Goal: Information Seeking & Learning: Learn about a topic

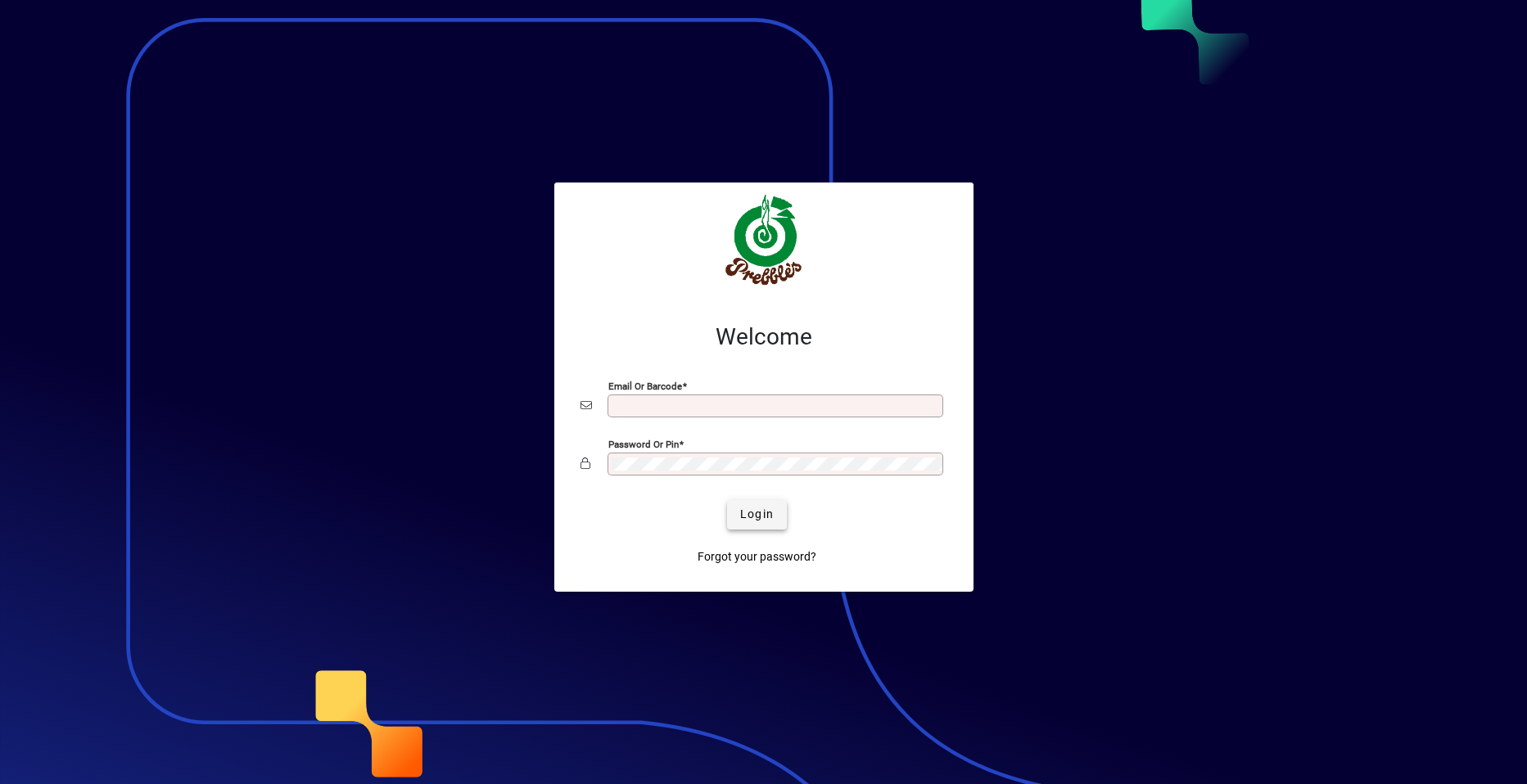
type input "**********"
click at [762, 512] on span "Login" at bounding box center [756, 514] width 33 height 17
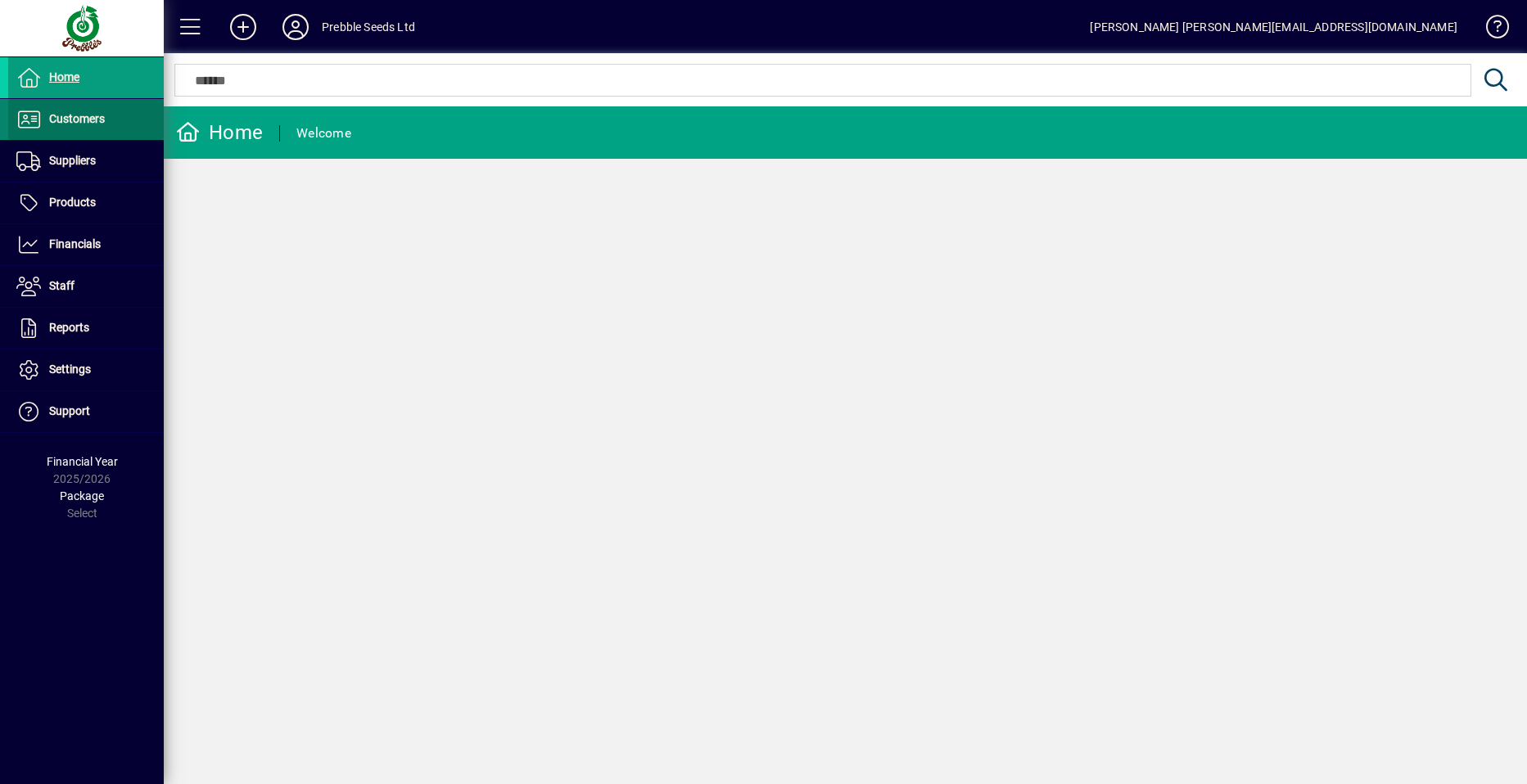
click at [71, 121] on span "Customers" at bounding box center [77, 118] width 56 height 13
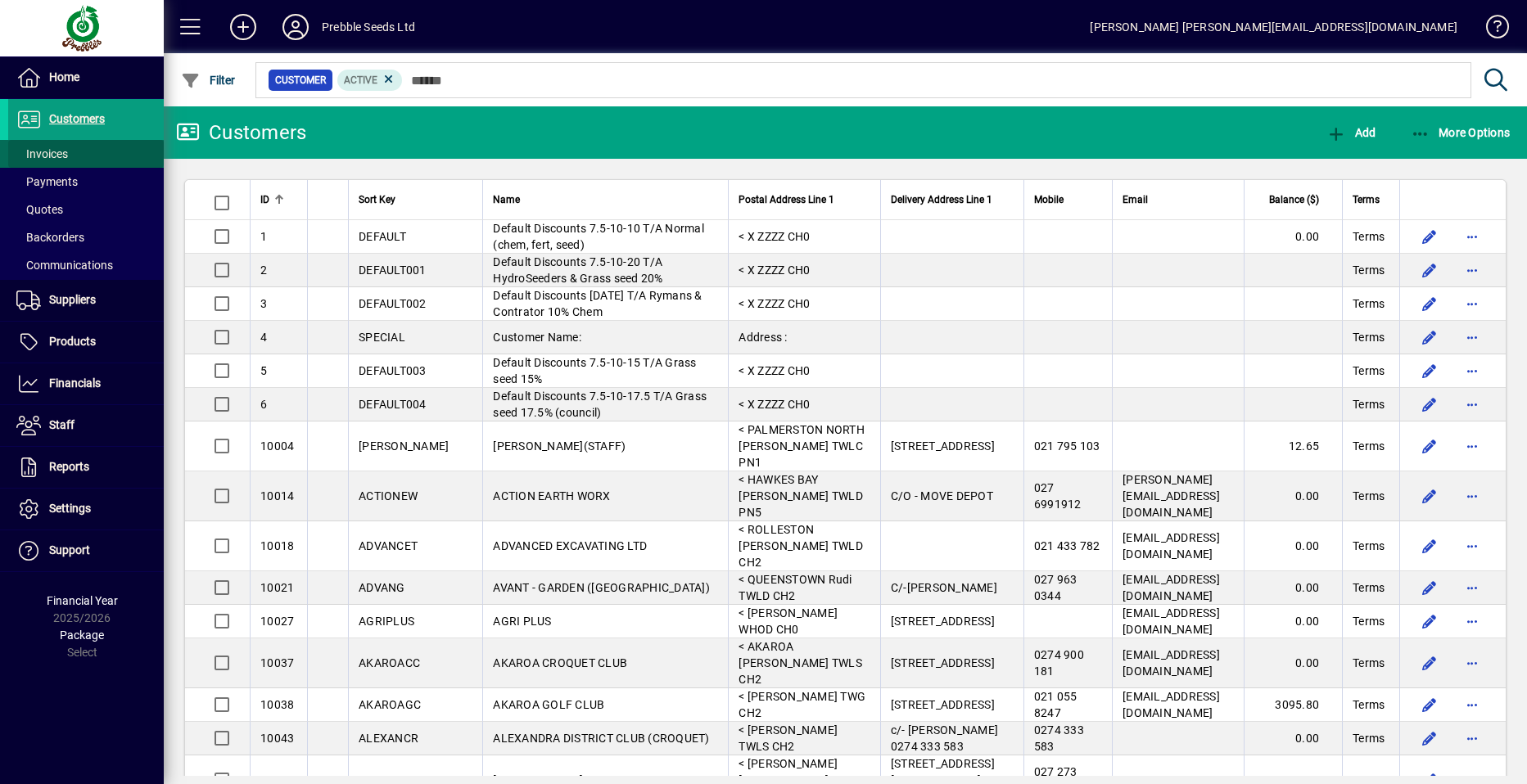
click at [69, 149] on span at bounding box center [86, 154] width 156 height 39
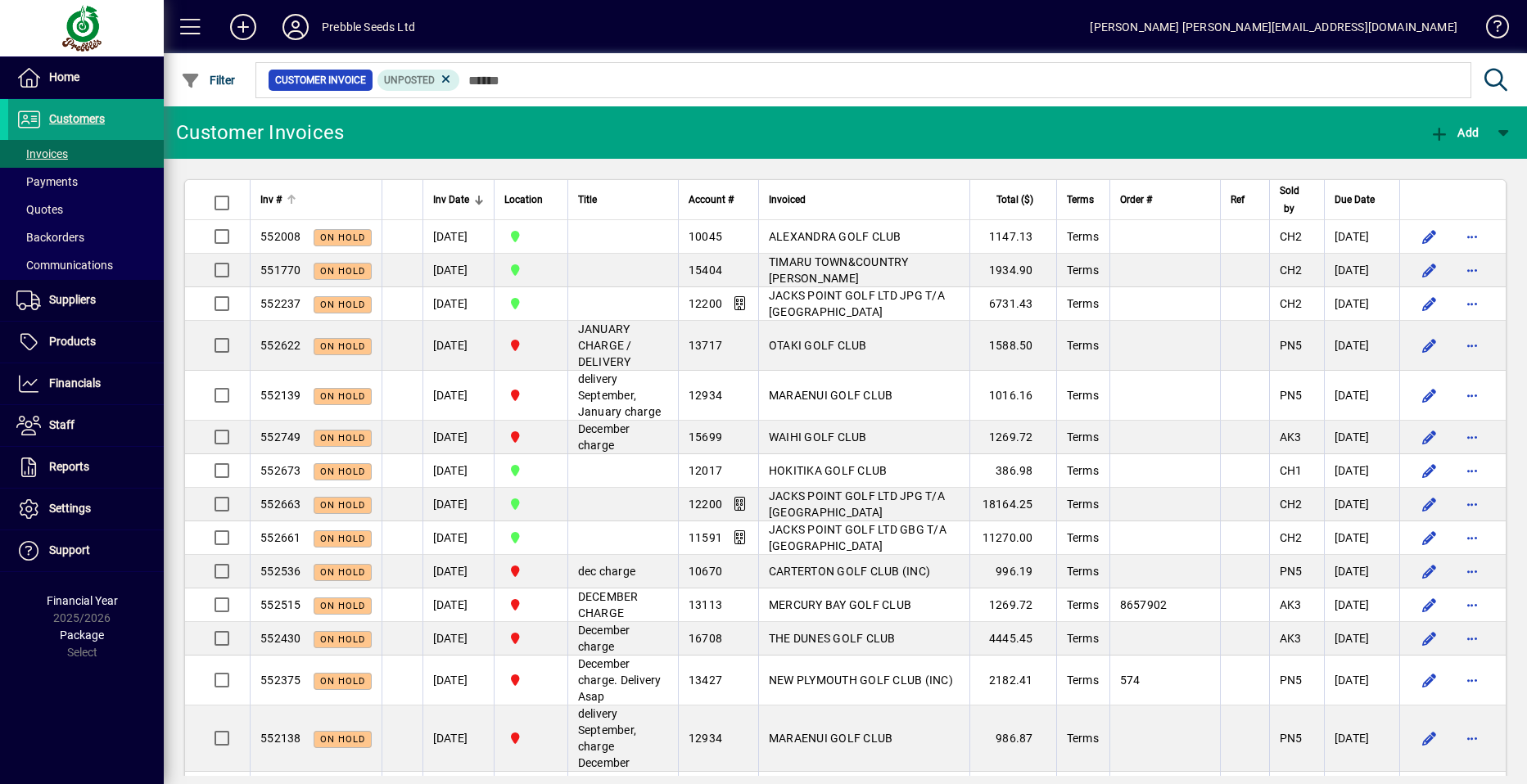
click at [277, 197] on span "Inv #" at bounding box center [272, 200] width 22 height 18
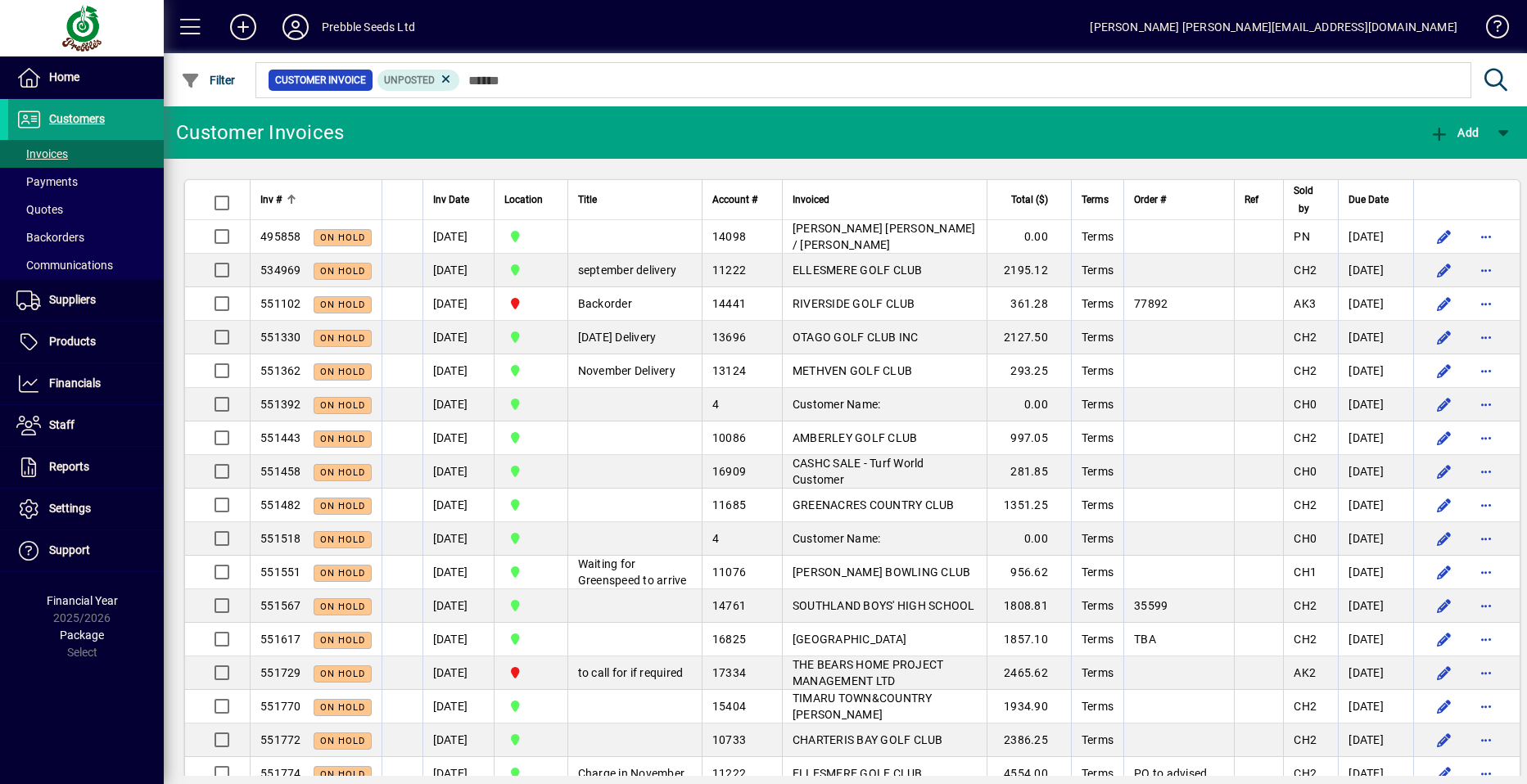
click at [277, 197] on span "Inv #" at bounding box center [272, 200] width 22 height 18
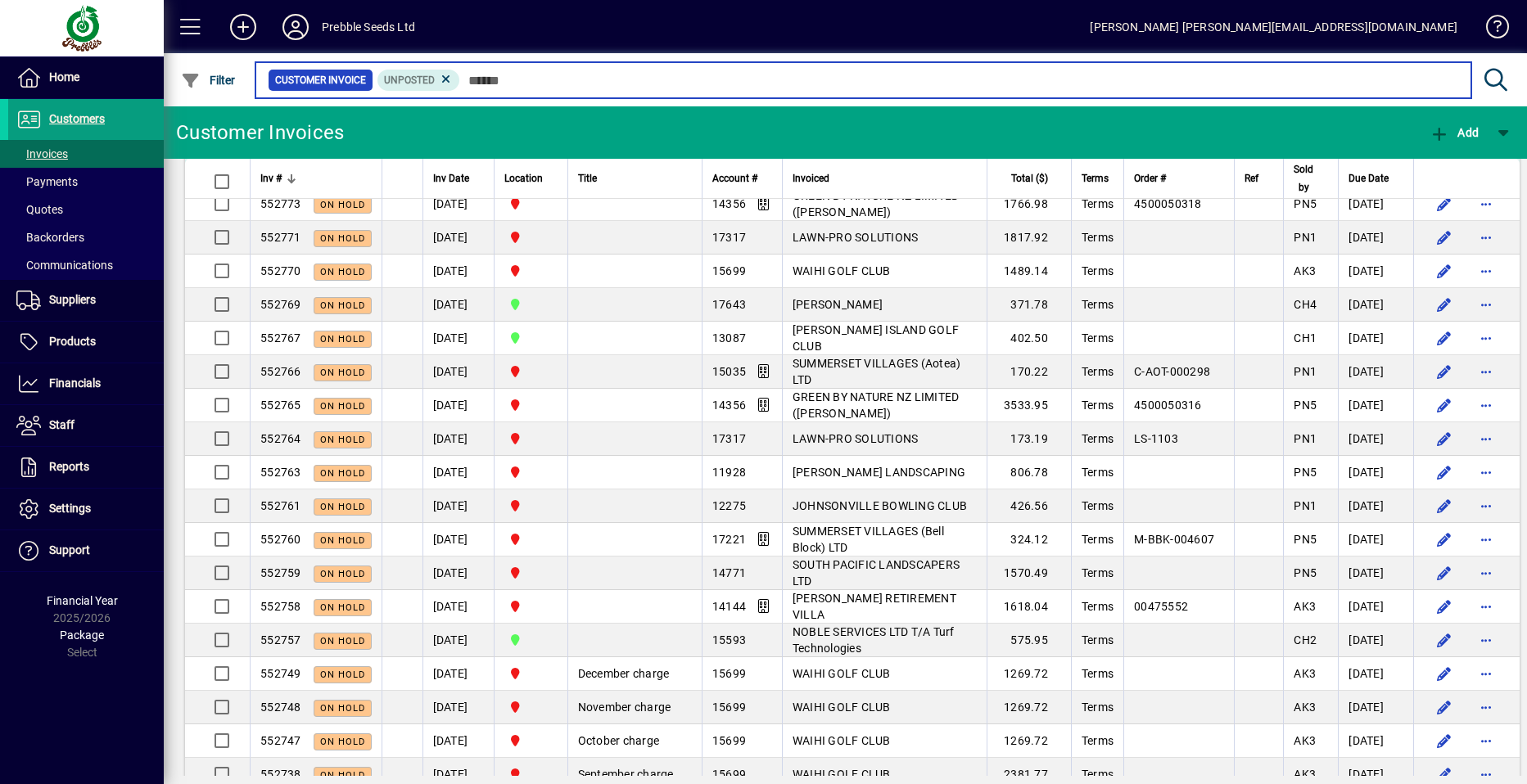
scroll to position [1555, 0]
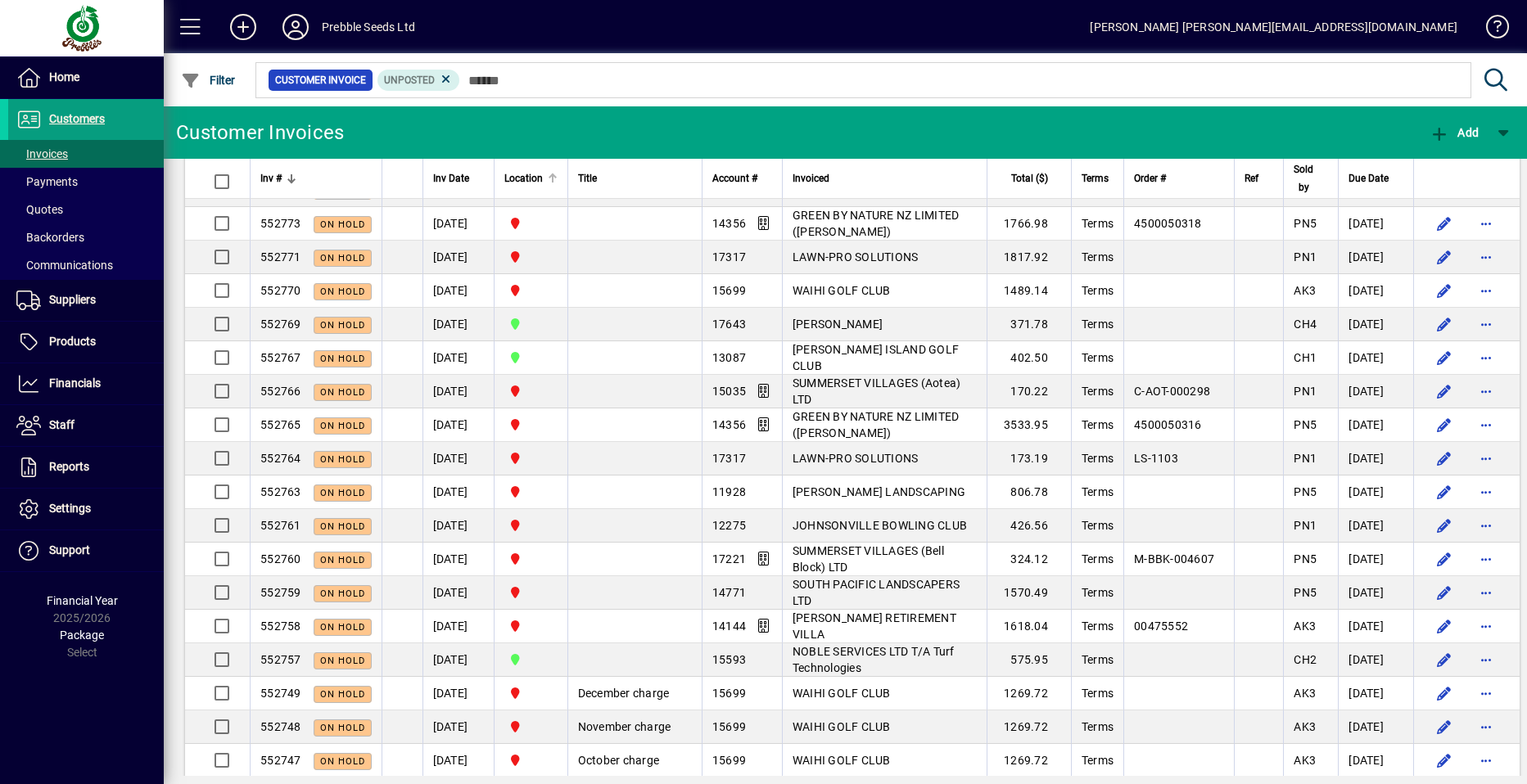
click at [531, 177] on span "Location" at bounding box center [523, 178] width 39 height 18
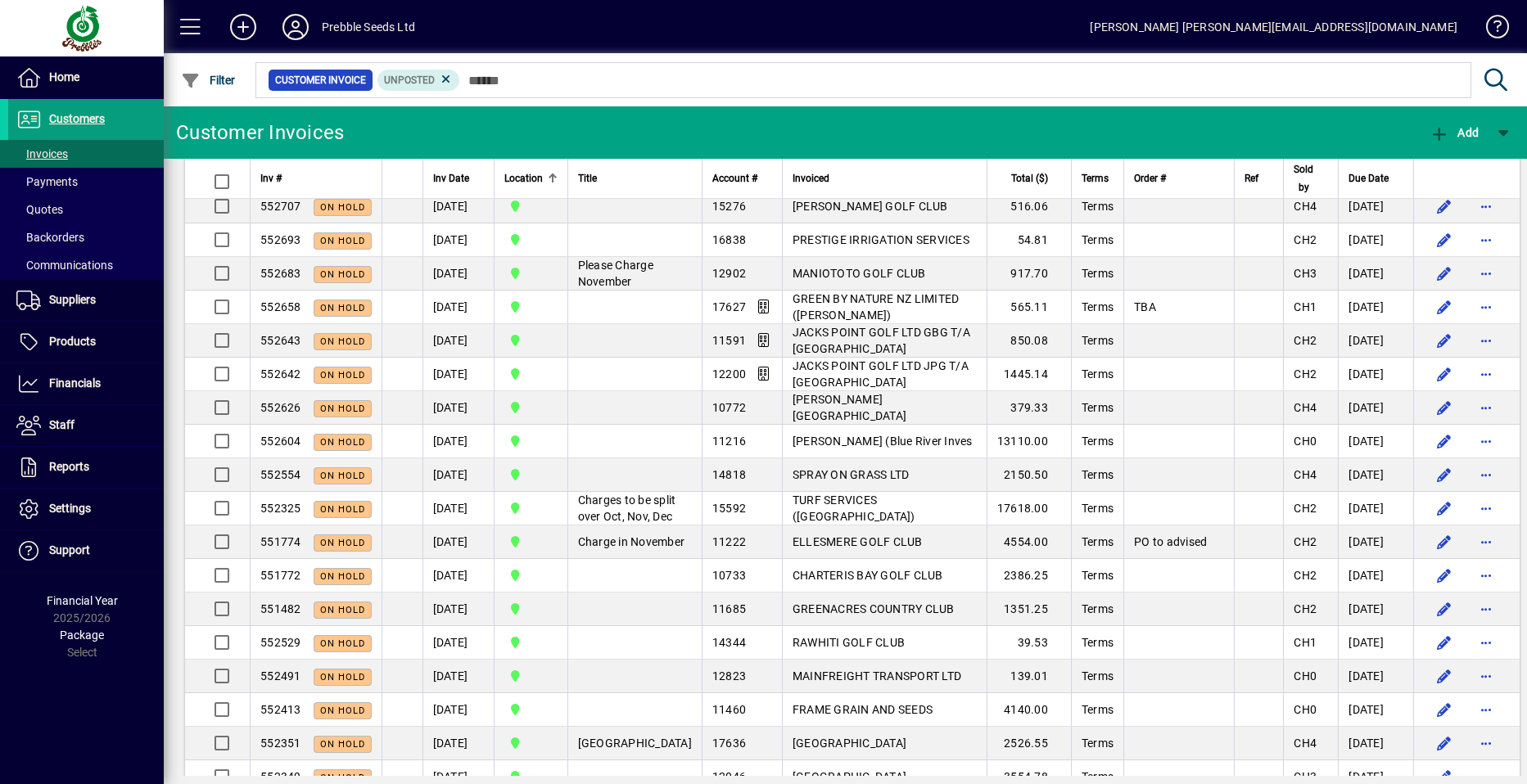
click at [531, 177] on span "Location" at bounding box center [523, 178] width 39 height 18
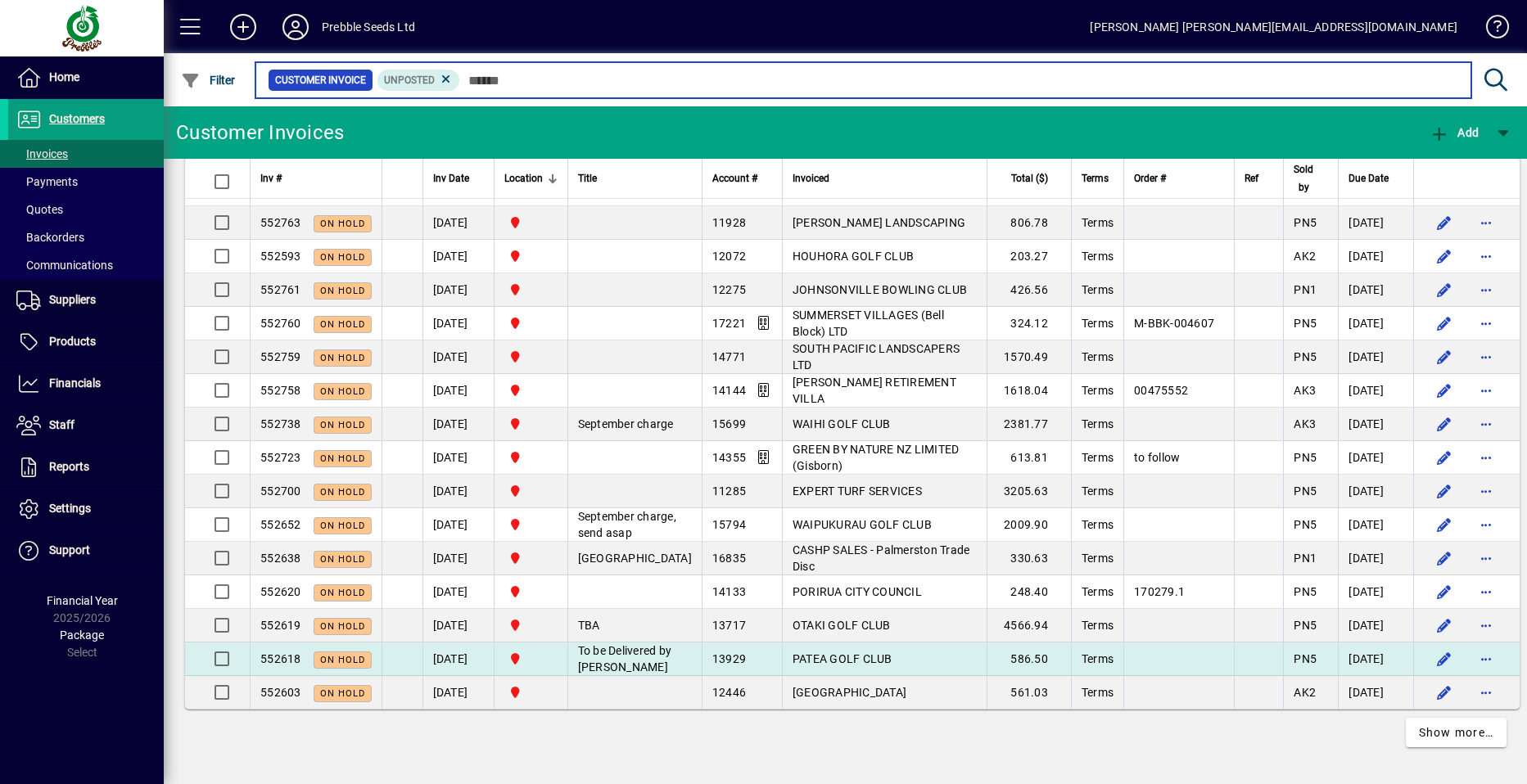
scroll to position [4013, 0]
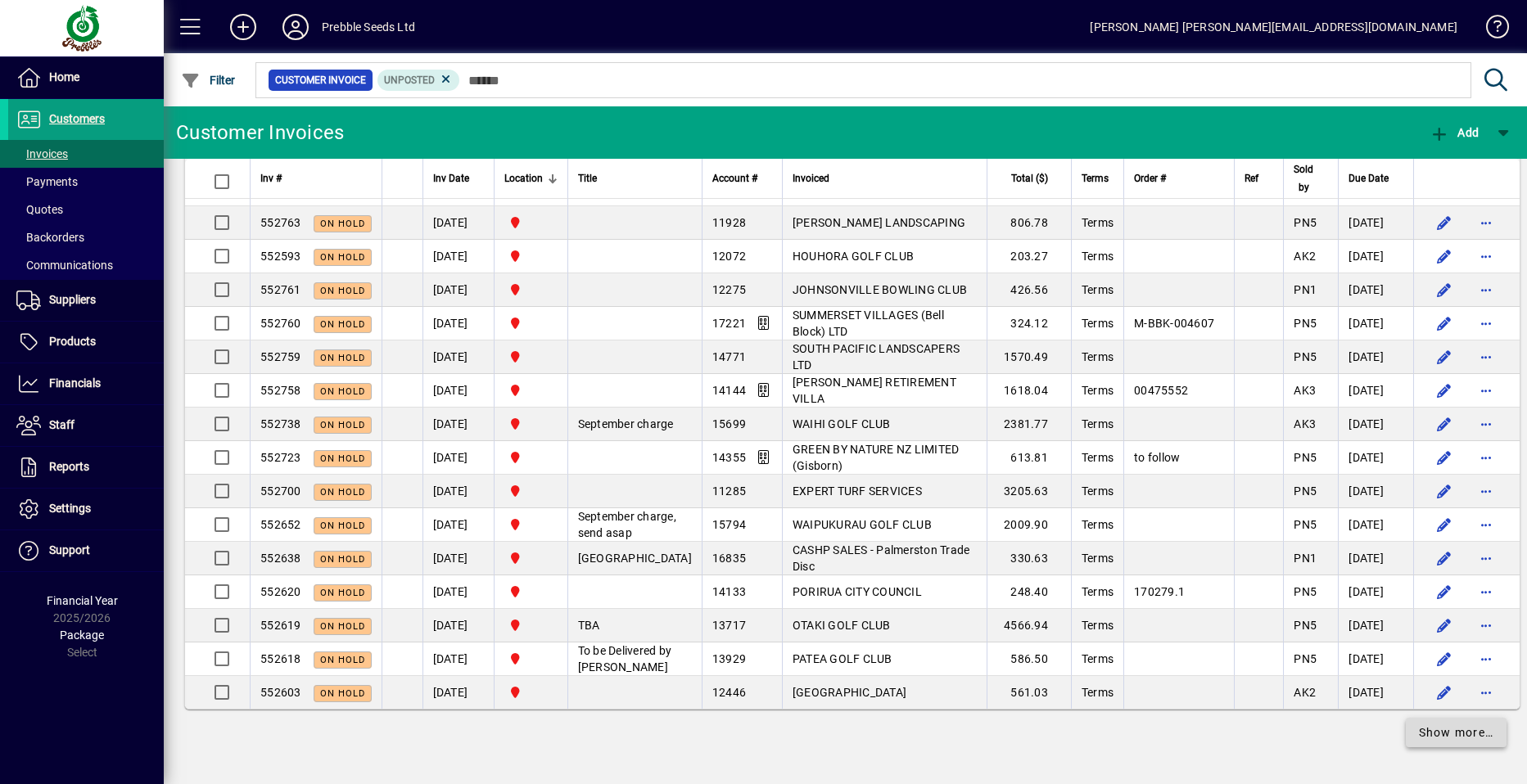
click at [1437, 734] on span "Show more…" at bounding box center [1457, 733] width 75 height 17
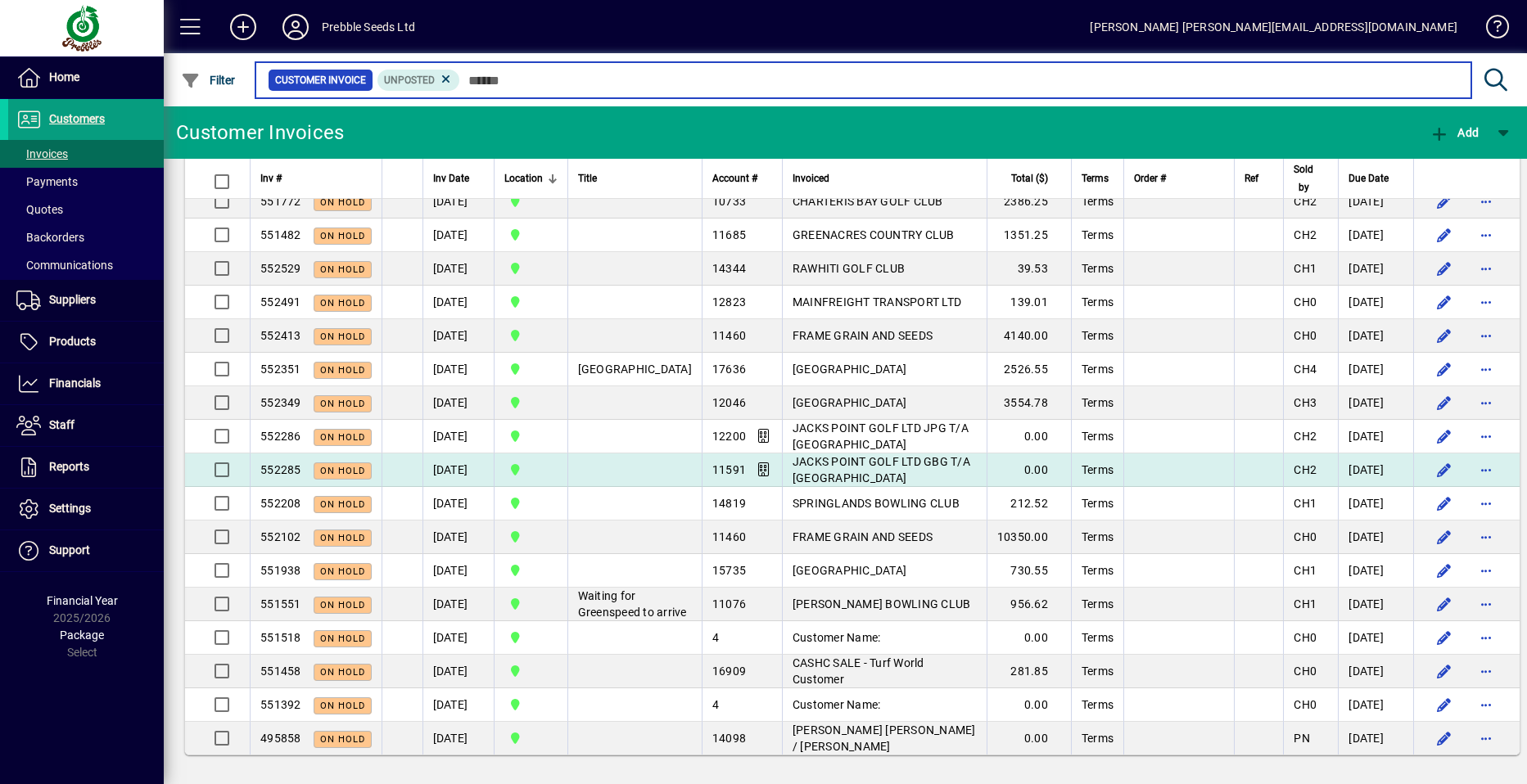
scroll to position [7467, 0]
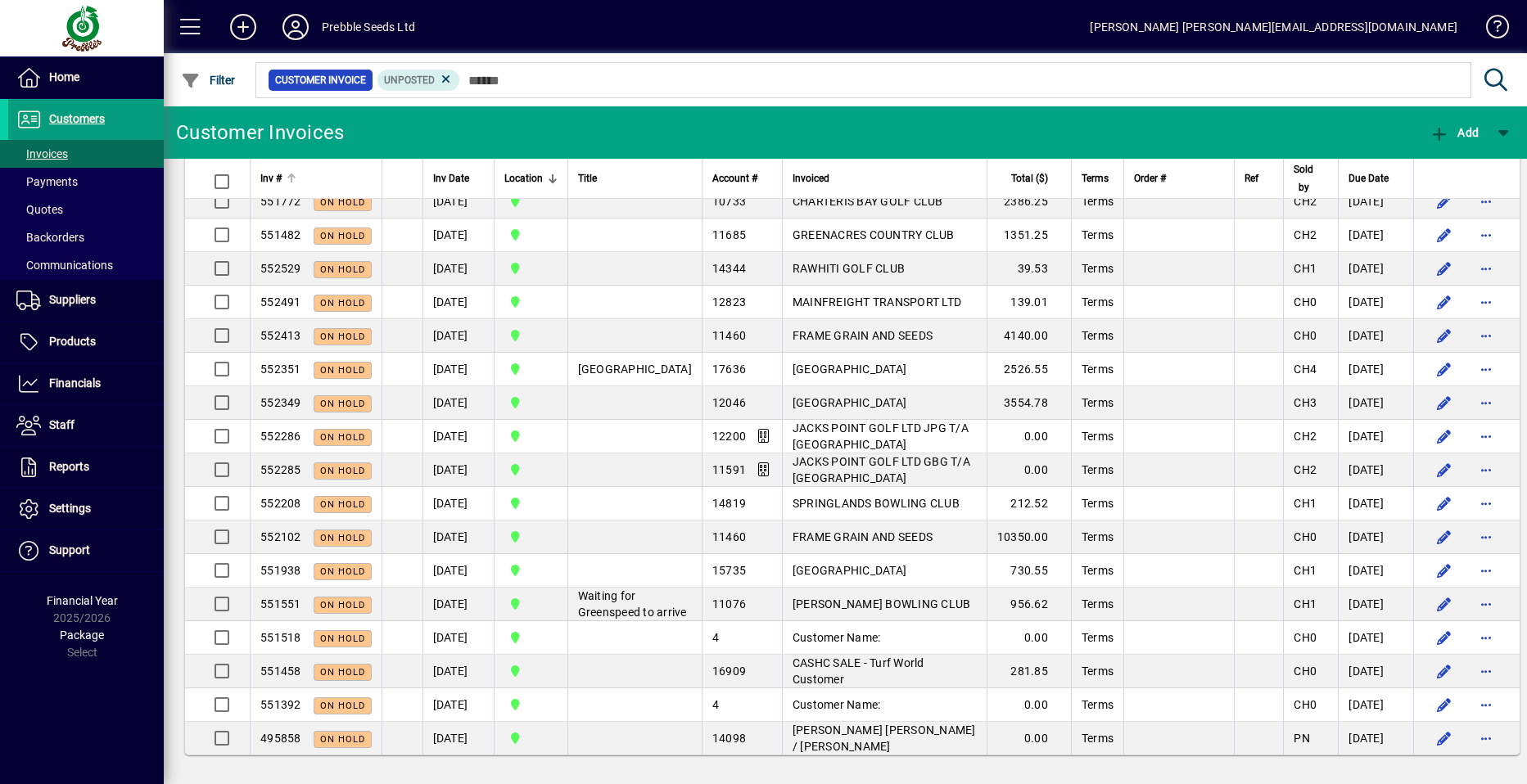
click at [279, 174] on span "Inv #" at bounding box center [272, 178] width 22 height 18
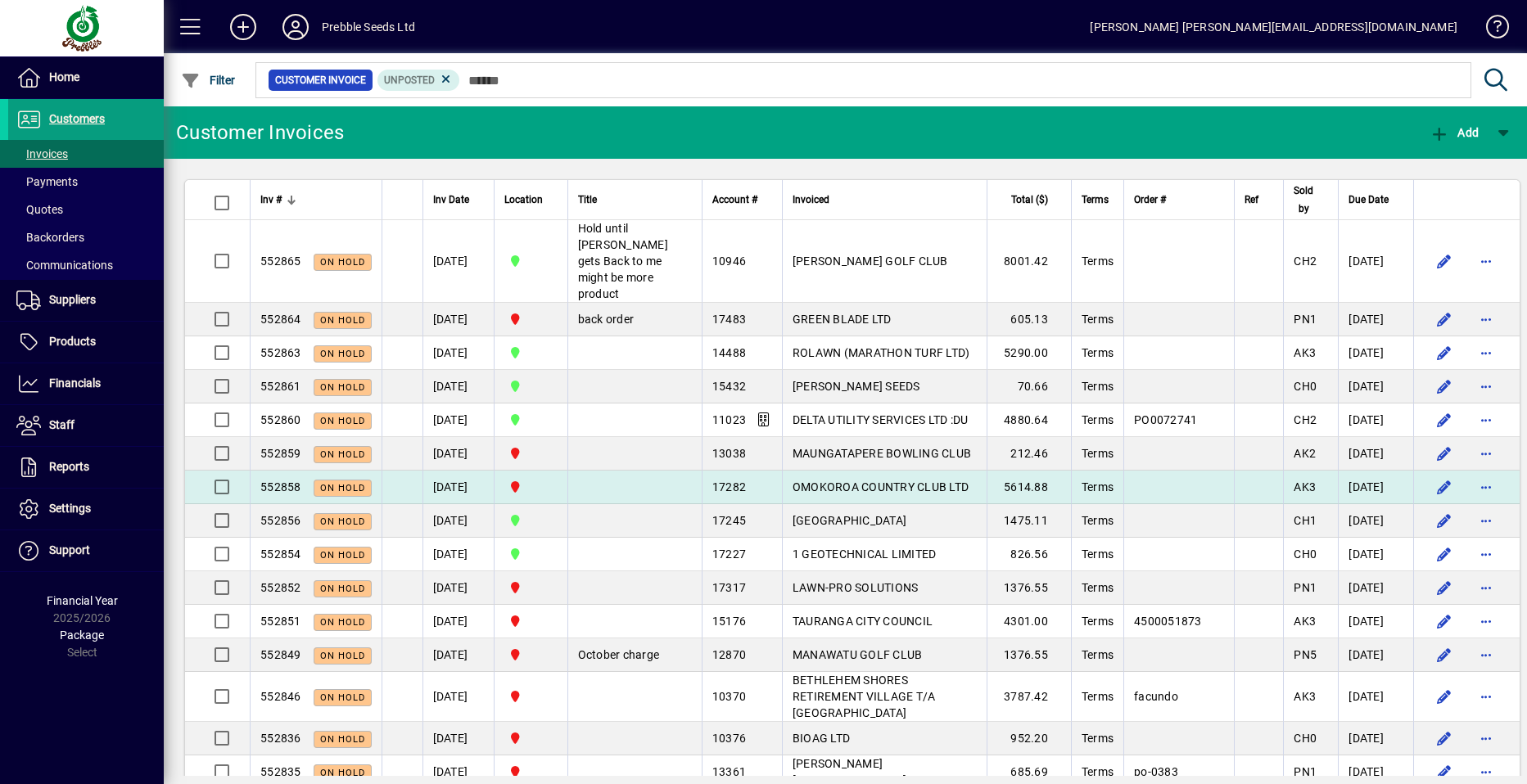
click at [458, 498] on td "[DATE]" at bounding box center [458, 487] width 71 height 33
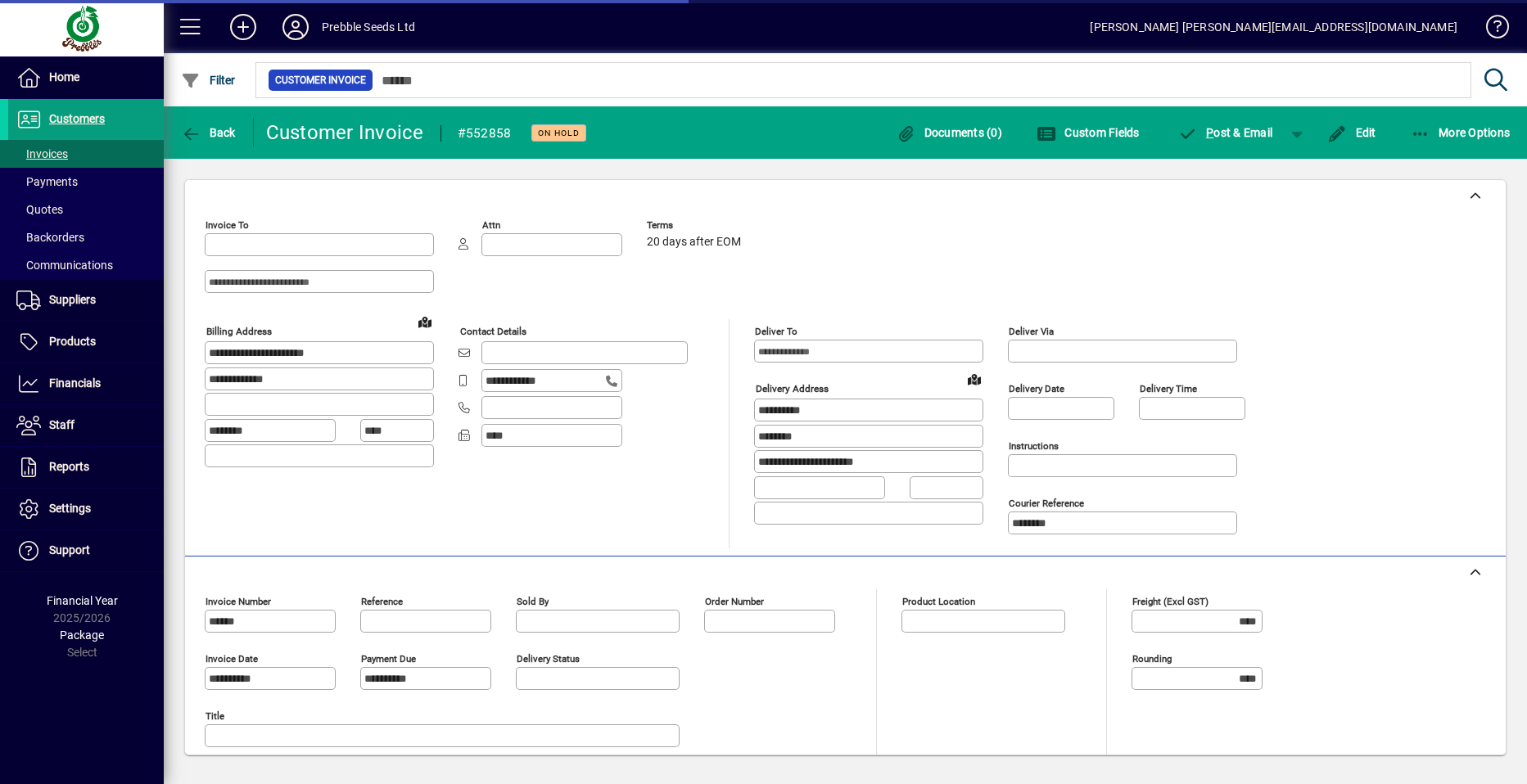
type input "**********"
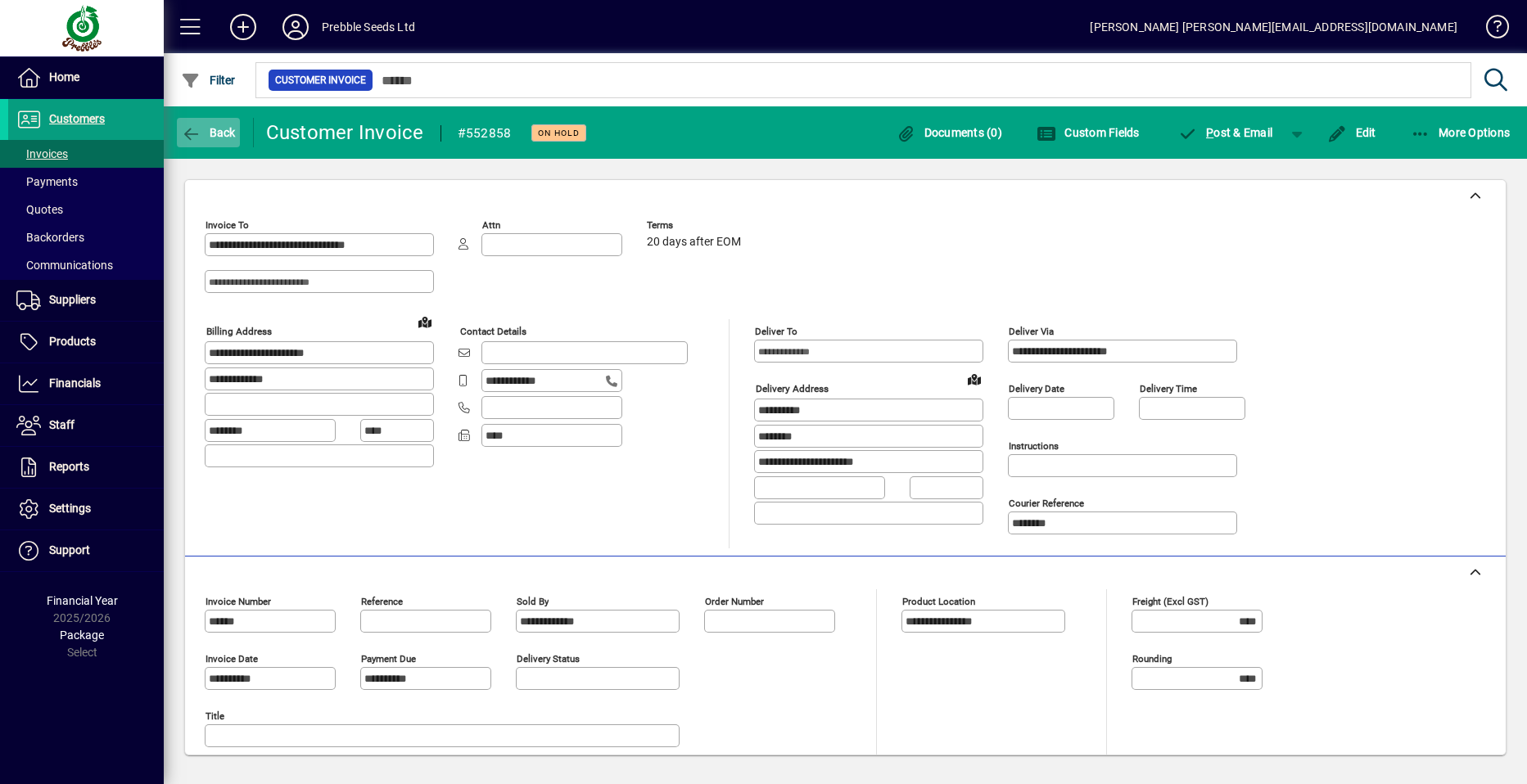
click at [213, 133] on span "Back" at bounding box center [208, 133] width 55 height 13
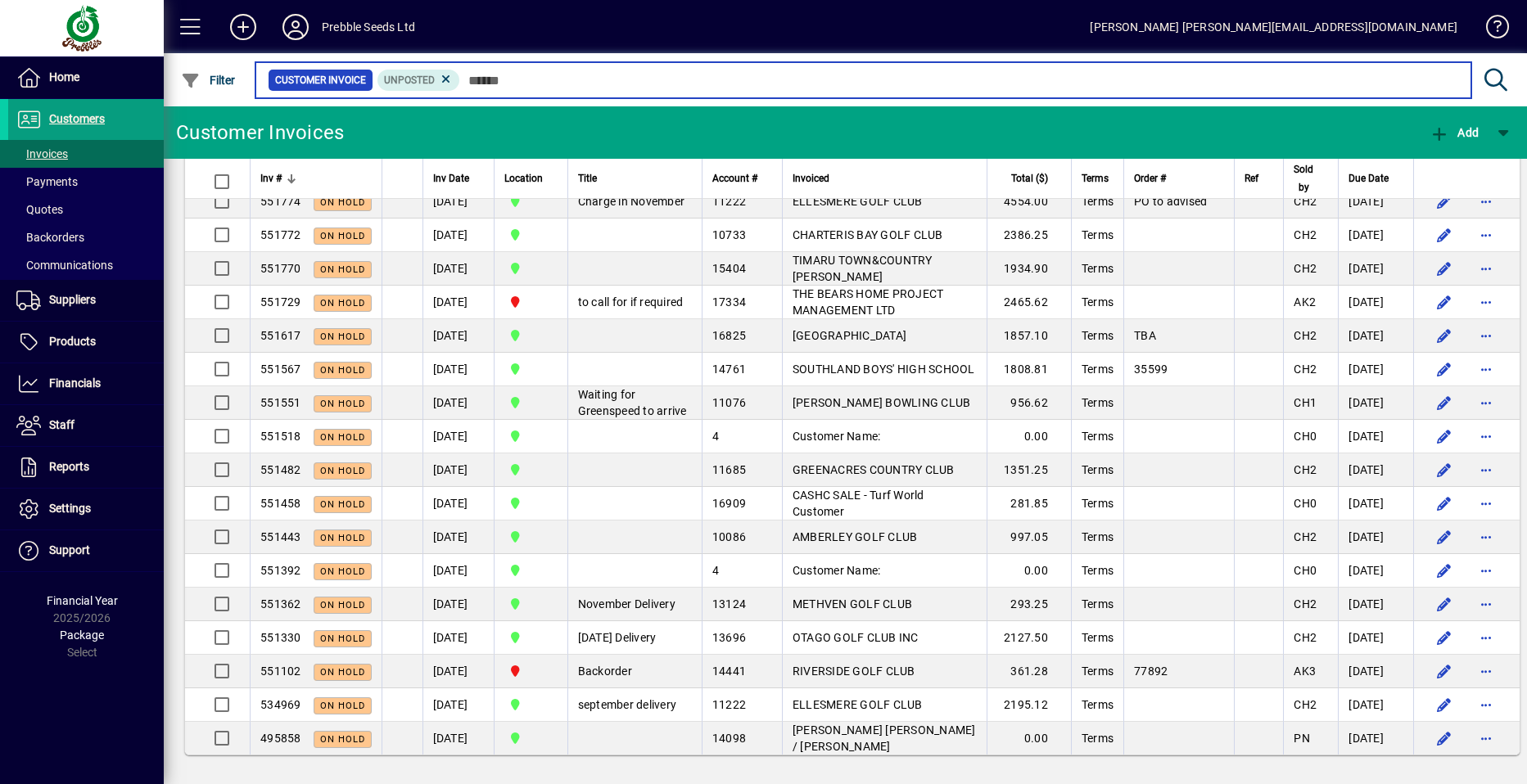
scroll to position [7467, 0]
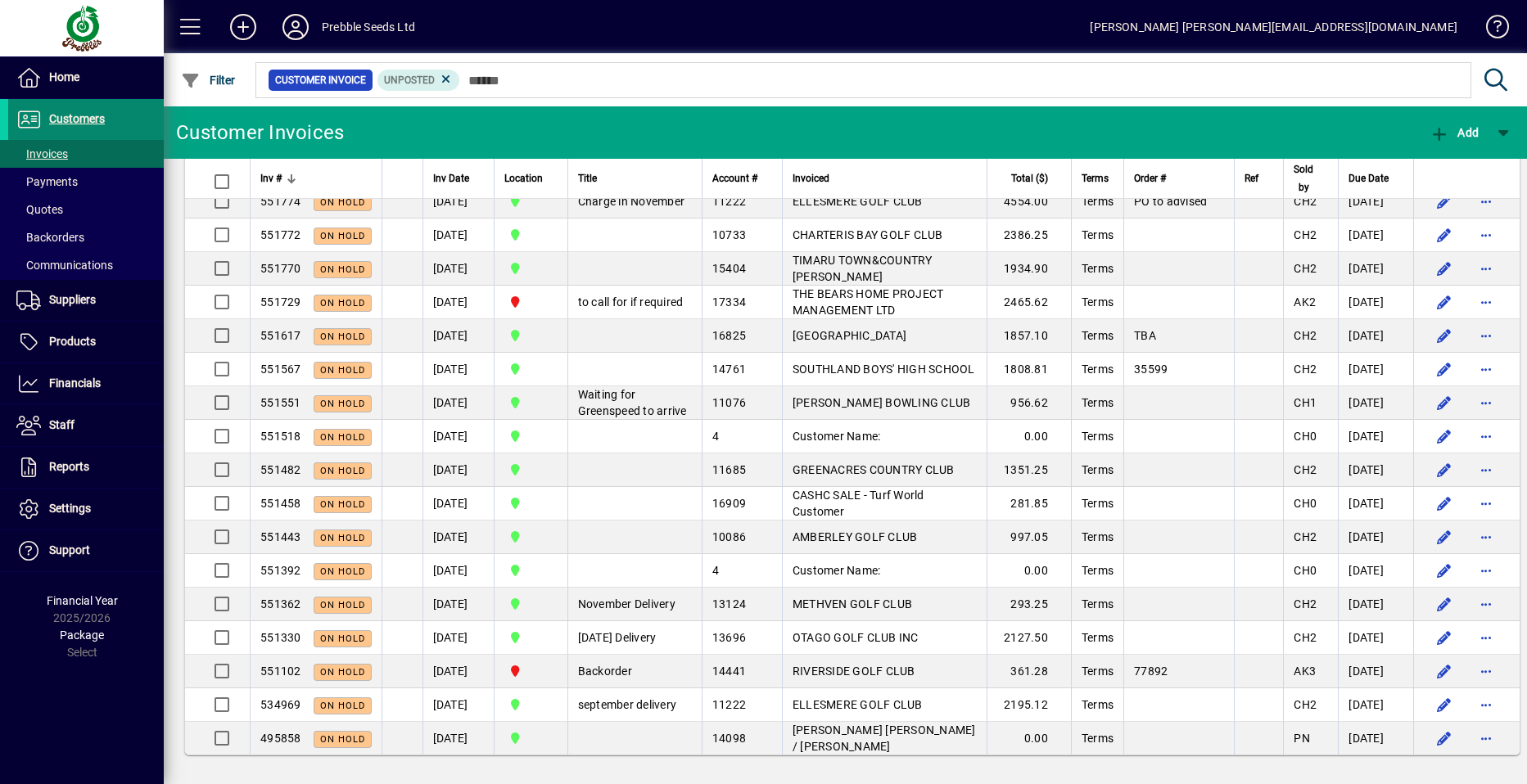
click at [109, 116] on span at bounding box center [86, 119] width 156 height 39
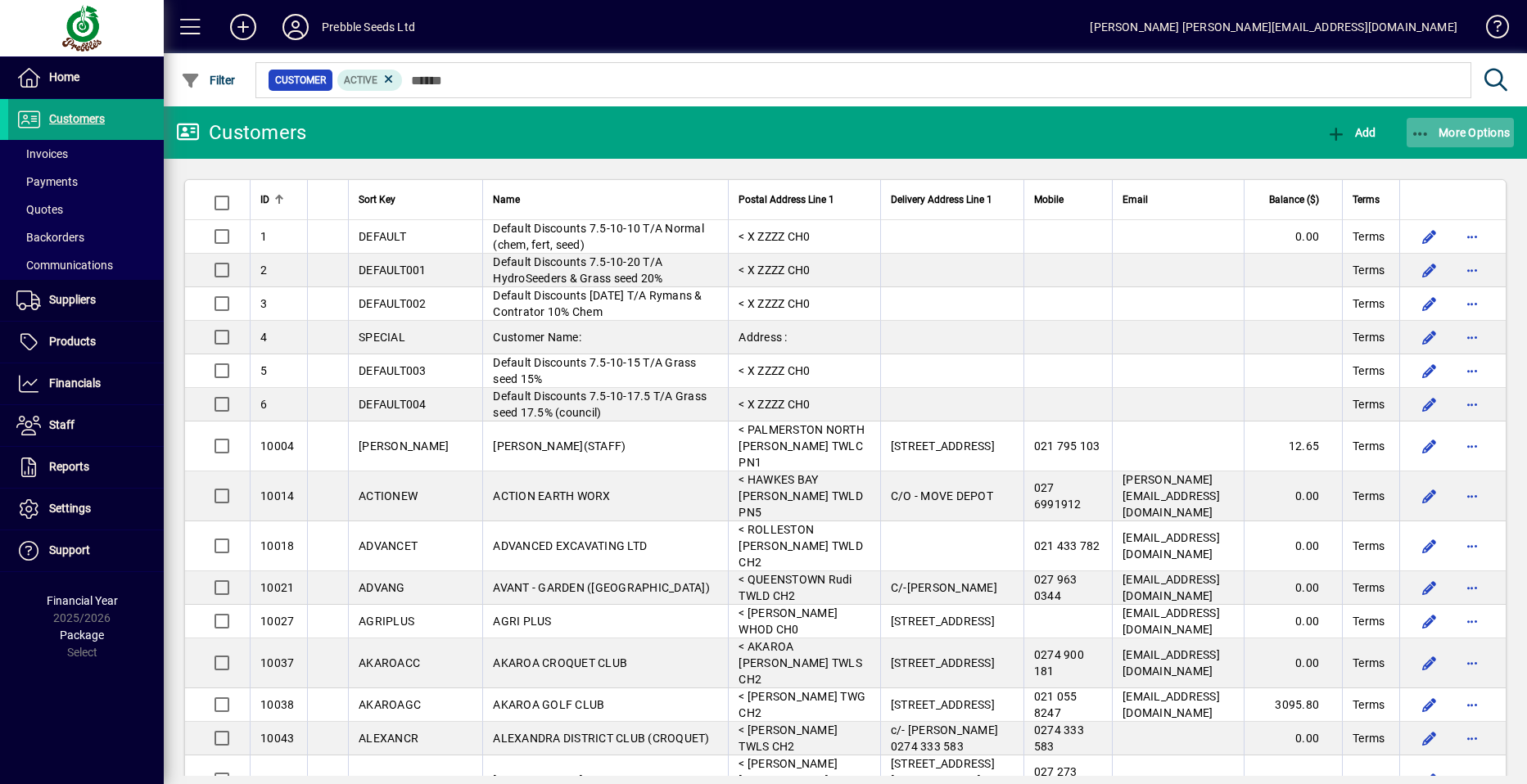
click at [1467, 131] on span "More Options" at bounding box center [1460, 133] width 99 height 13
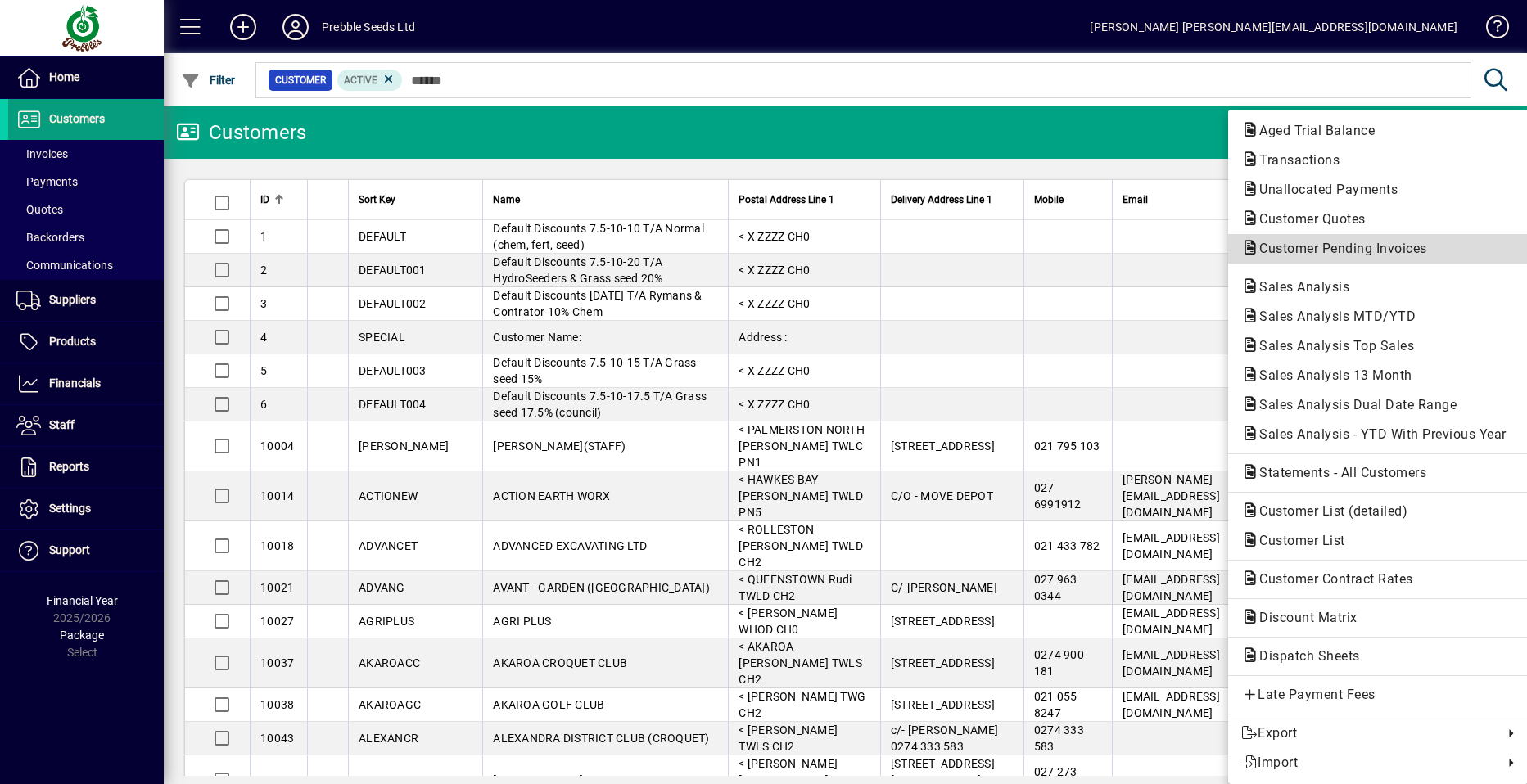
click at [1302, 247] on span "Customer Pending Invoices" at bounding box center [1338, 248] width 194 height 15
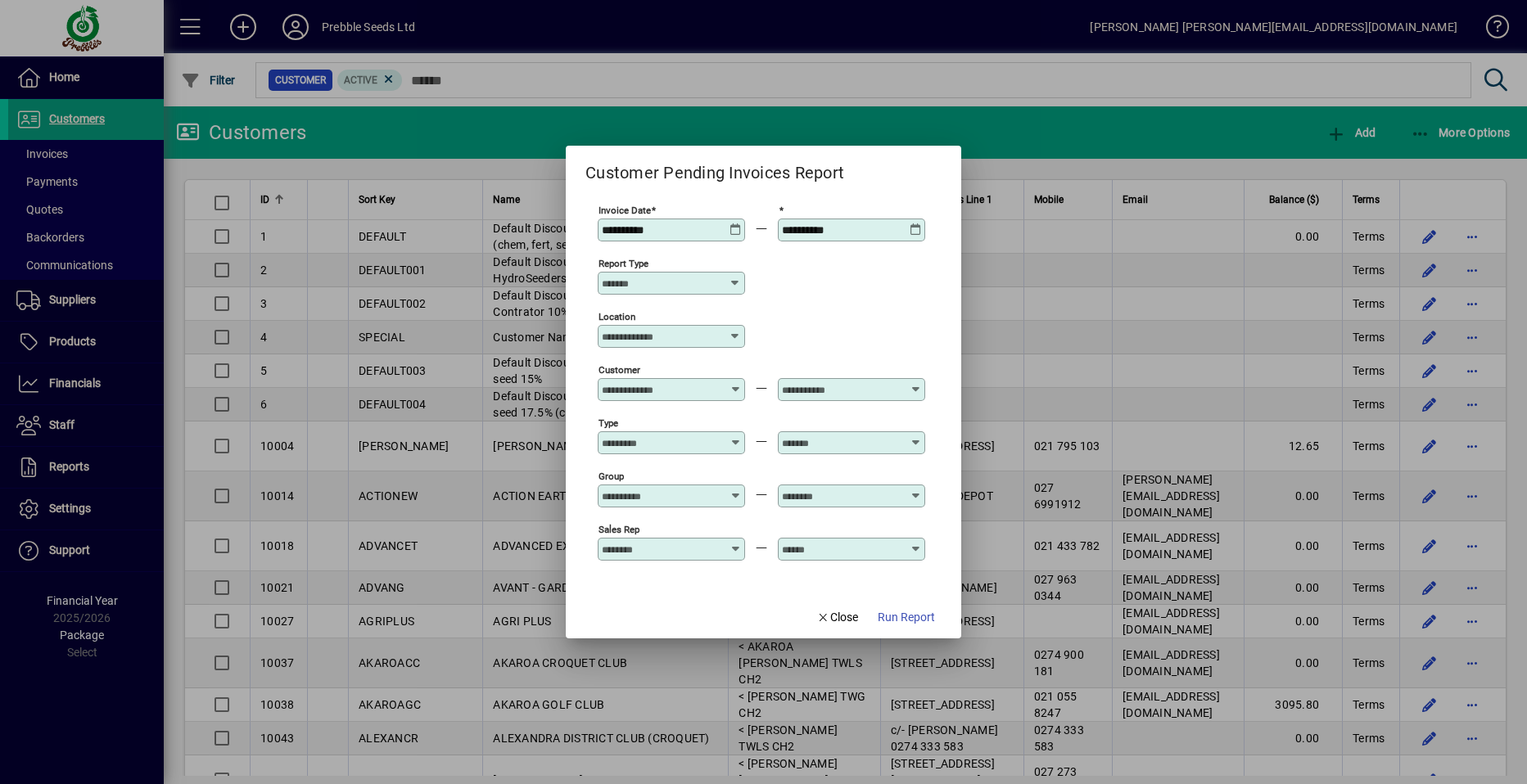
click at [735, 223] on icon at bounding box center [736, 223] width 13 height 0
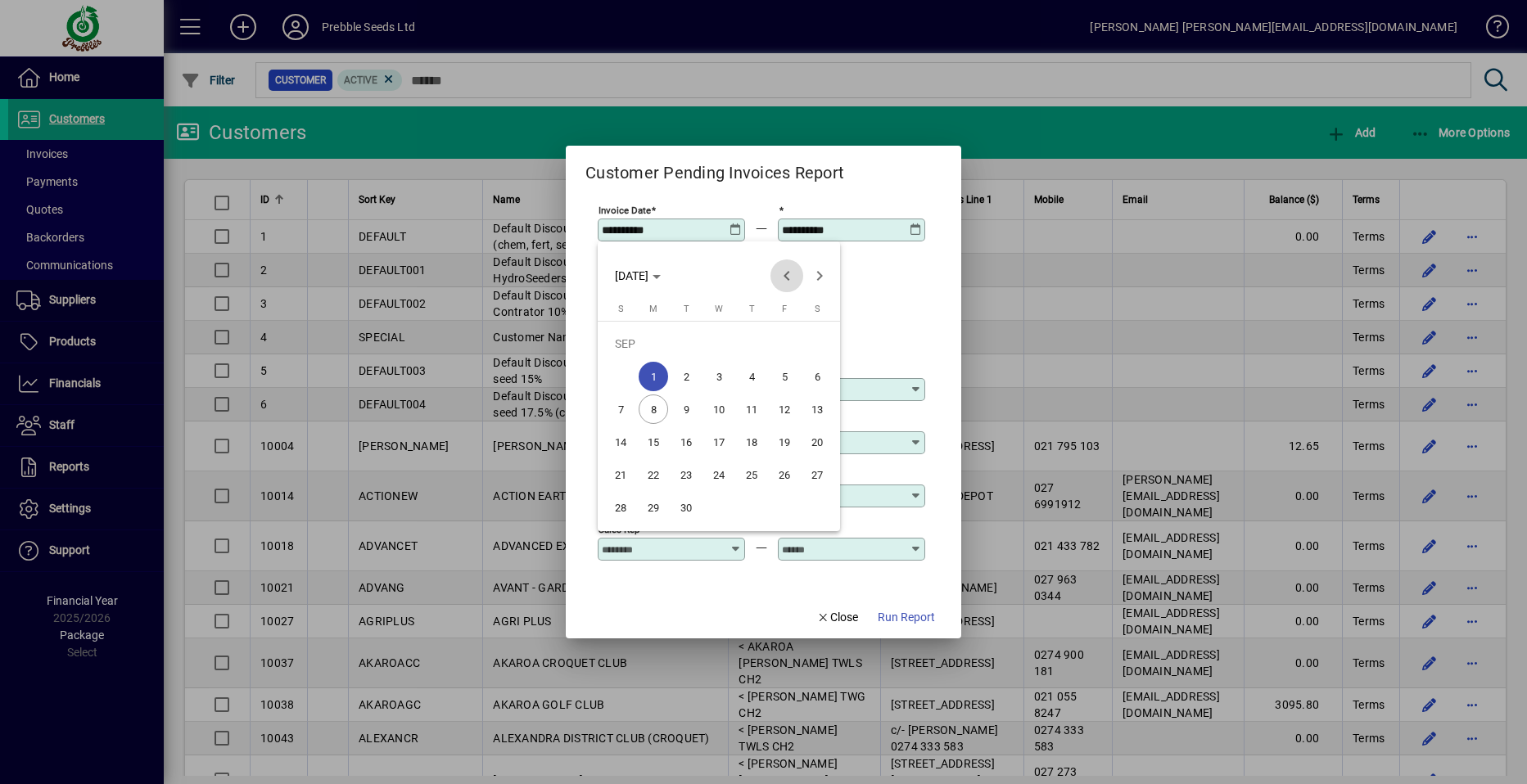
click at [781, 277] on span "Previous month" at bounding box center [787, 276] width 33 height 33
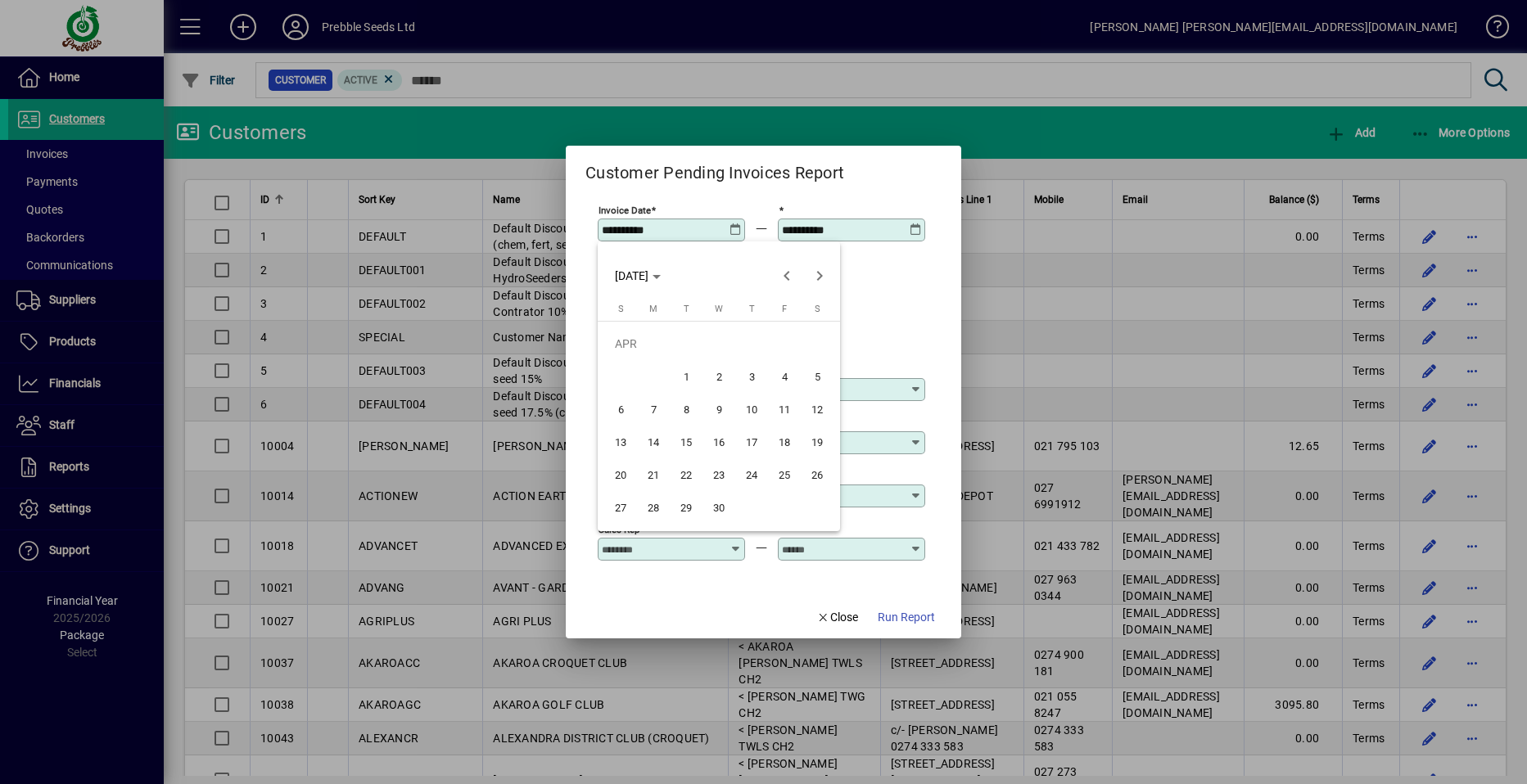
click at [684, 376] on span "1" at bounding box center [686, 376] width 30 height 30
type input "**********"
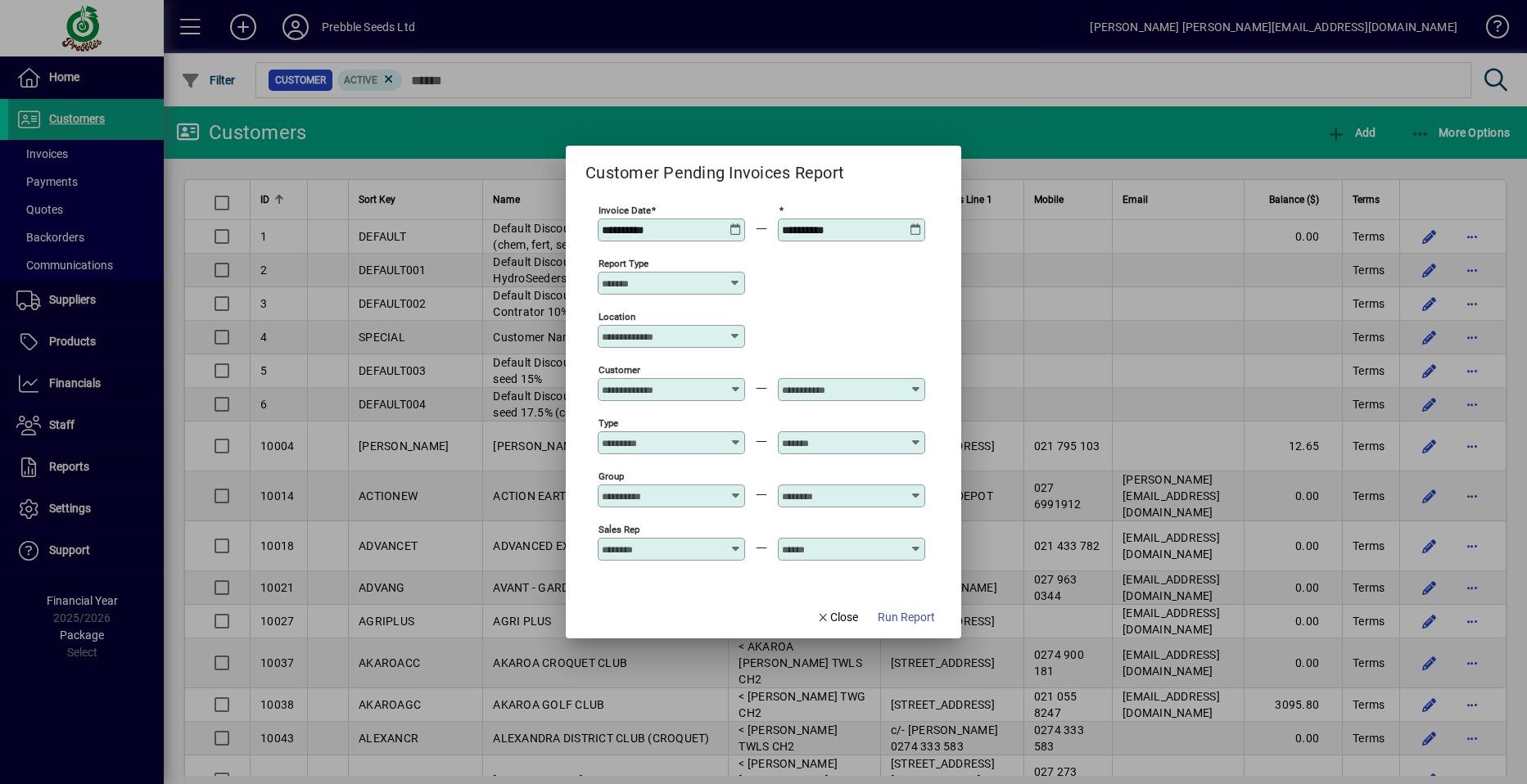
click at [917, 223] on icon at bounding box center [916, 223] width 13 height 0
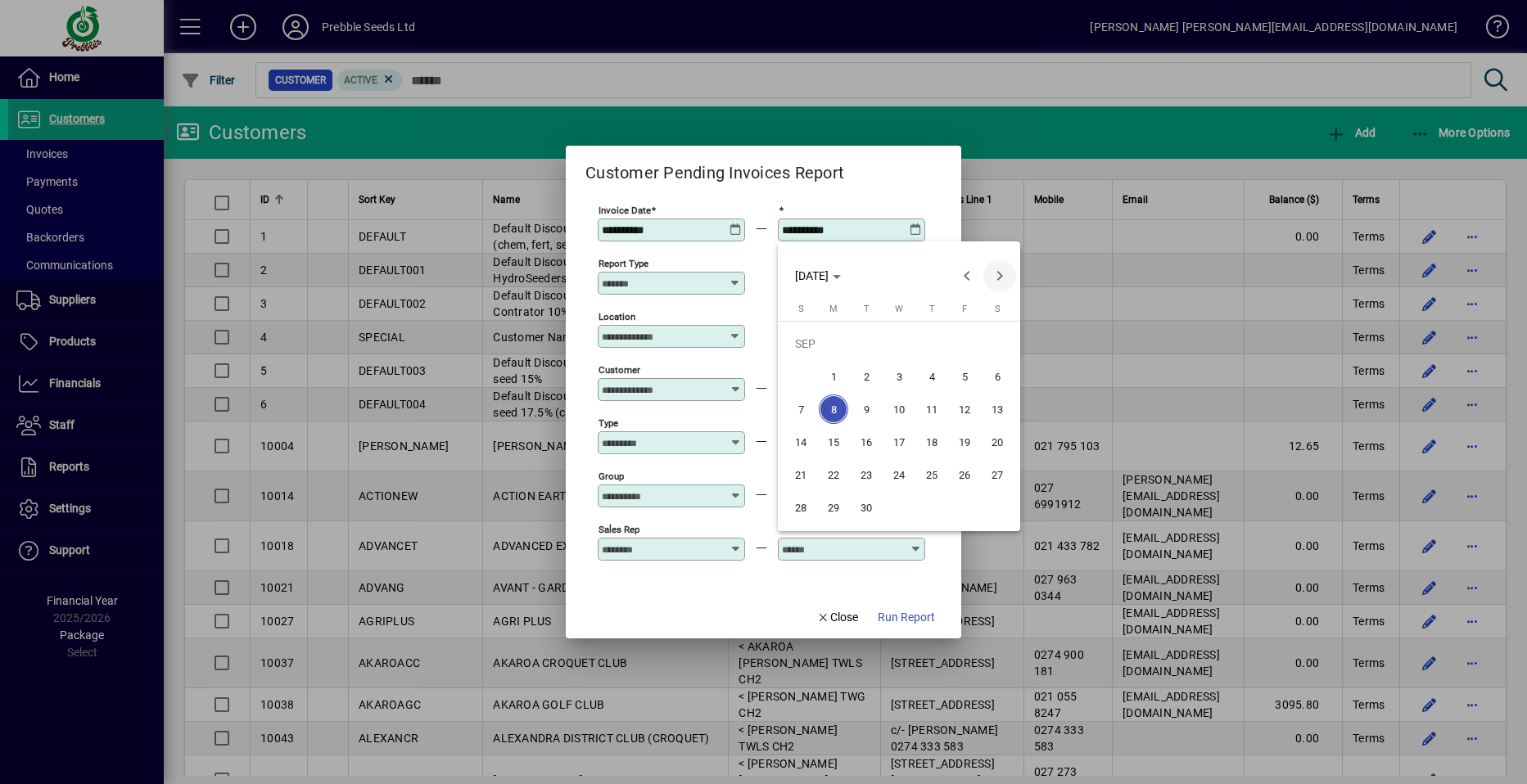
click at [998, 274] on span "Next month" at bounding box center [999, 276] width 33 height 33
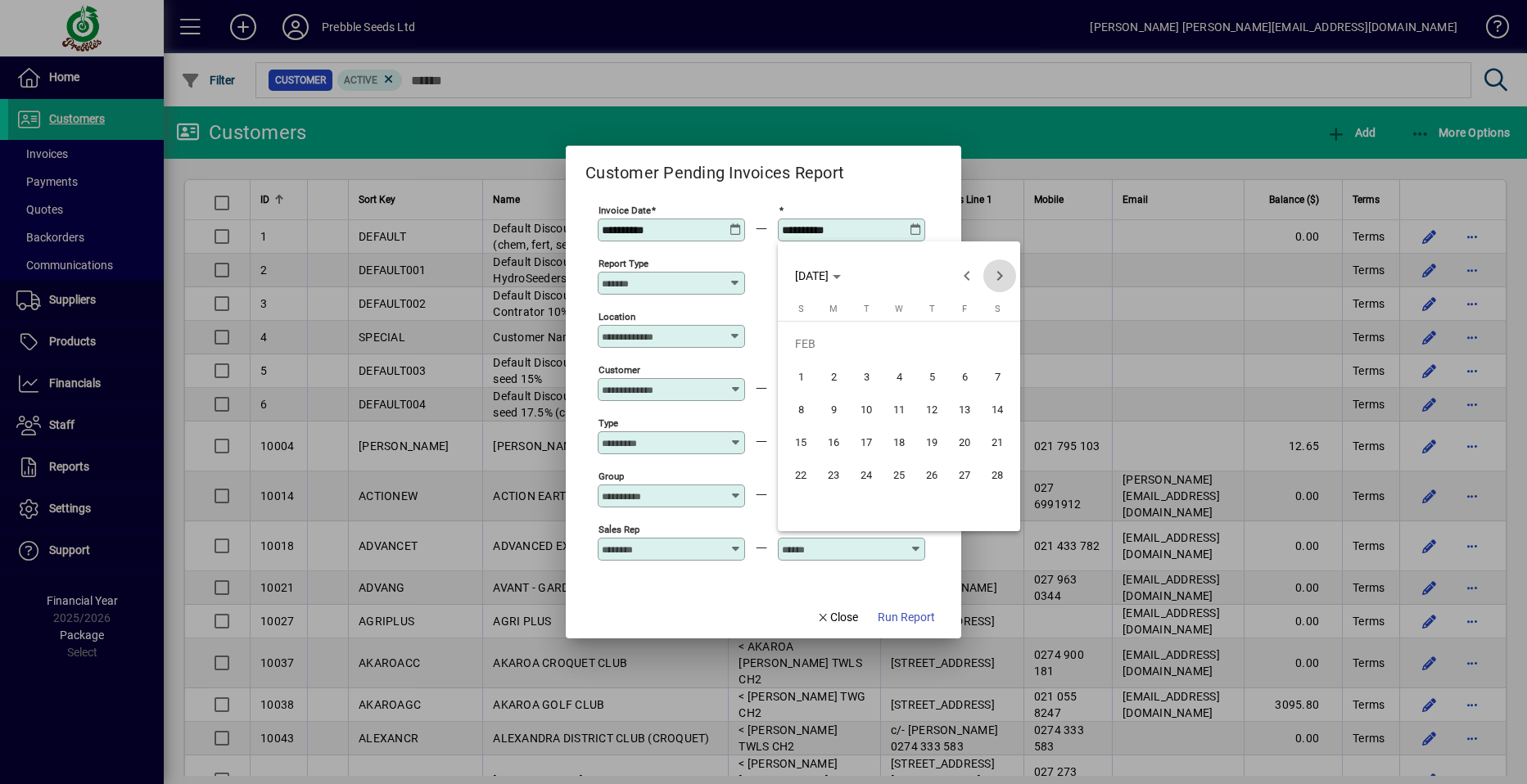
click at [998, 274] on span "Next month" at bounding box center [999, 276] width 33 height 33
click at [864, 509] on span "31" at bounding box center [866, 507] width 30 height 30
type input "**********"
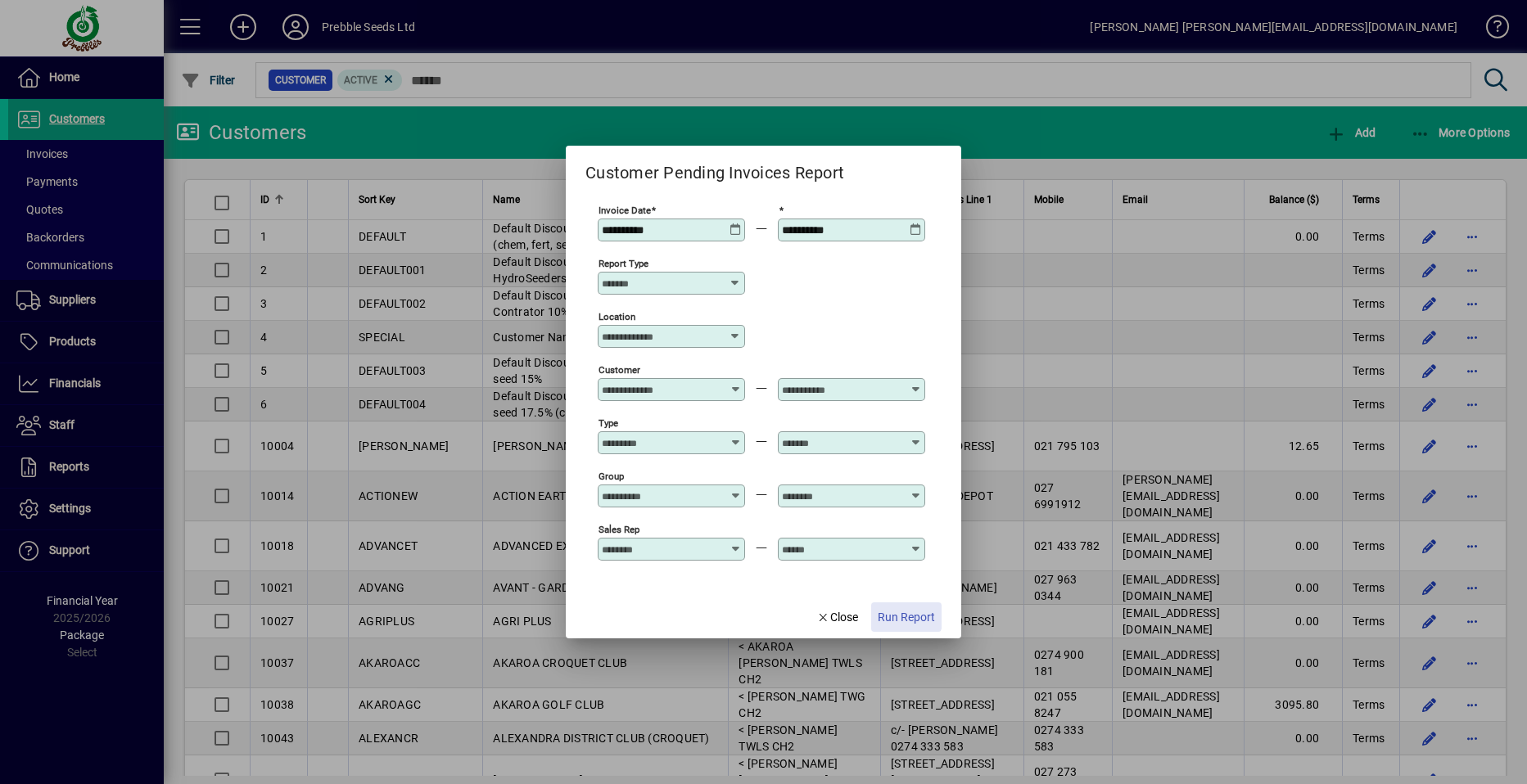
click at [893, 611] on span "Run Report" at bounding box center [907, 617] width 57 height 17
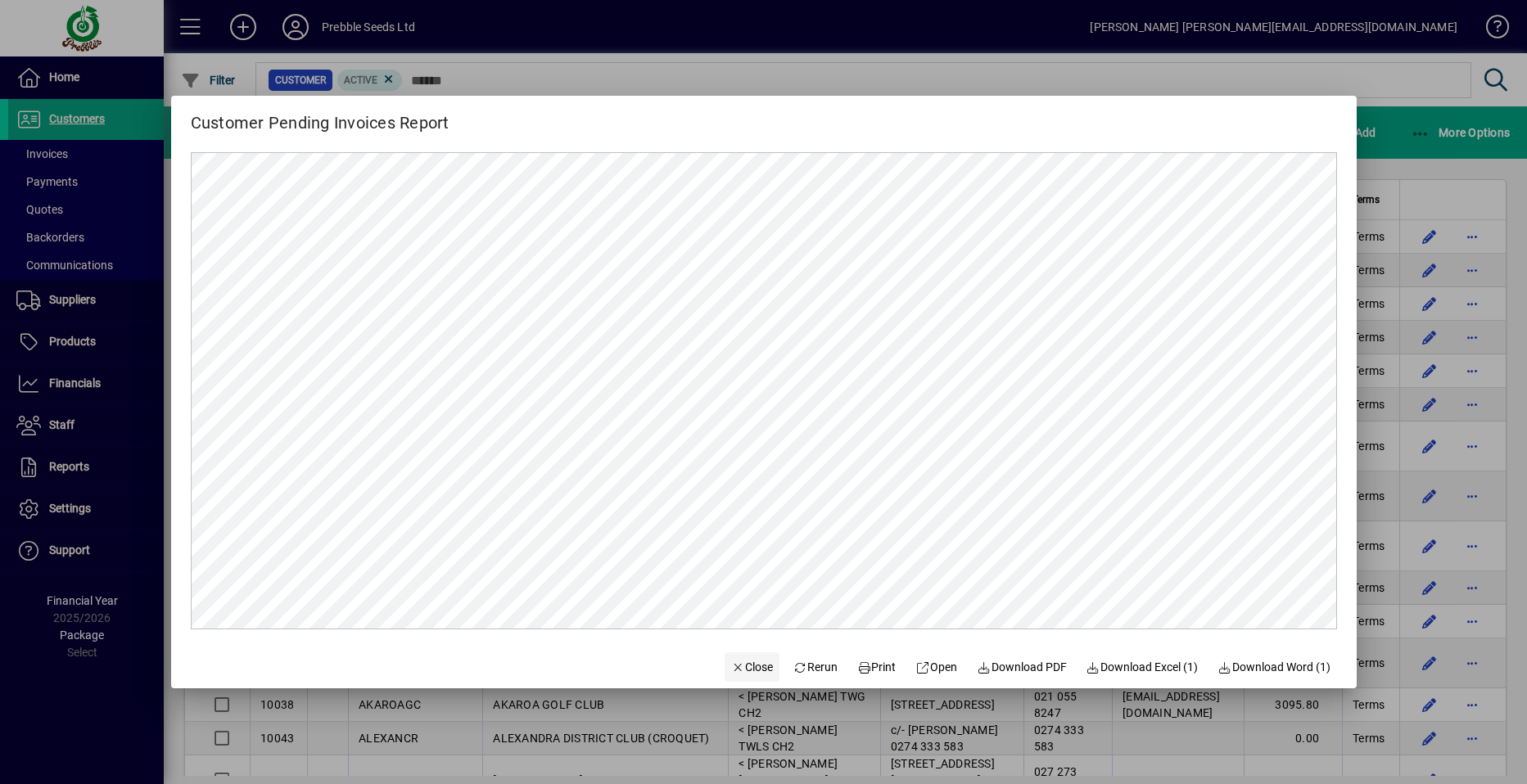
click at [737, 662] on span "Close" at bounding box center [753, 668] width 43 height 17
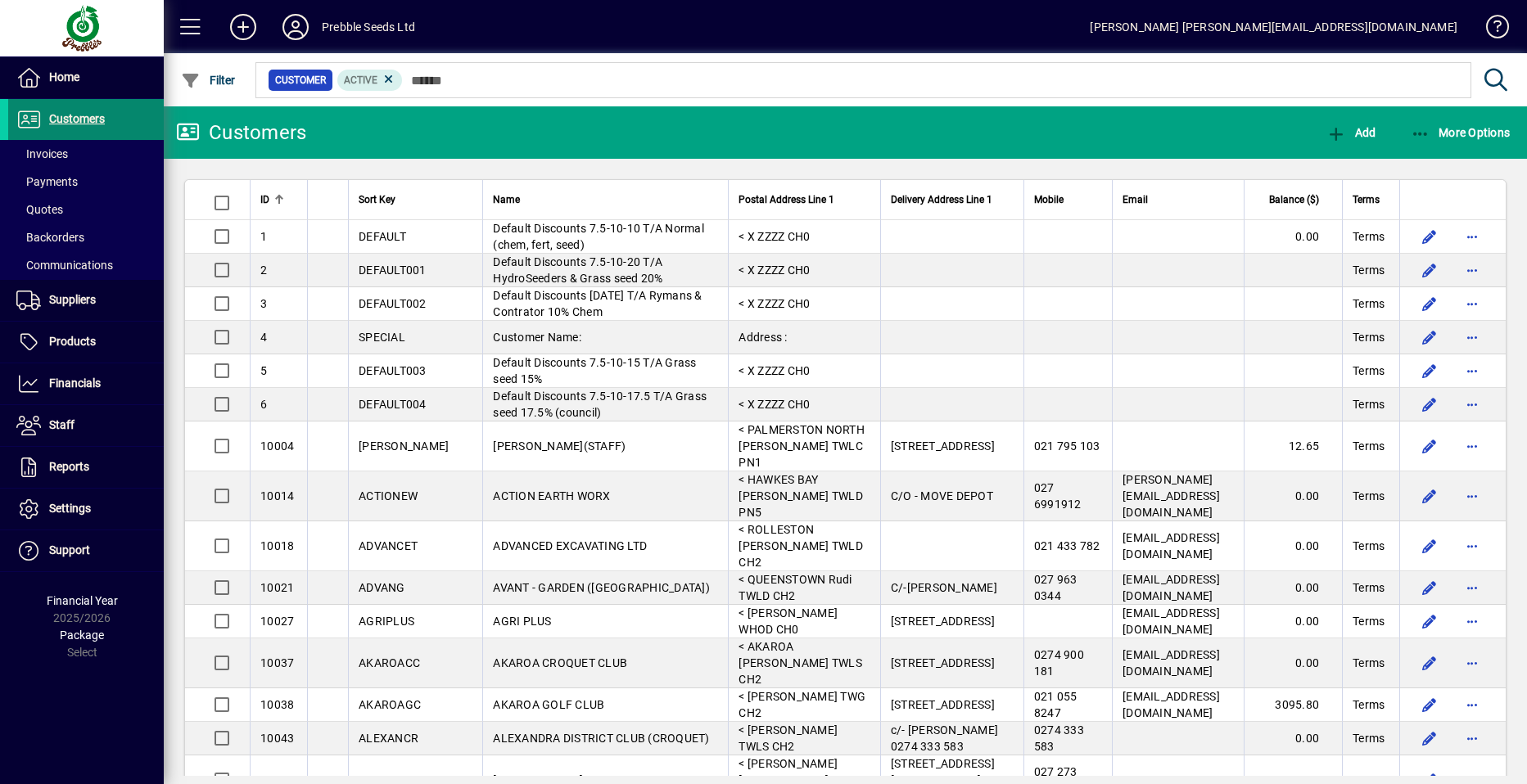
click at [74, 110] on span "Customers" at bounding box center [56, 119] width 97 height 20
click at [1472, 134] on span "More Options" at bounding box center [1460, 133] width 99 height 13
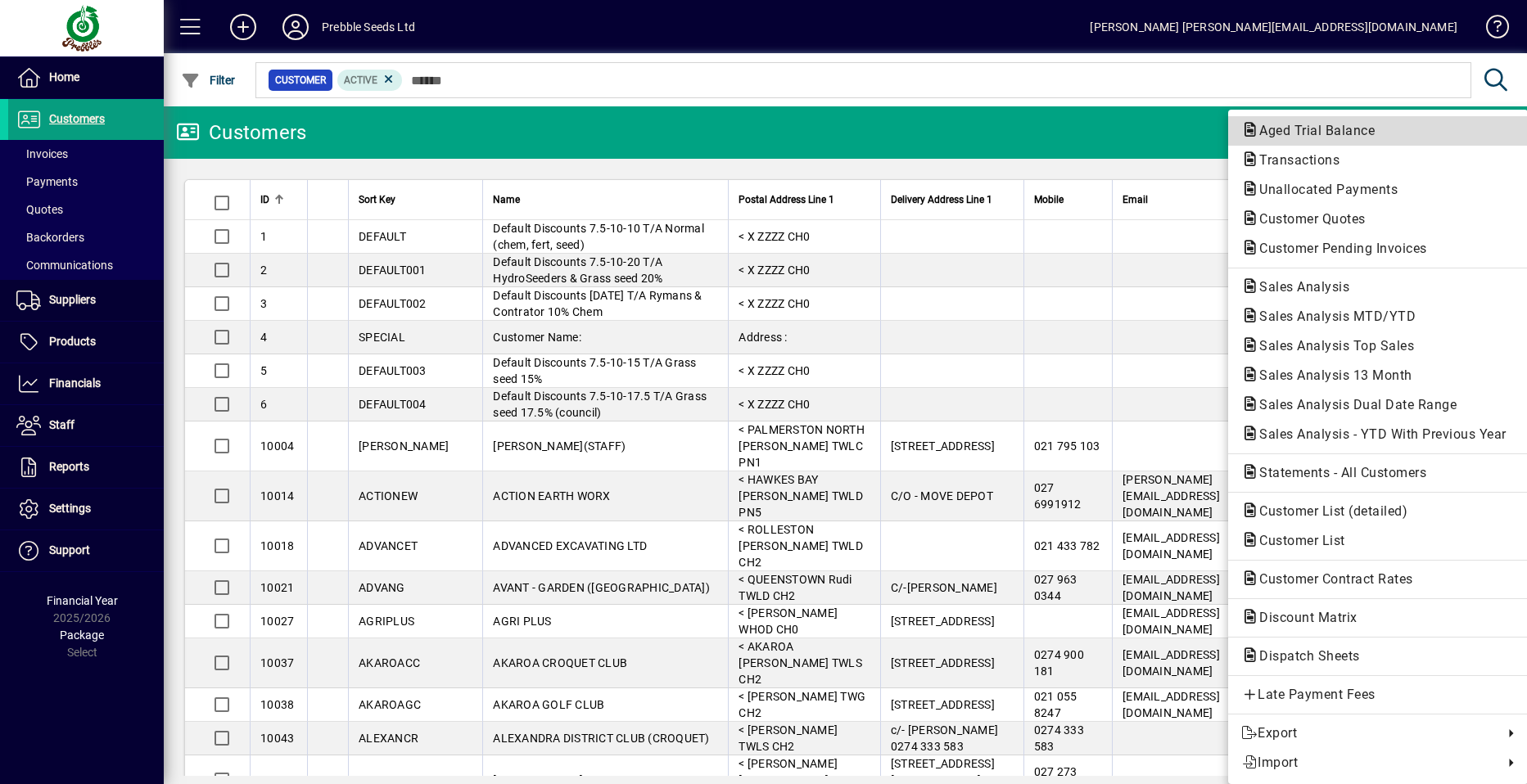
click at [1316, 124] on span "Aged Trial Balance" at bounding box center [1312, 130] width 142 height 15
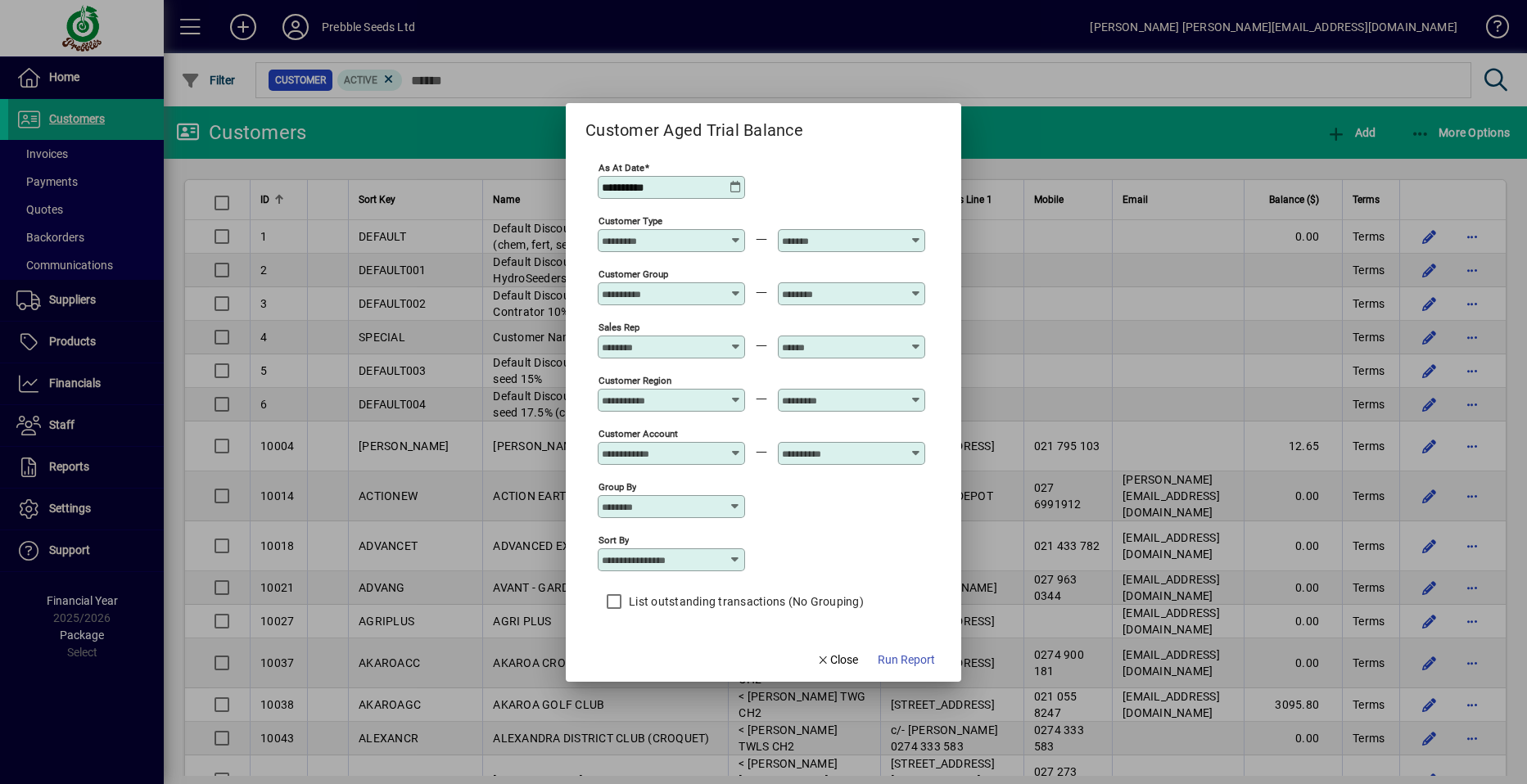
click at [736, 557] on icon at bounding box center [735, 560] width 13 height 13
drag, startPoint x: 678, startPoint y: 643, endPoint x: 686, endPoint y: 641, distance: 8.2
click at [679, 642] on div "Customer Name" at bounding box center [655, 642] width 88 height 17
type input "**********"
click at [913, 661] on span "Run Report" at bounding box center [907, 659] width 57 height 17
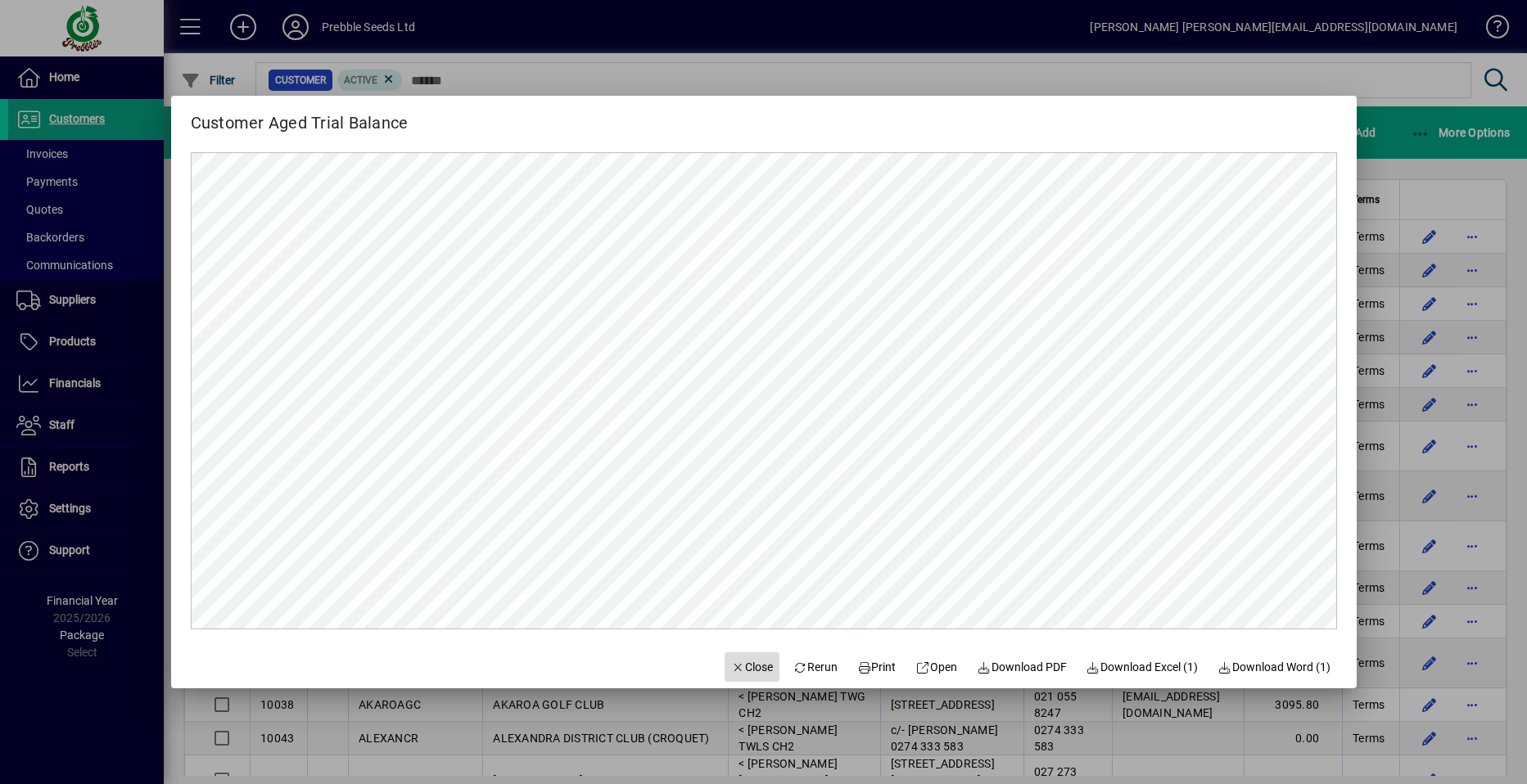
click at [736, 669] on span "Close" at bounding box center [753, 668] width 43 height 17
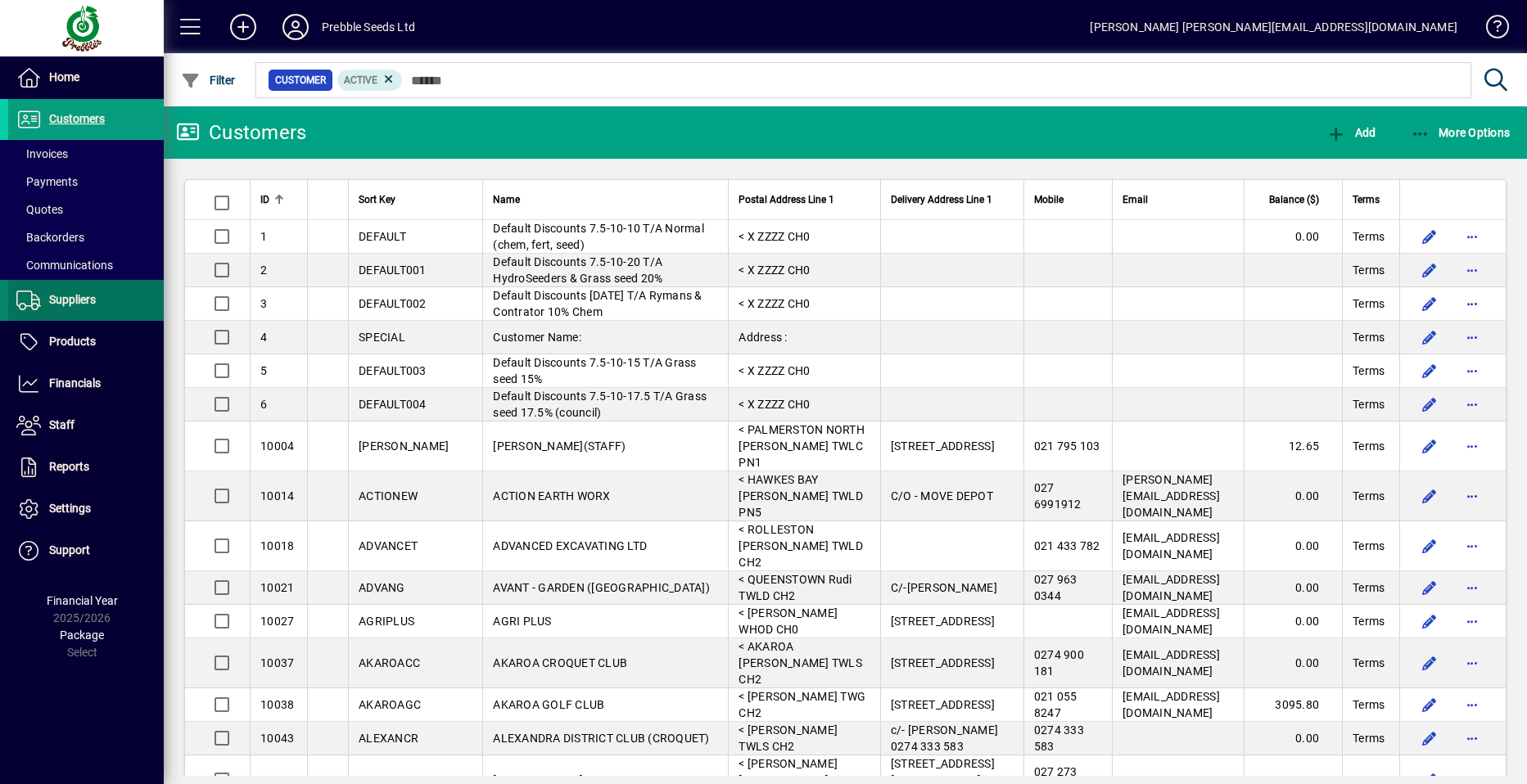
click at [91, 305] on span "Suppliers" at bounding box center [73, 299] width 47 height 13
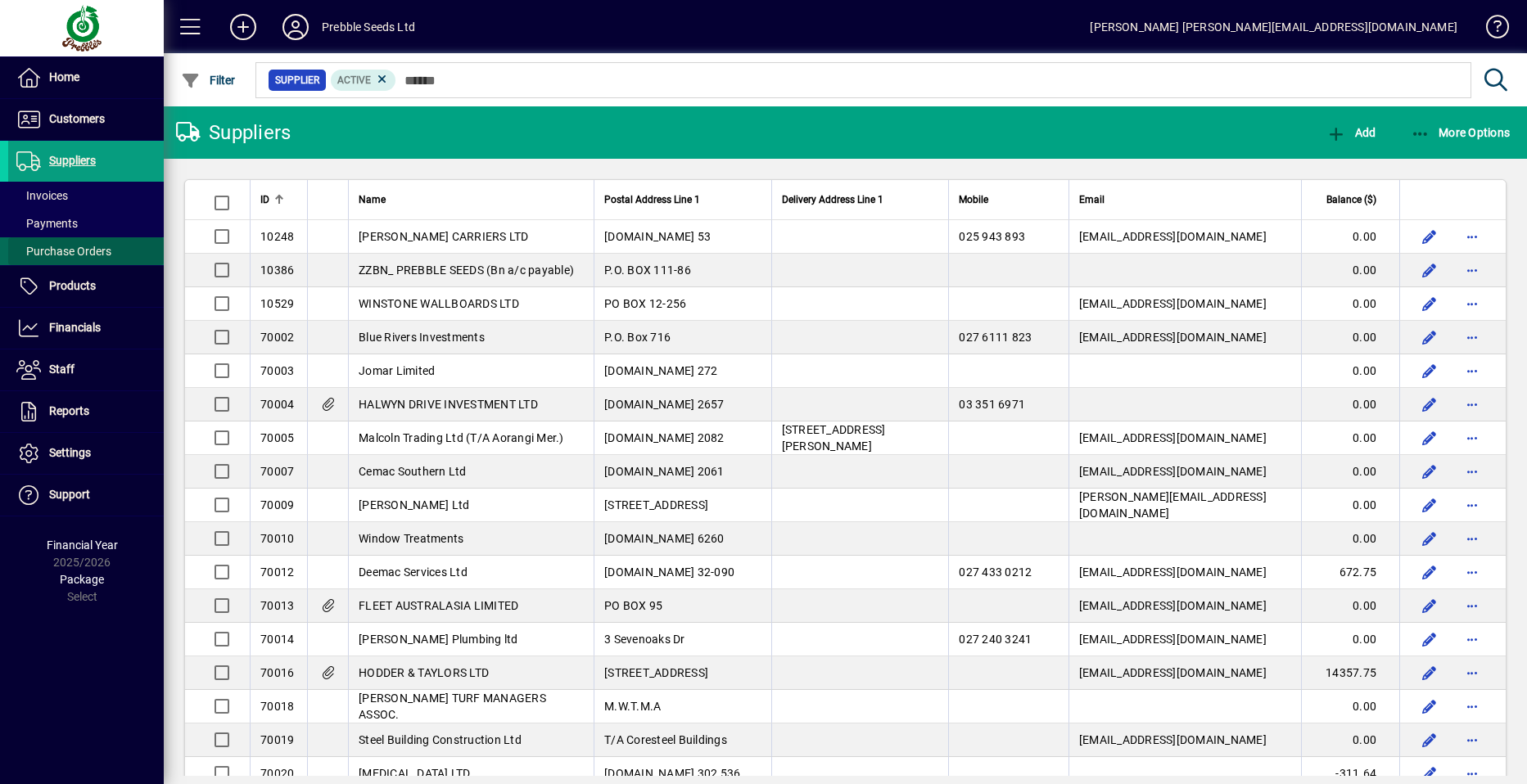
click at [89, 259] on span "Purchase Orders" at bounding box center [59, 251] width 103 height 17
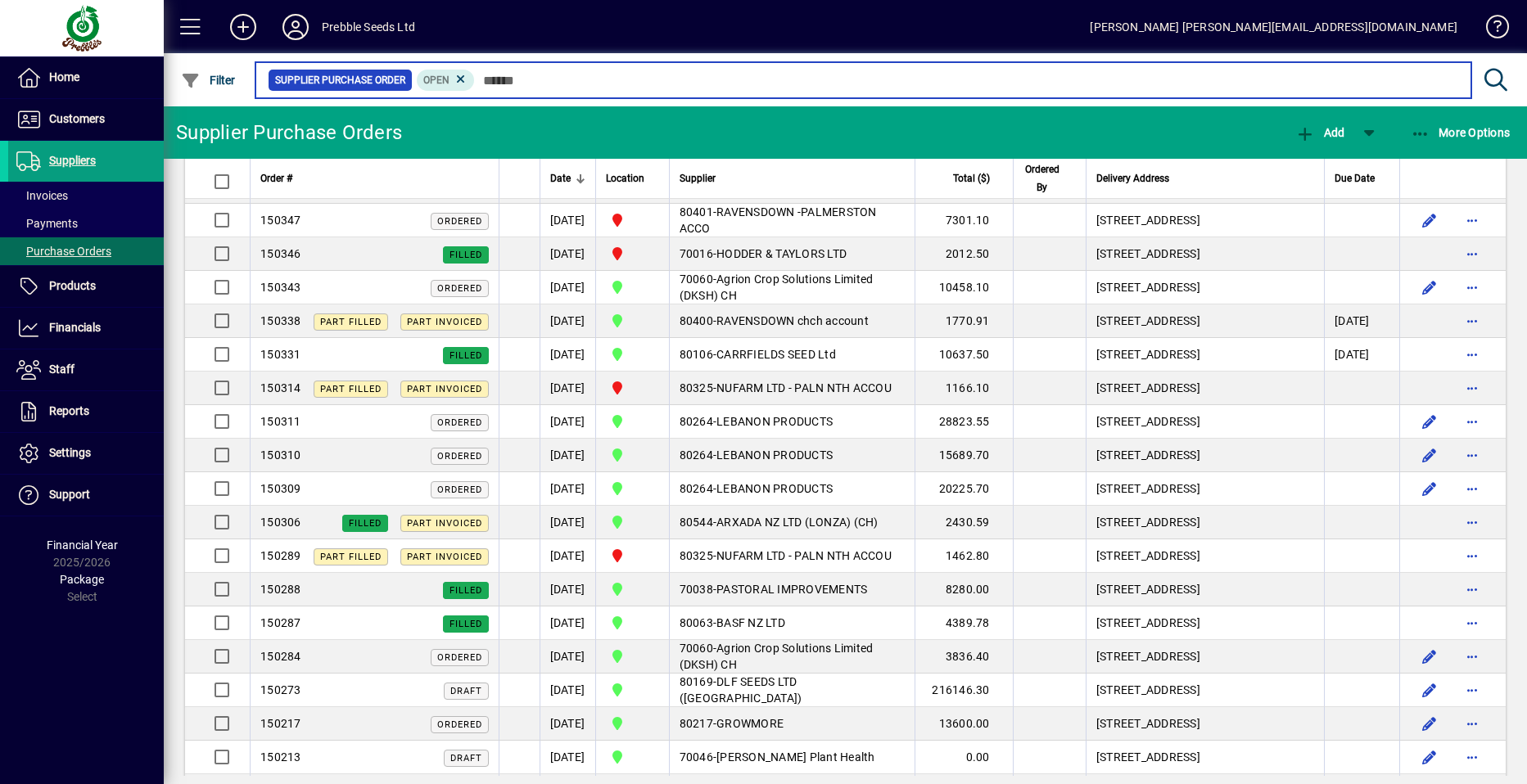
scroll to position [1310, 0]
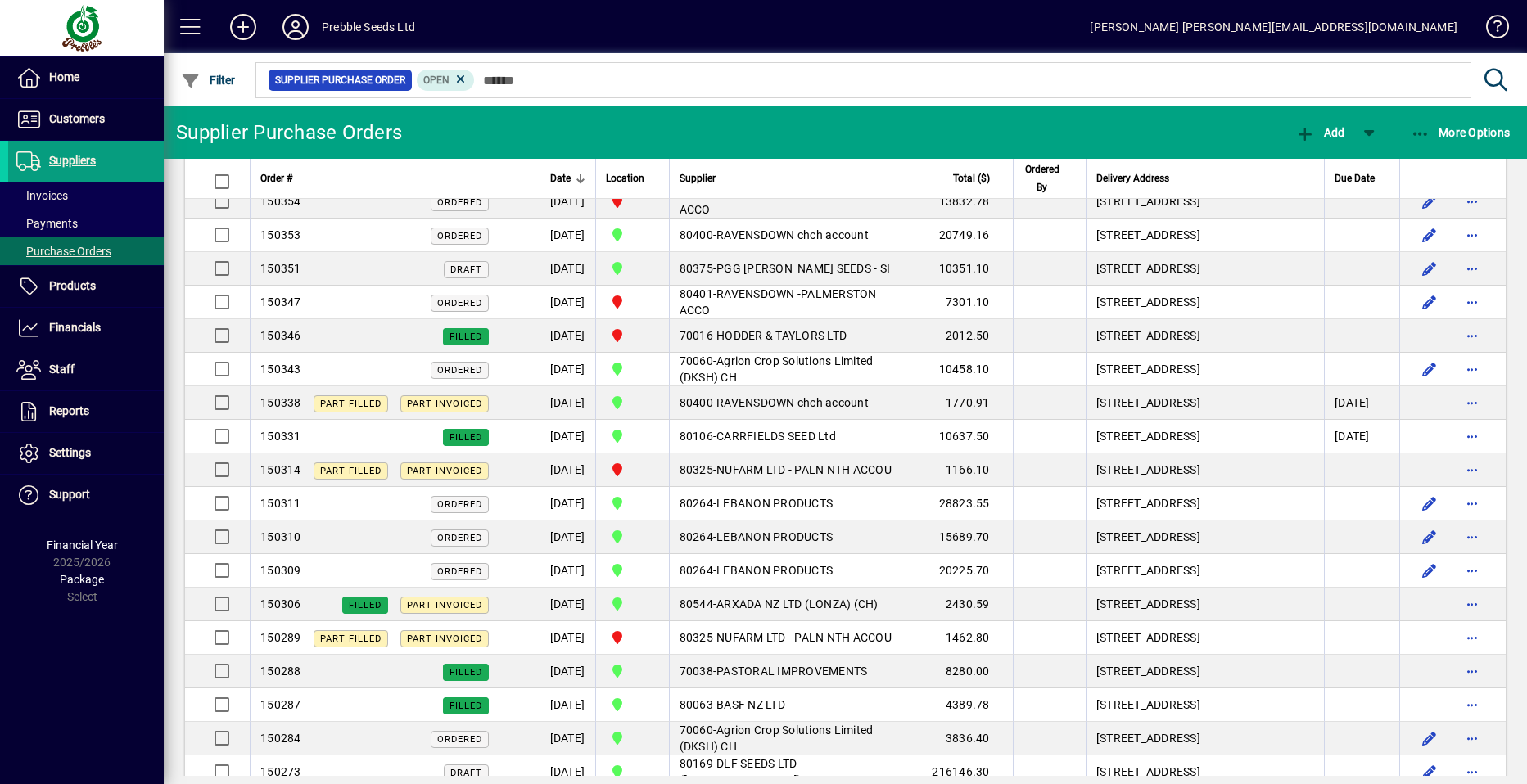
click at [755, 6] on span "PASTORAL IMPROVEMENTS" at bounding box center [792, 0] width 151 height 13
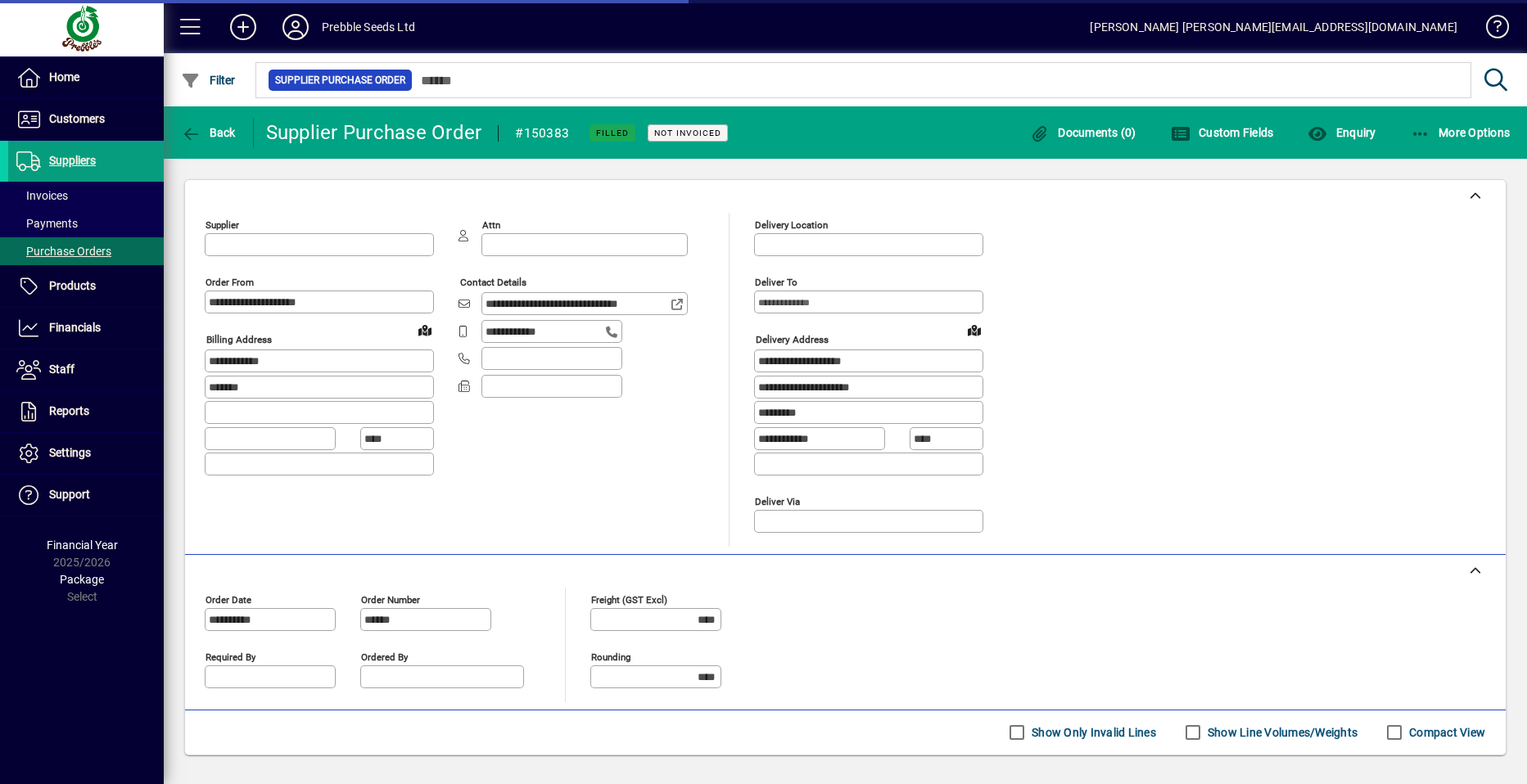
type input "**********"
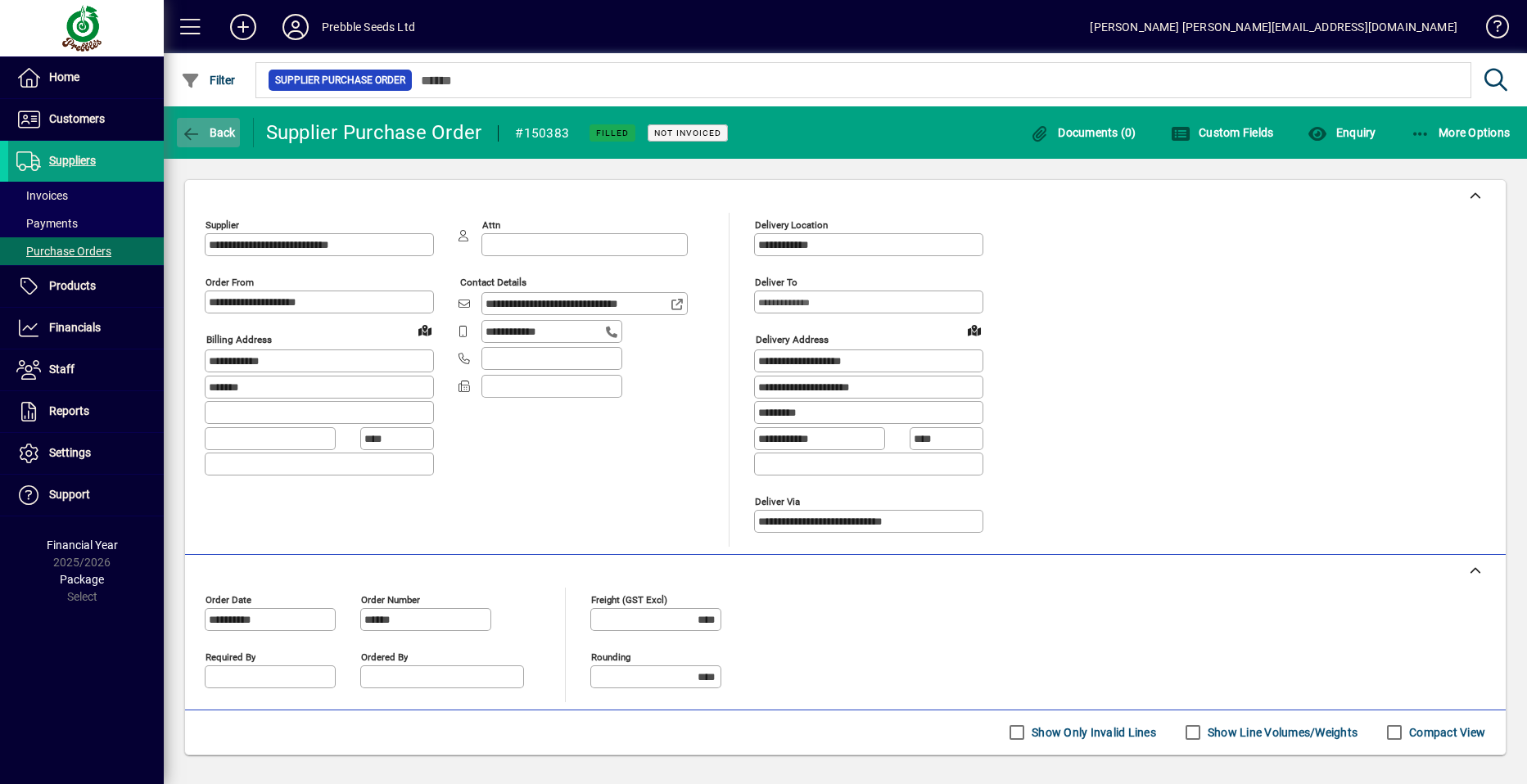
click at [213, 137] on span "Back" at bounding box center [208, 133] width 55 height 13
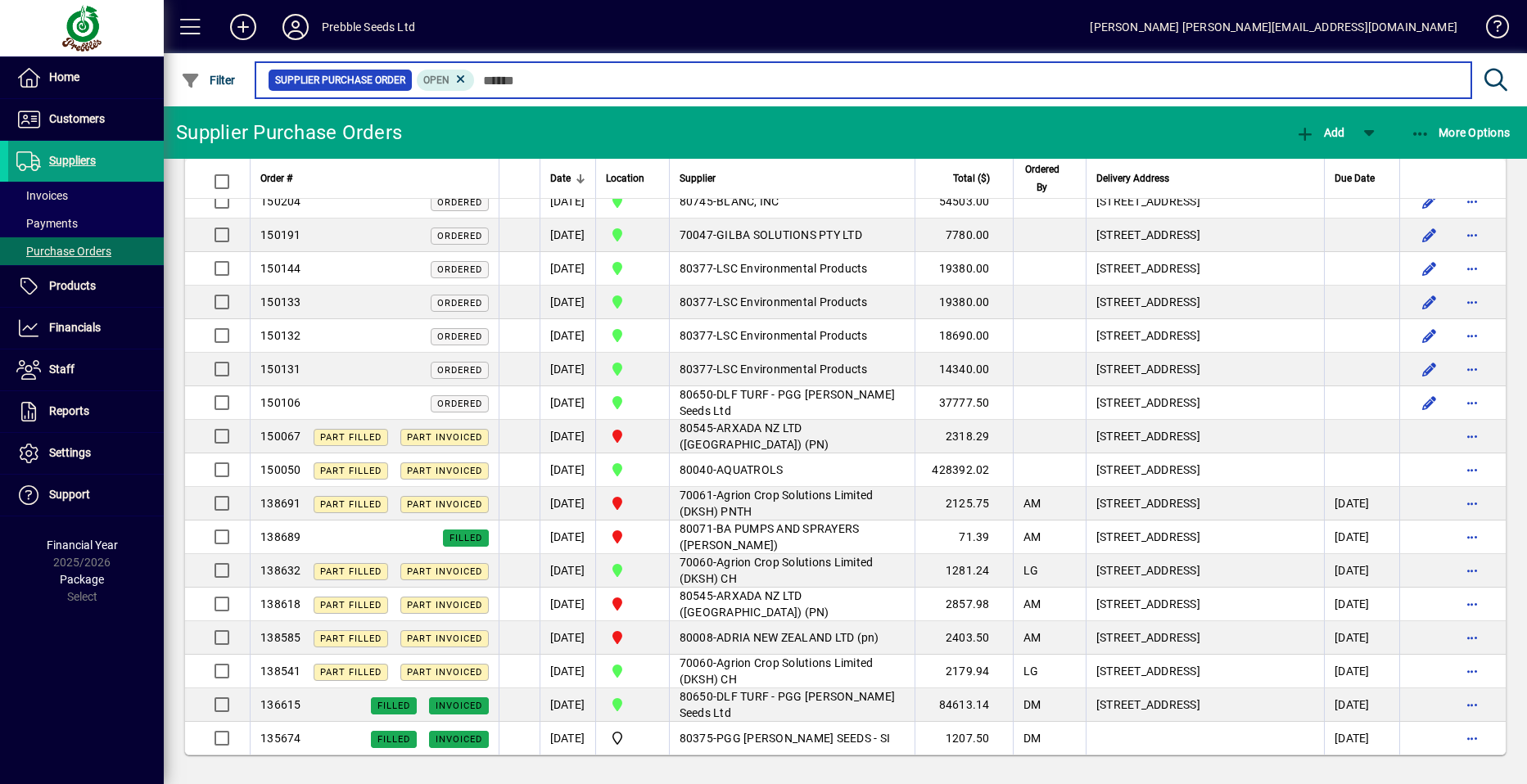
scroll to position [2047, 0]
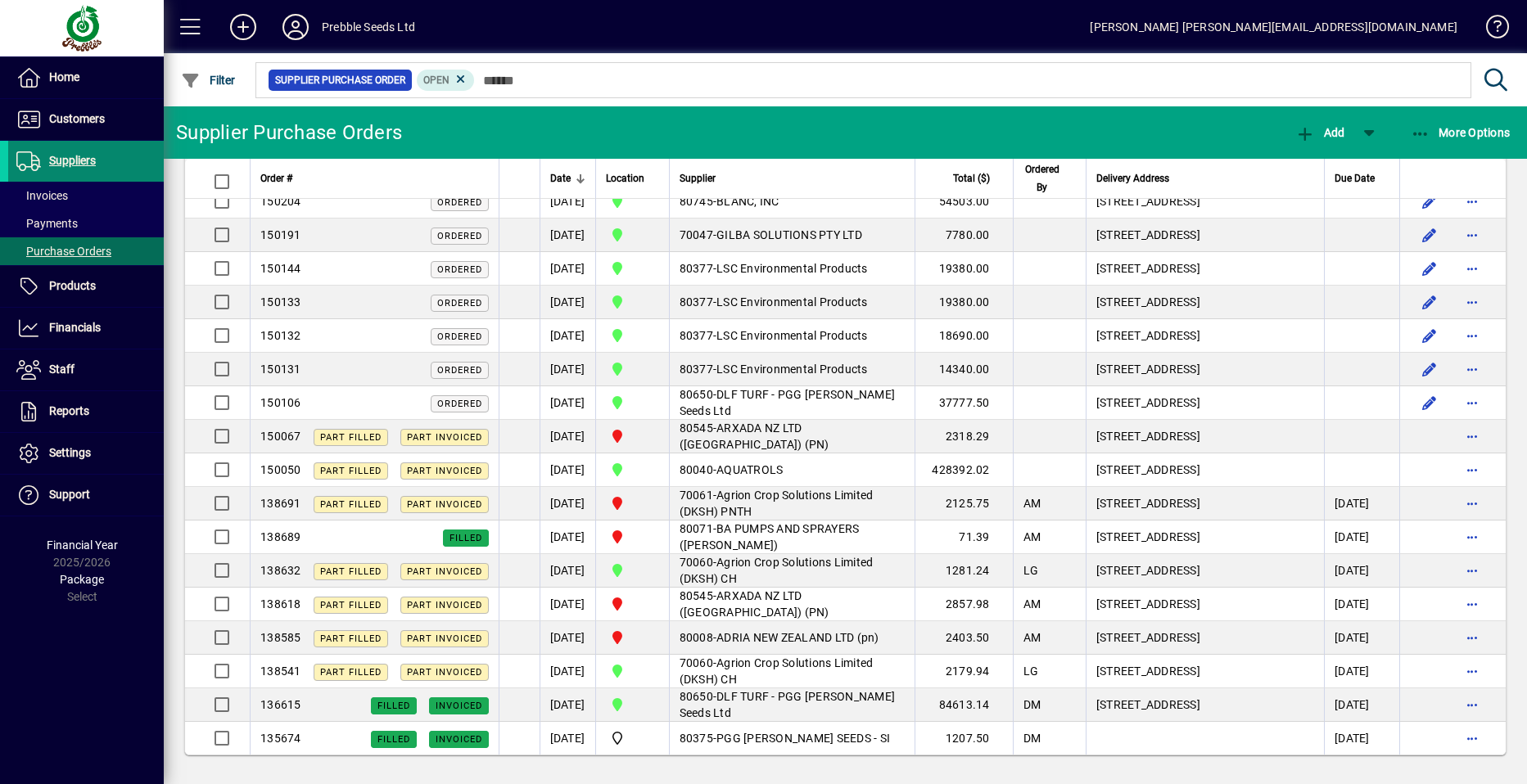
click at [92, 157] on span "Suppliers" at bounding box center [73, 160] width 47 height 13
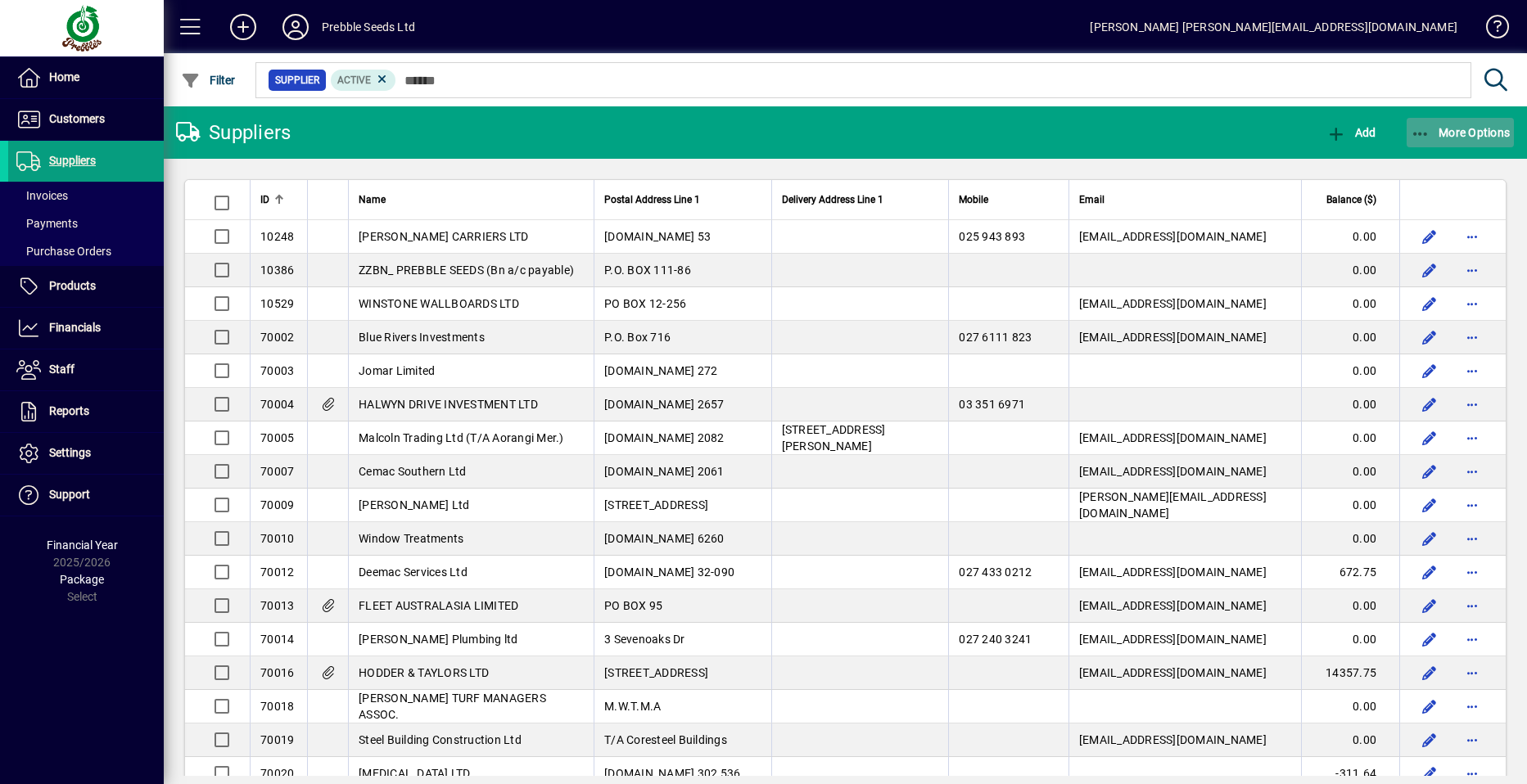
click at [1474, 132] on span "More Options" at bounding box center [1460, 133] width 99 height 13
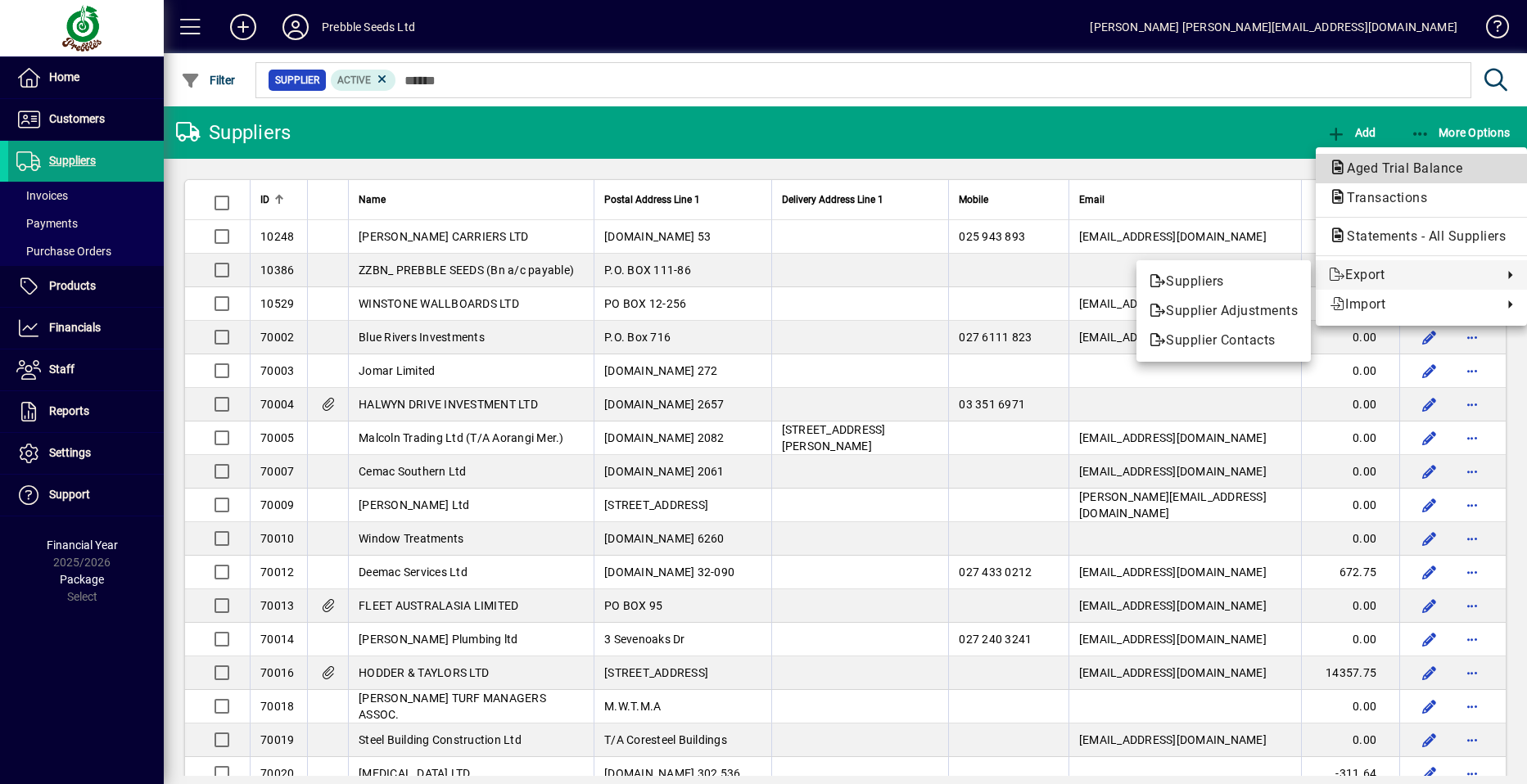
click at [1362, 165] on span "Aged Trial Balance" at bounding box center [1400, 168] width 142 height 15
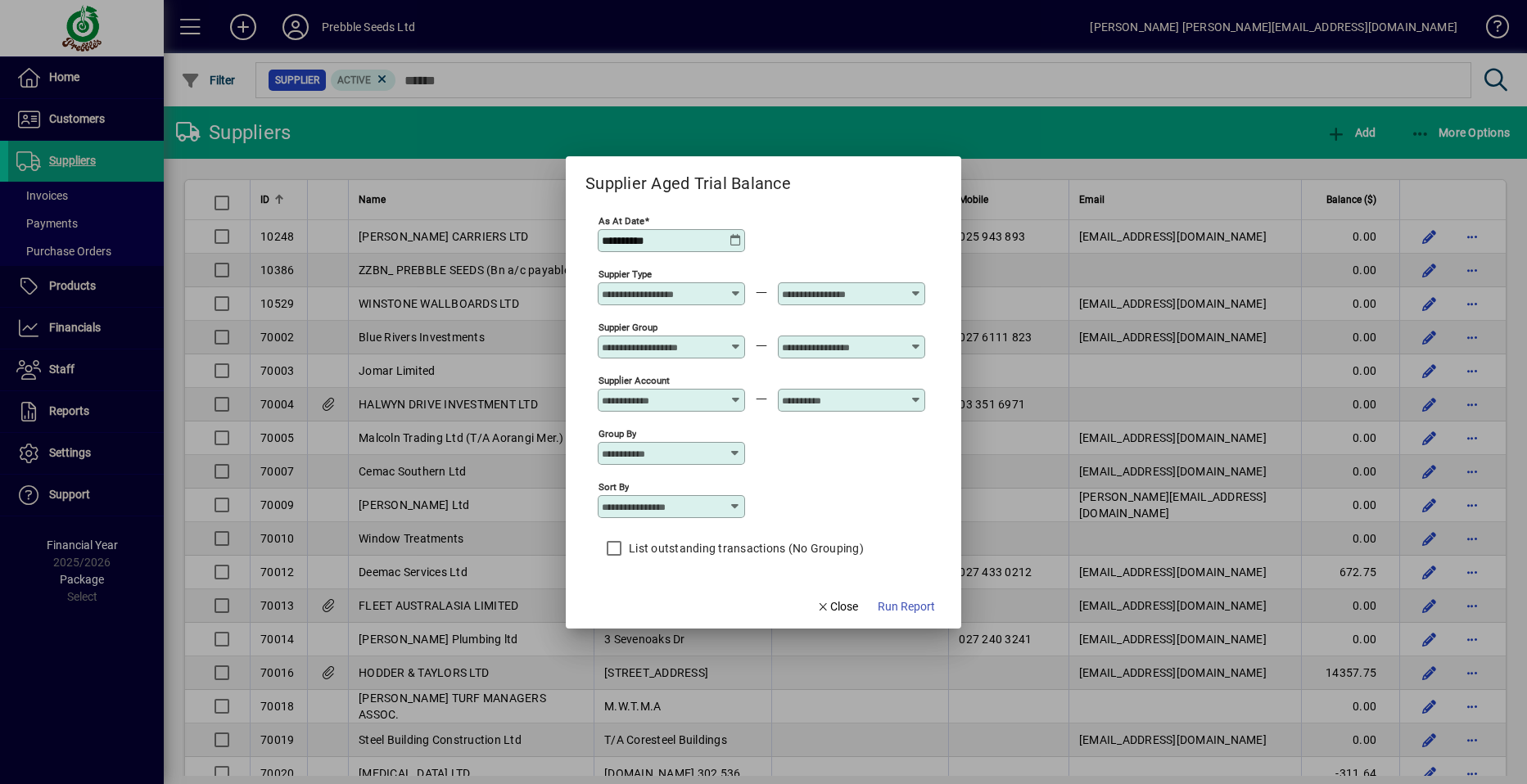
click at [729, 346] on div at bounding box center [673, 347] width 142 height 13
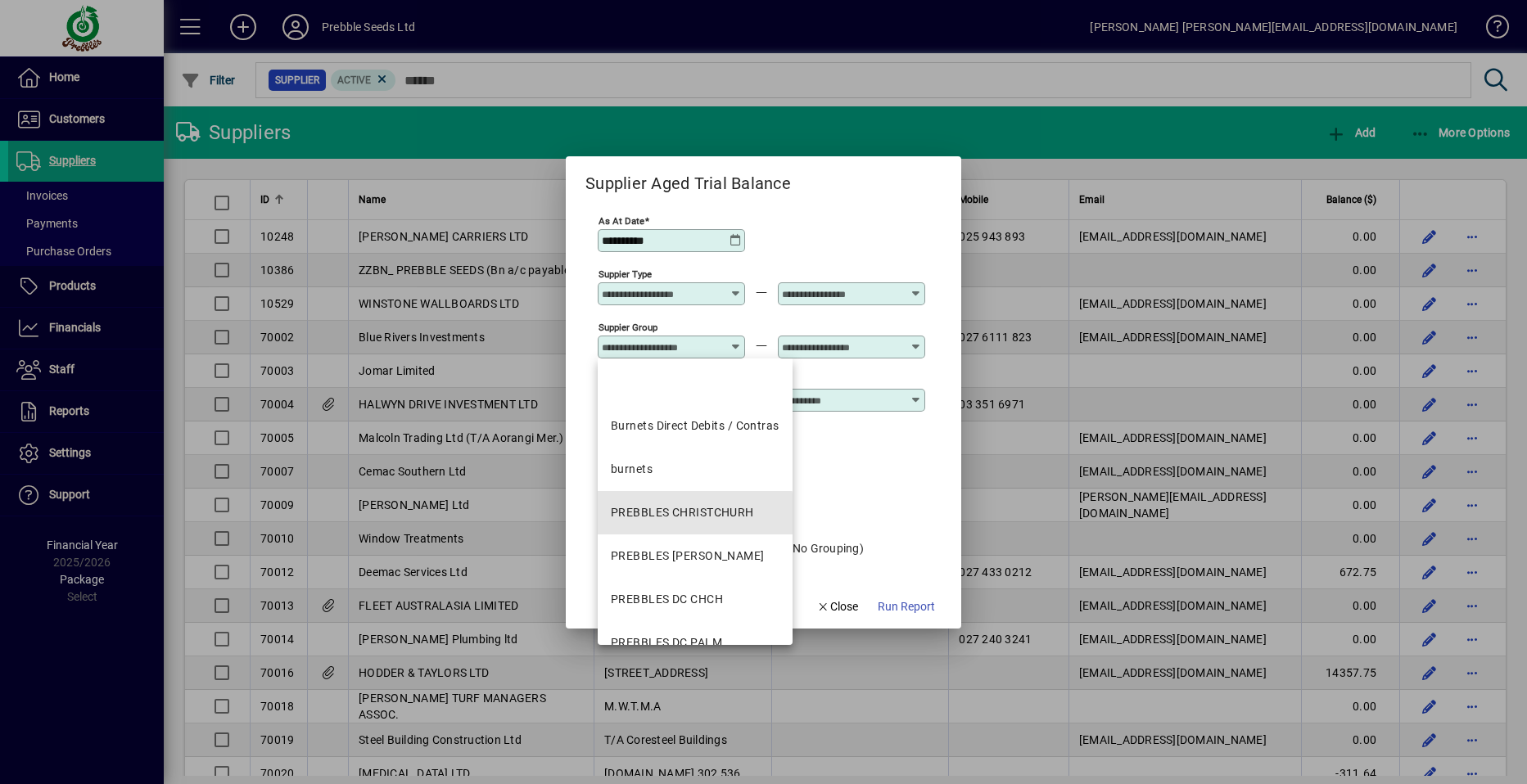
click at [650, 511] on div "PREBBLES CHRISTCHURH" at bounding box center [683, 513] width 143 height 17
type input "**********"
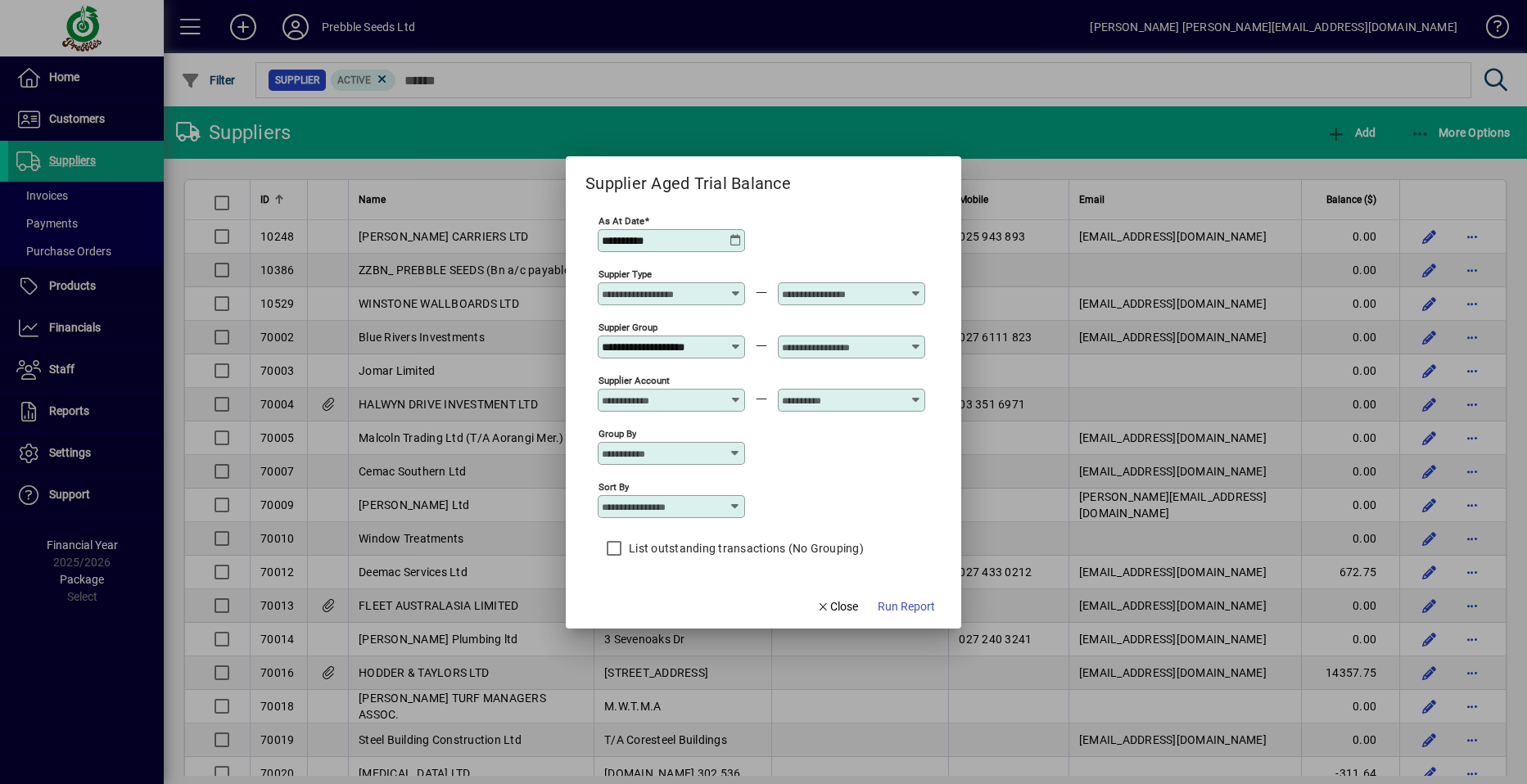
click at [735, 505] on icon at bounding box center [735, 506] width 13 height 13
click at [660, 610] on div "Supplier Name" at bounding box center [651, 607] width 79 height 17
type input "**********"
click at [897, 603] on span "Run Report" at bounding box center [907, 607] width 57 height 17
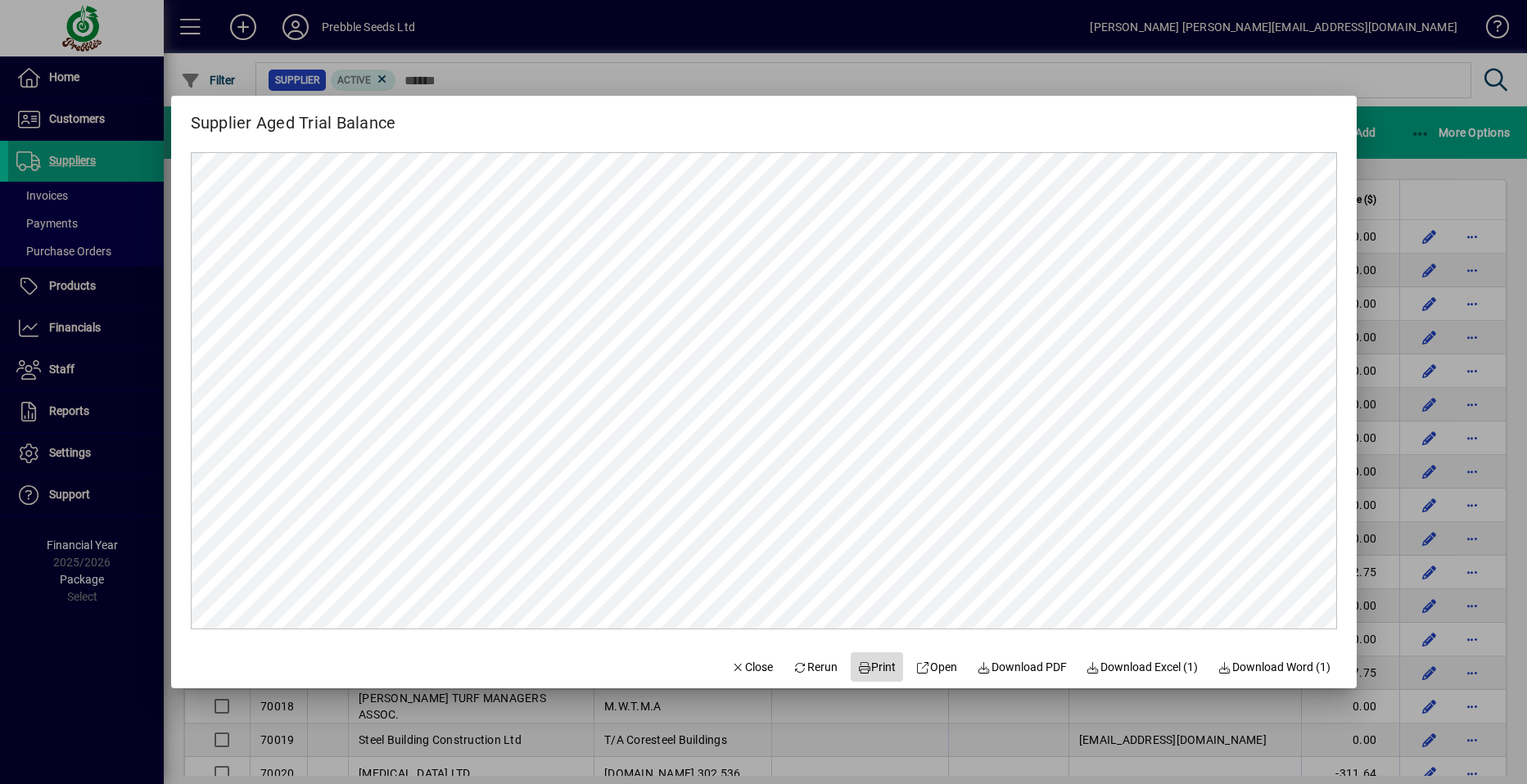
click at [869, 667] on span "Print" at bounding box center [877, 668] width 39 height 17
click at [735, 669] on span "Close" at bounding box center [753, 668] width 43 height 17
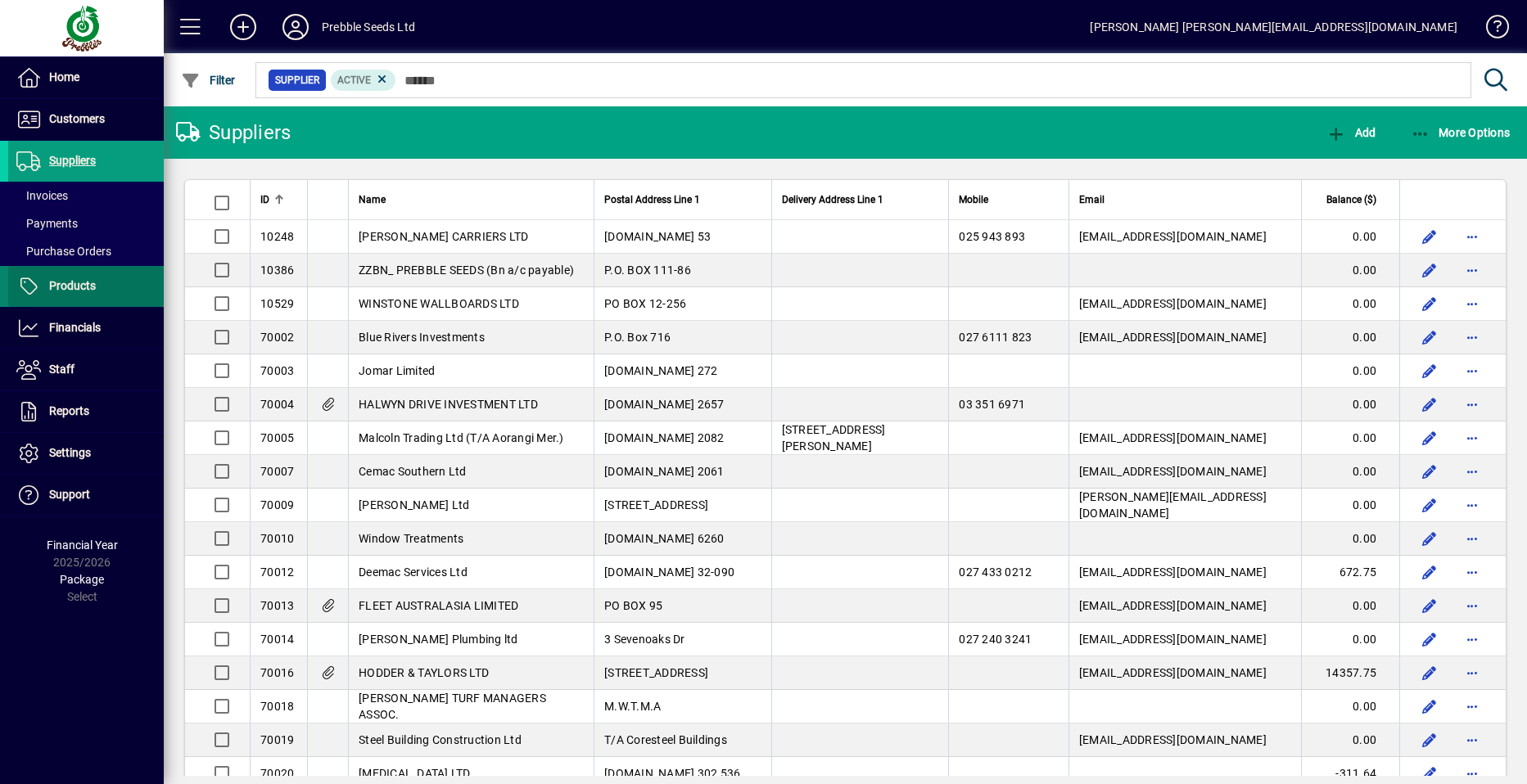
click at [94, 293] on span "Products" at bounding box center [52, 287] width 88 height 20
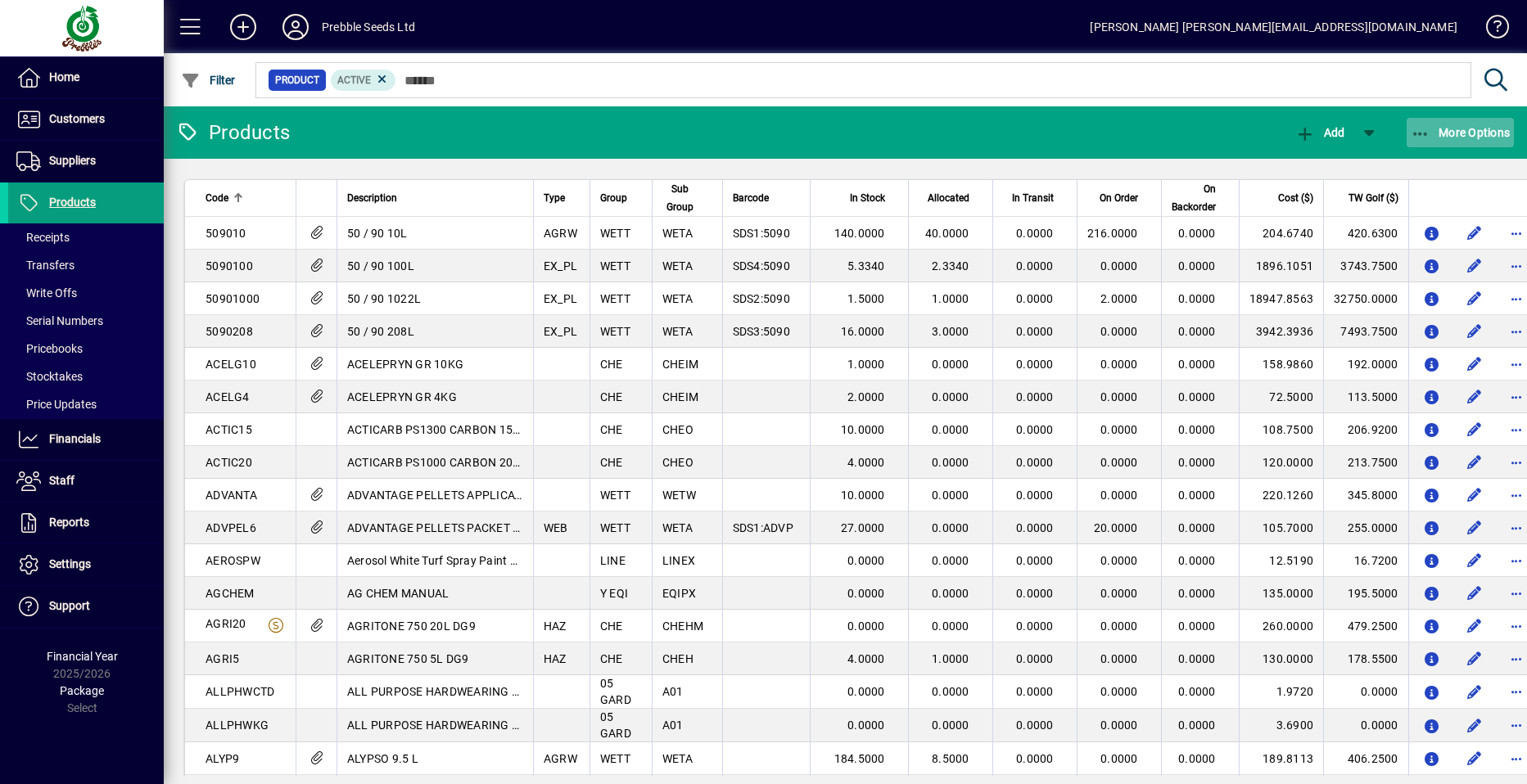
click at [1448, 132] on span "More Options" at bounding box center [1460, 133] width 99 height 13
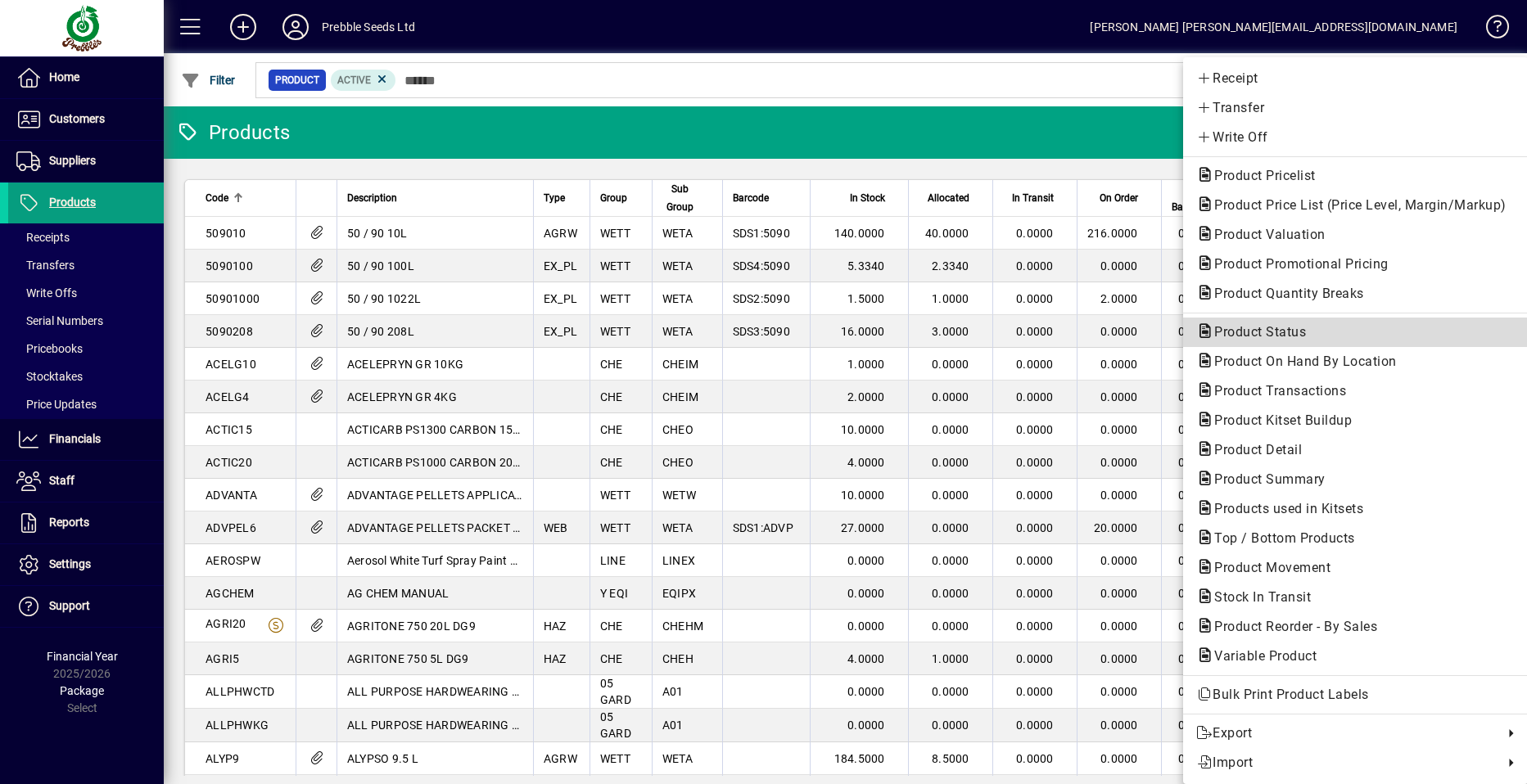
click at [1263, 333] on span "Product Status" at bounding box center [1255, 332] width 118 height 15
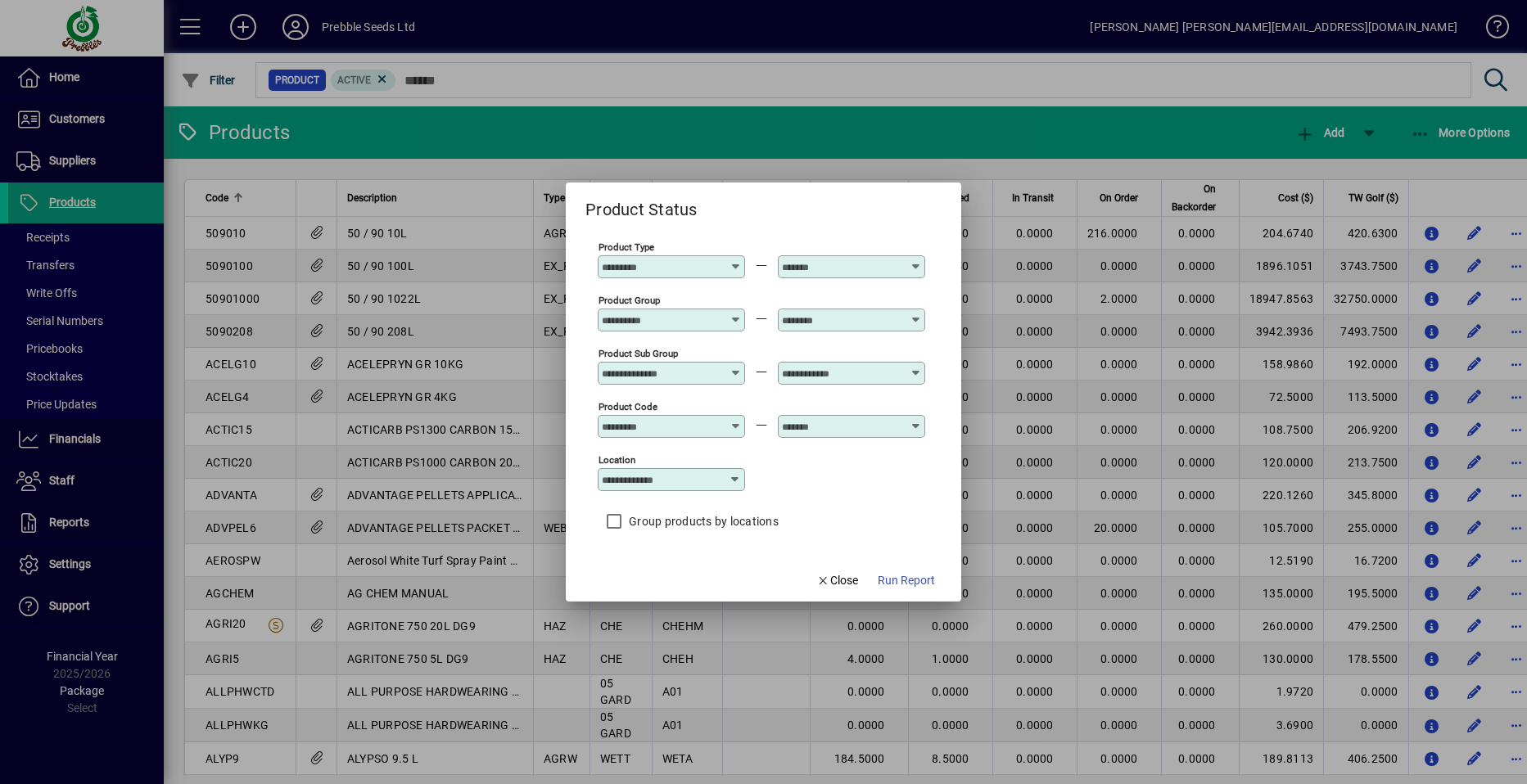
click at [734, 366] on icon at bounding box center [736, 366] width 13 height 0
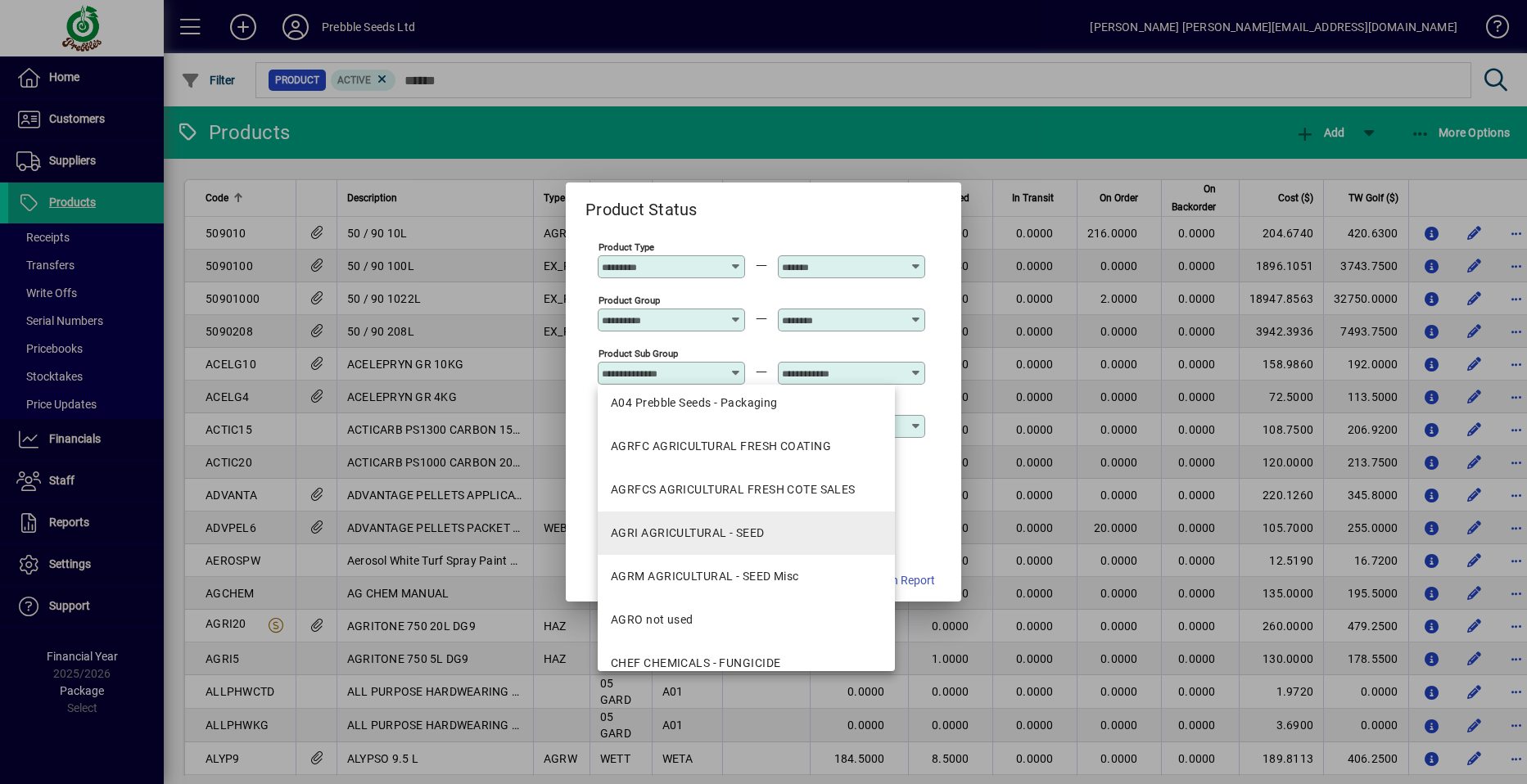
scroll to position [246, 0]
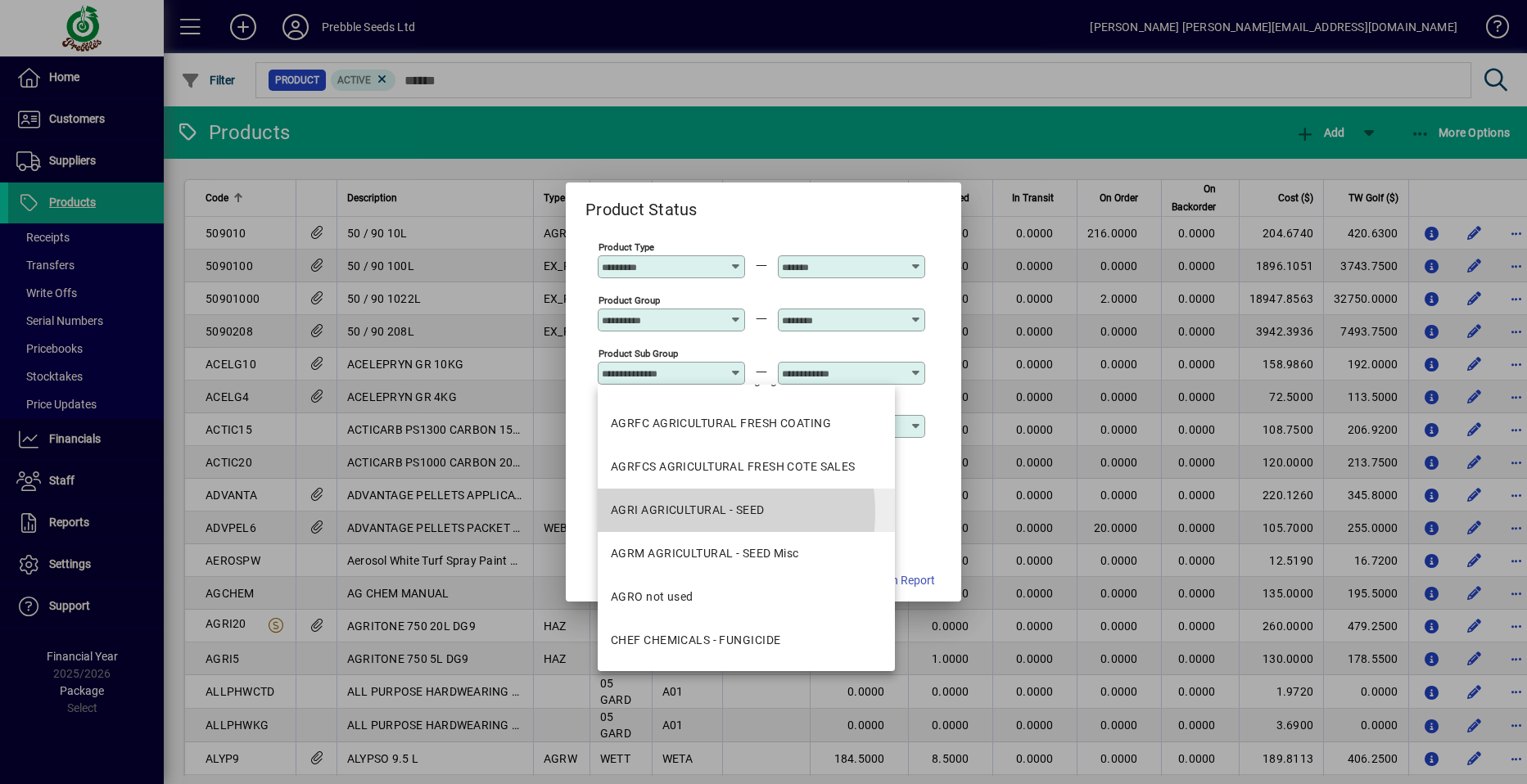
click at [694, 513] on div "AGRI AGRICULTURAL - SEED" at bounding box center [688, 510] width 154 height 17
type input "**********"
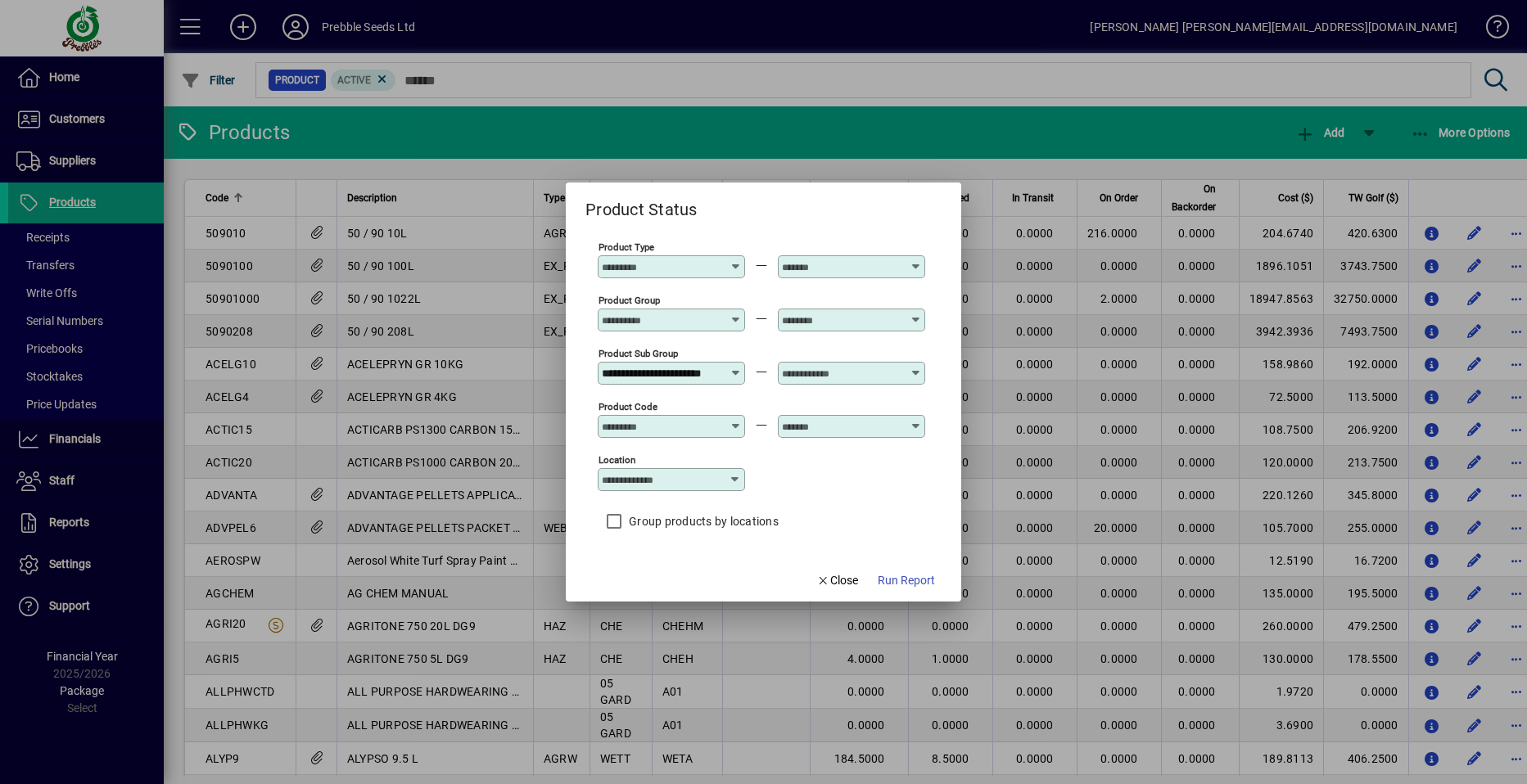
scroll to position [0, 0]
click at [915, 366] on icon at bounding box center [916, 366] width 13 height 0
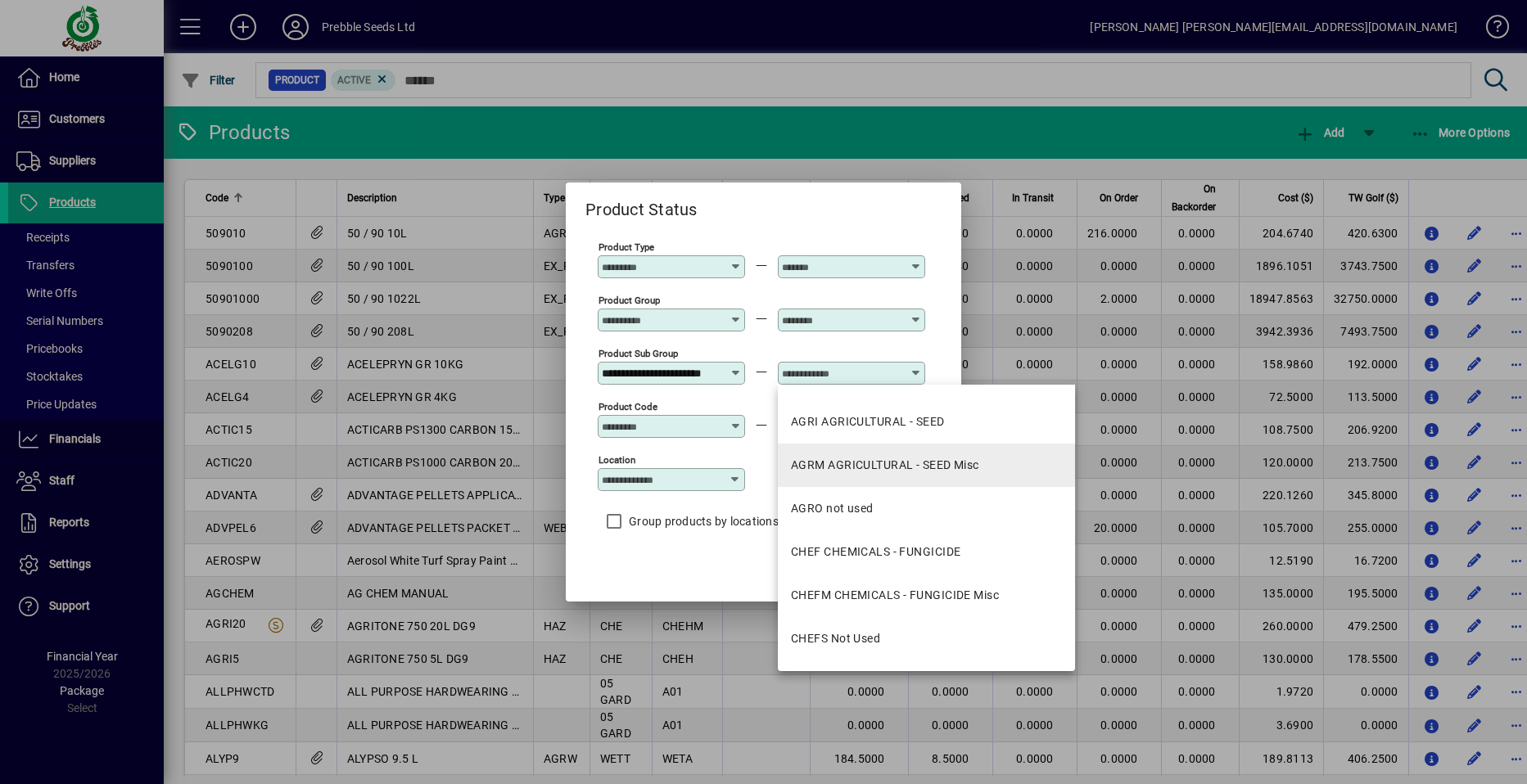
scroll to position [328, 0]
click at [869, 467] on div "AGRM AGRICULTURAL - SEED Misc" at bounding box center [885, 471] width 188 height 17
type input "**********"
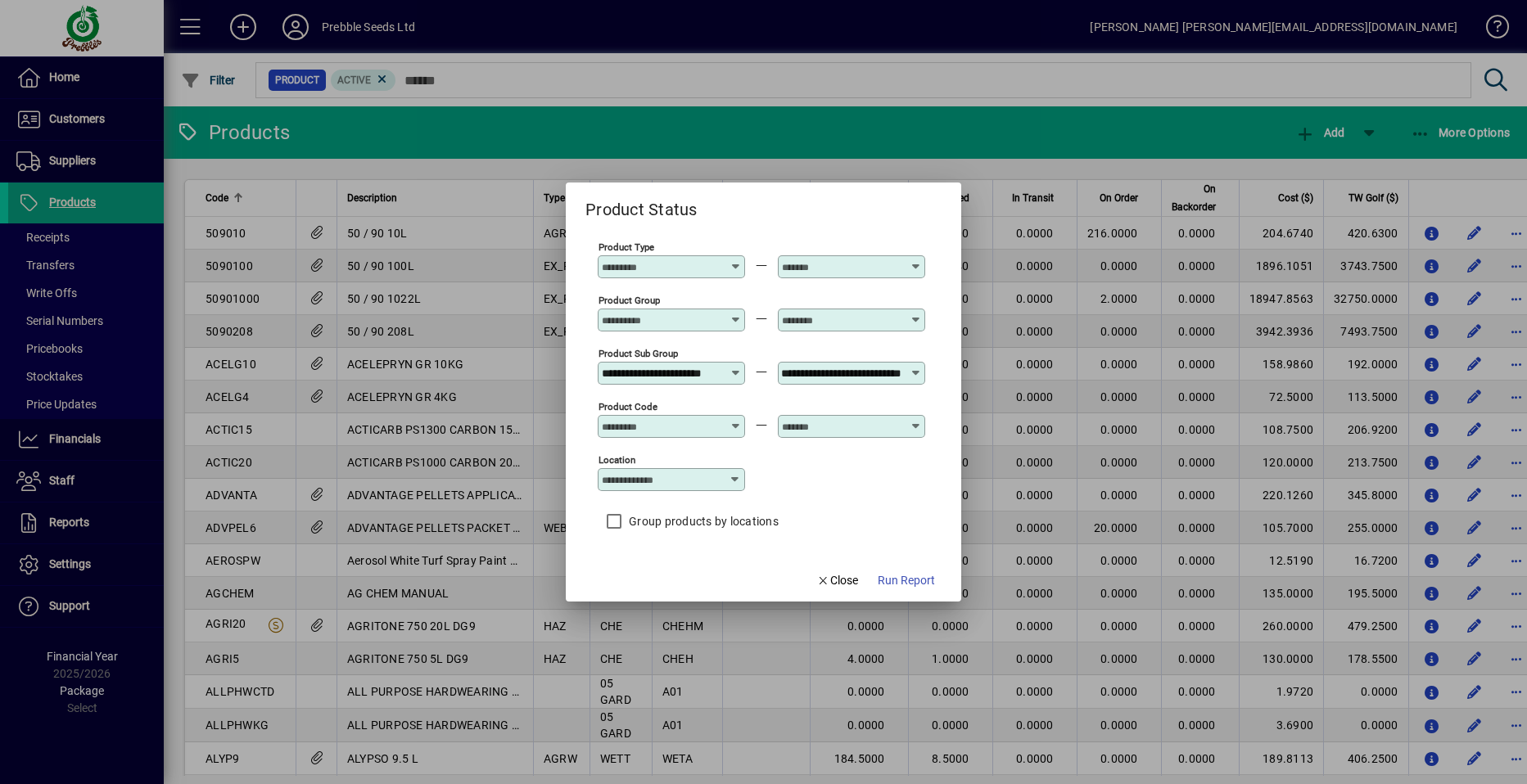
scroll to position [0, 0]
click at [732, 479] on icon at bounding box center [735, 479] width 13 height 13
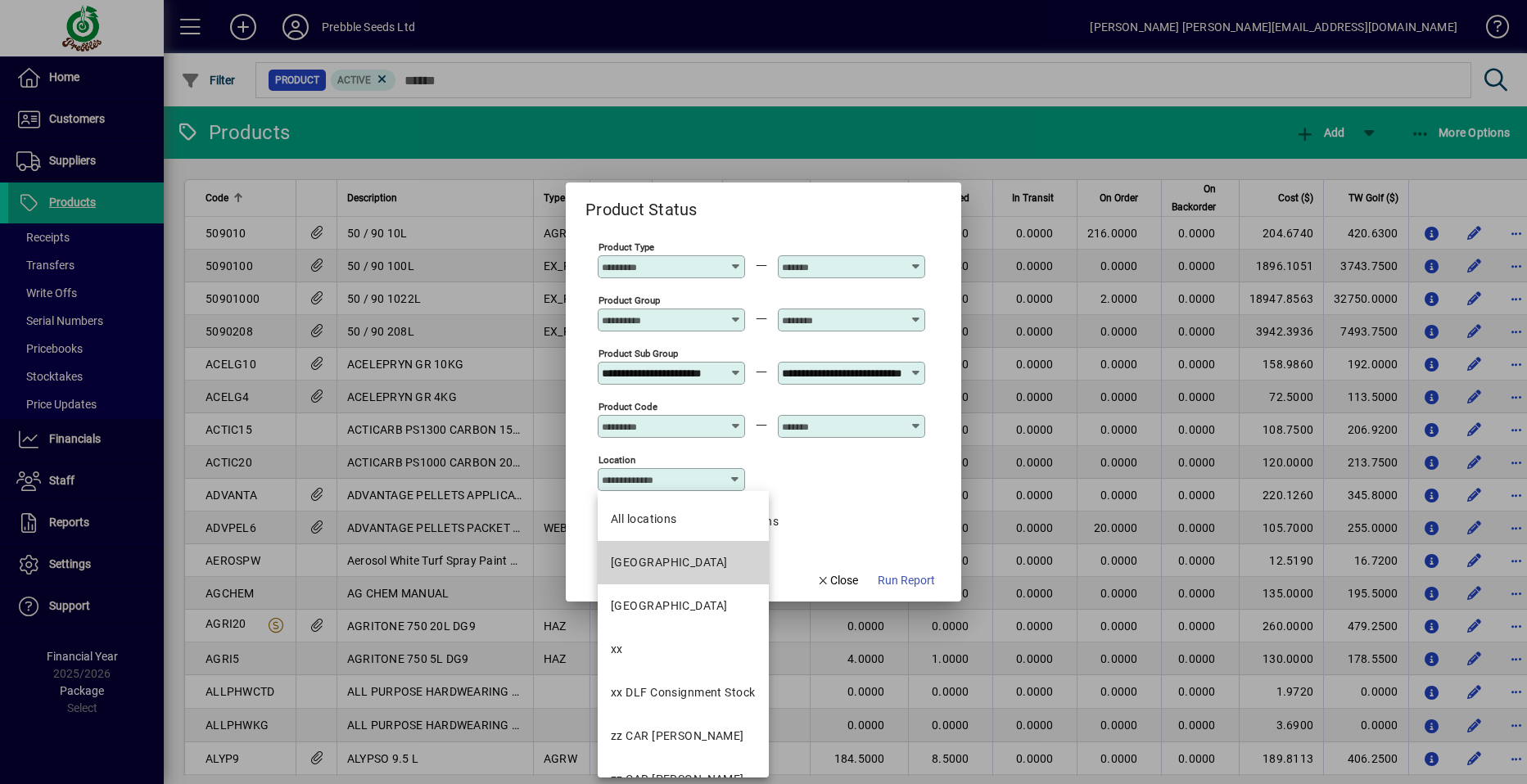
click at [691, 558] on div "[GEOGRAPHIC_DATA]" at bounding box center [669, 563] width 116 height 17
type input "**********"
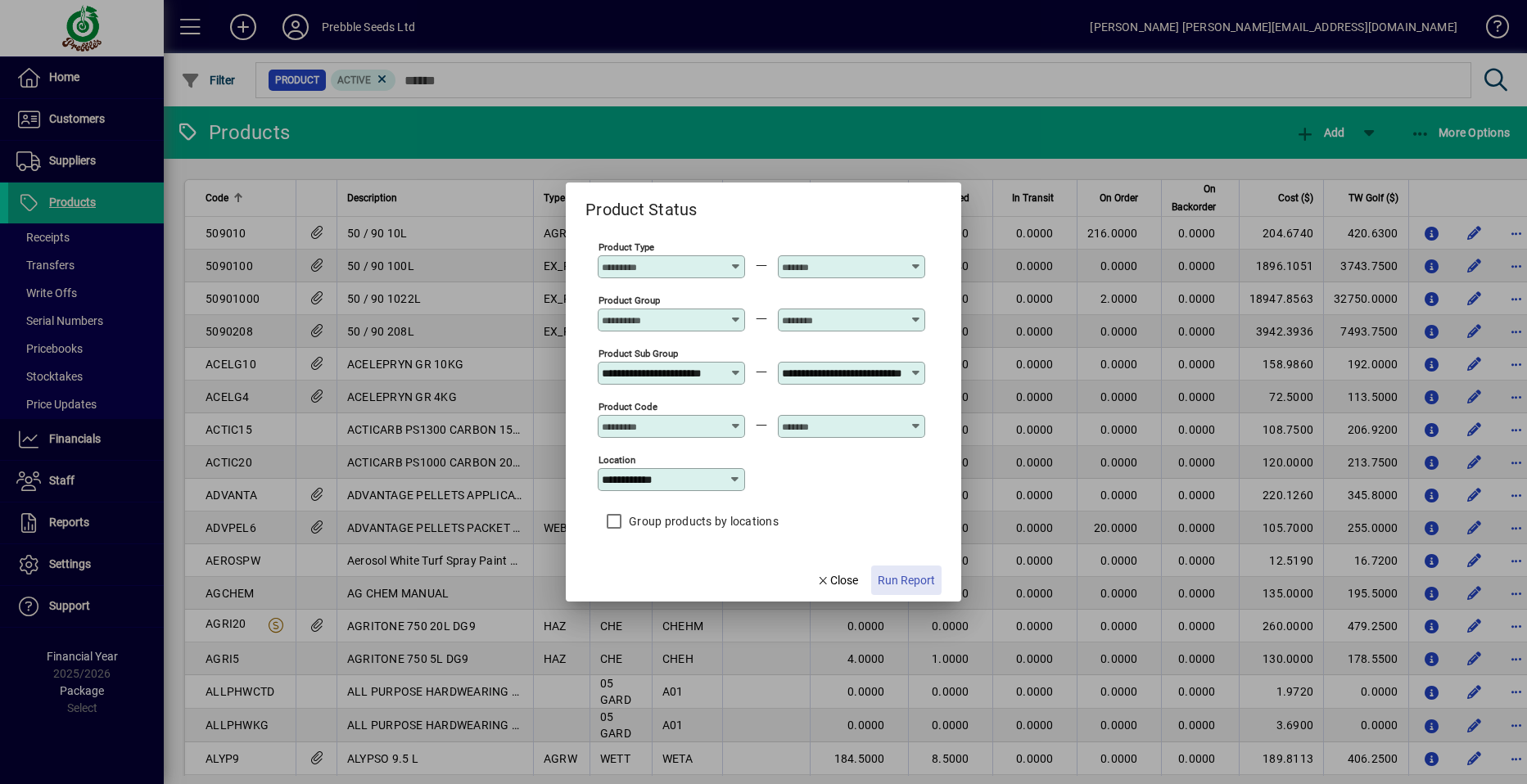
click at [890, 579] on span "Run Report" at bounding box center [907, 581] width 57 height 17
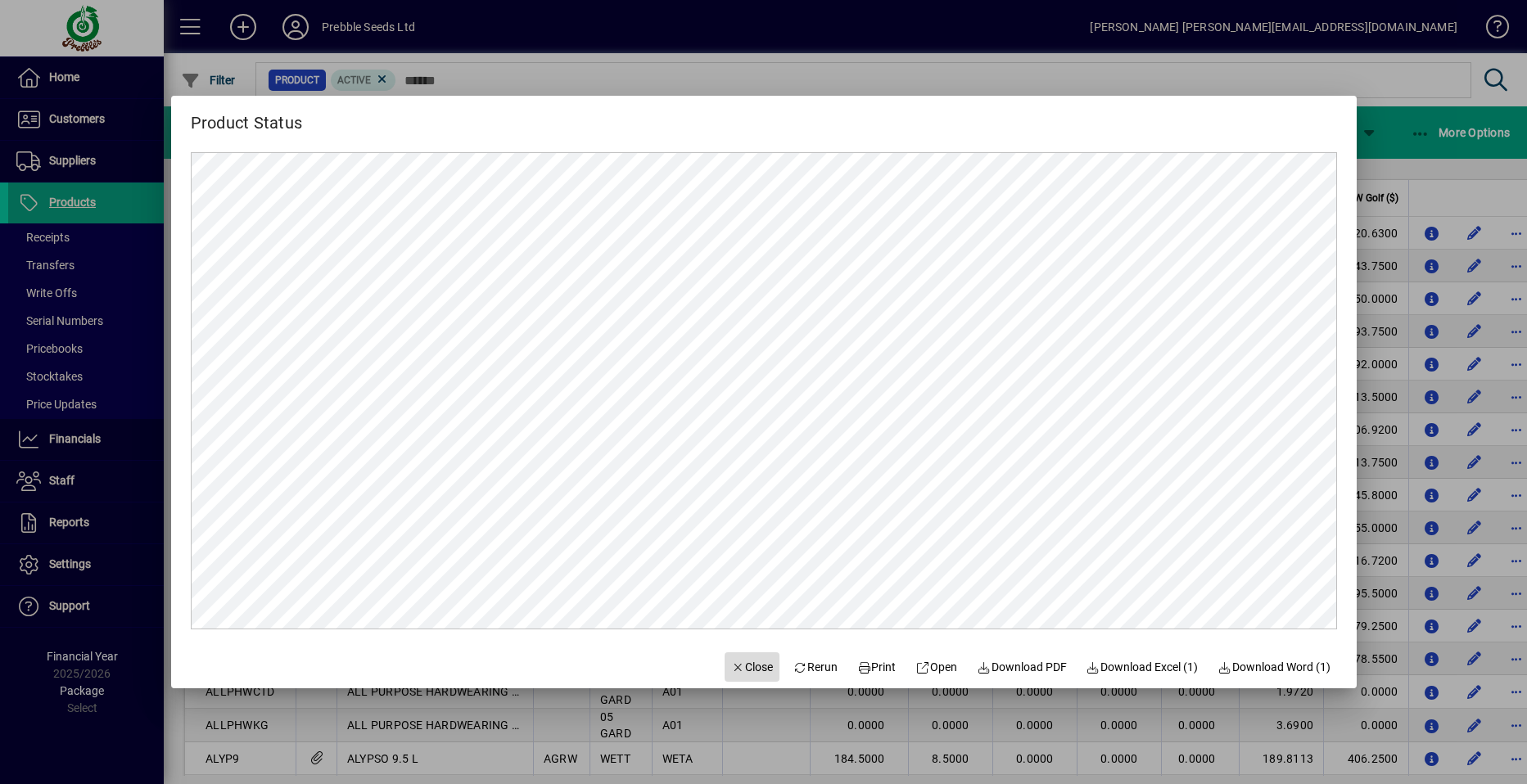
click at [744, 669] on span "Close" at bounding box center [753, 668] width 43 height 17
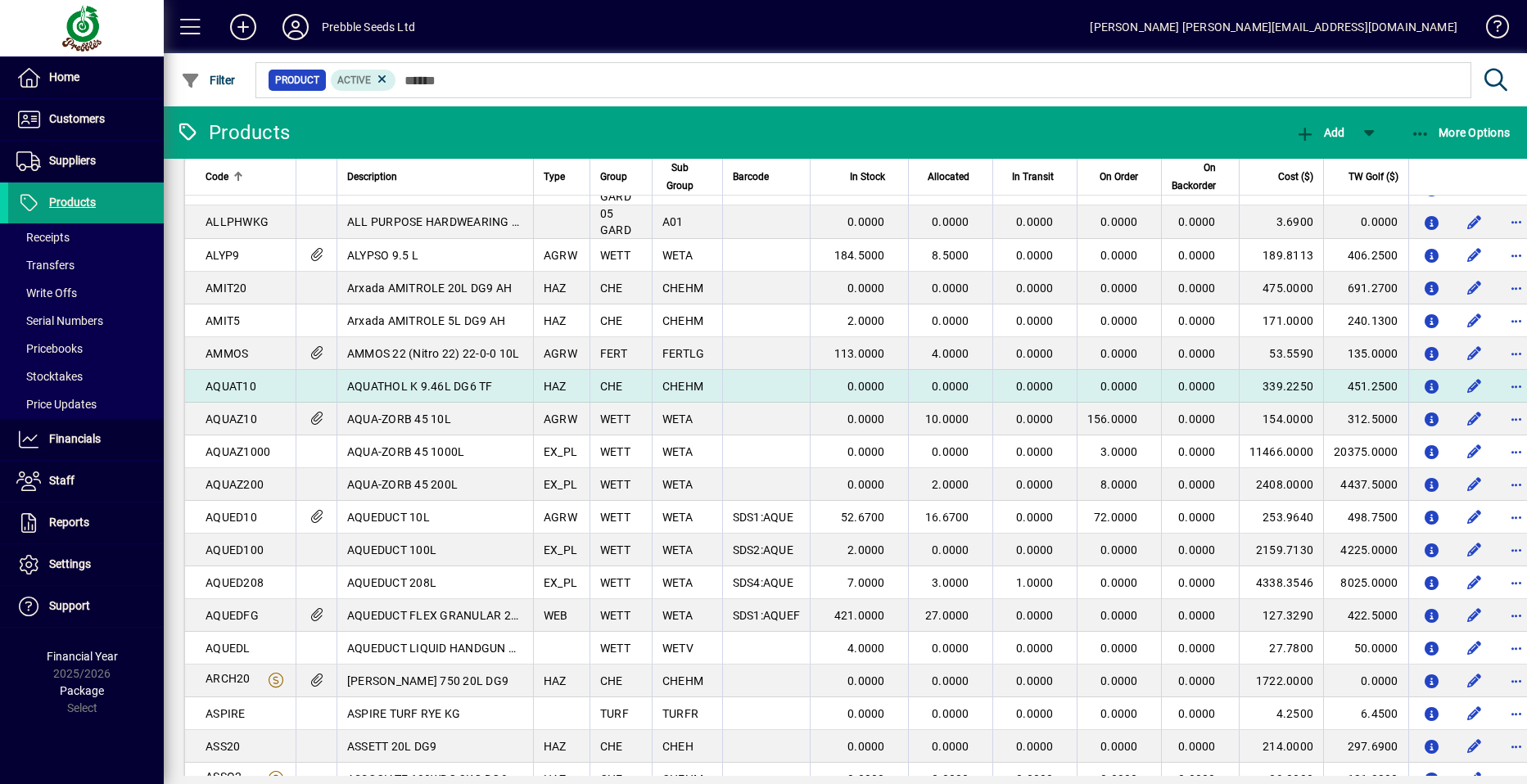
scroll to position [495, 0]
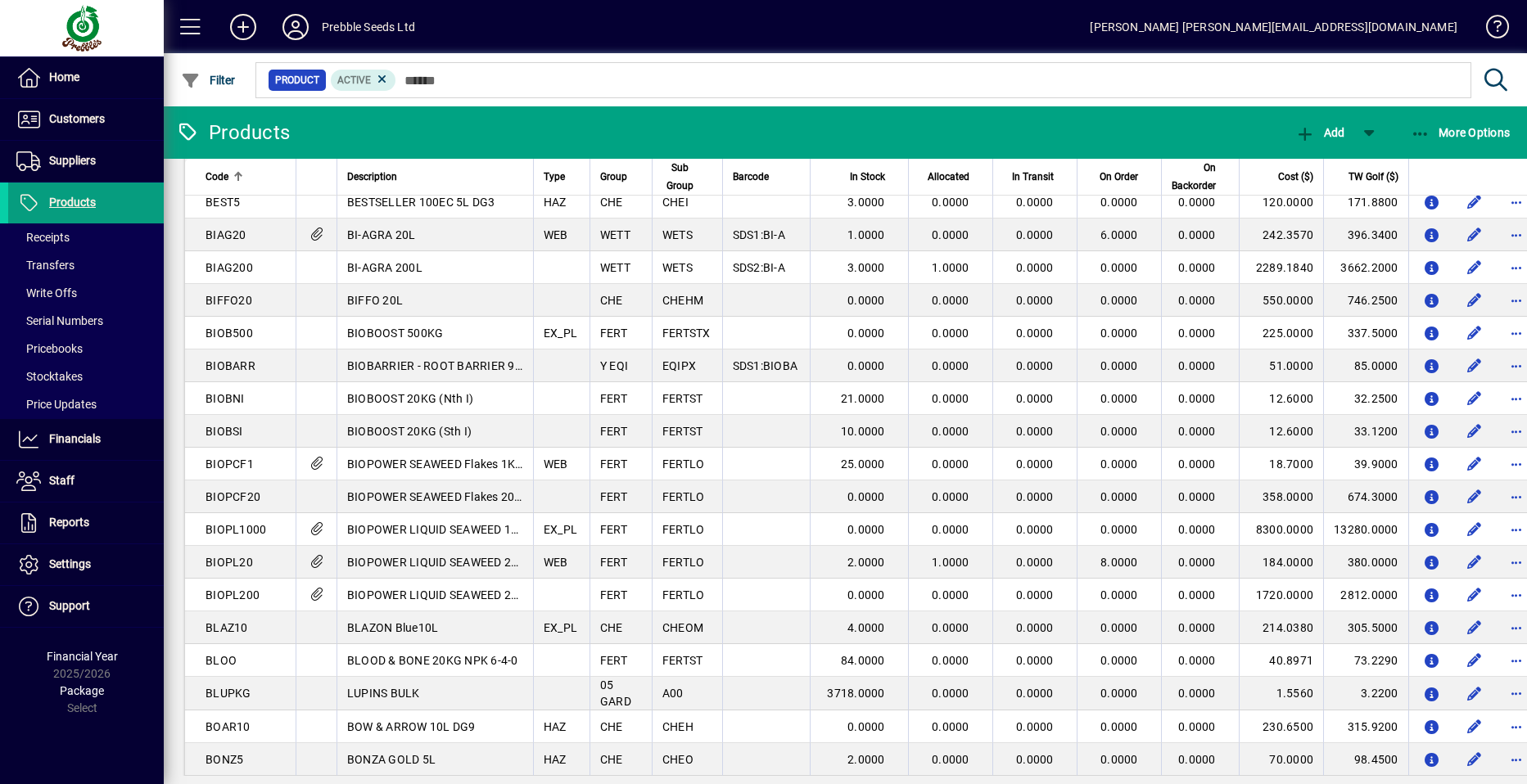
scroll to position [1310, 0]
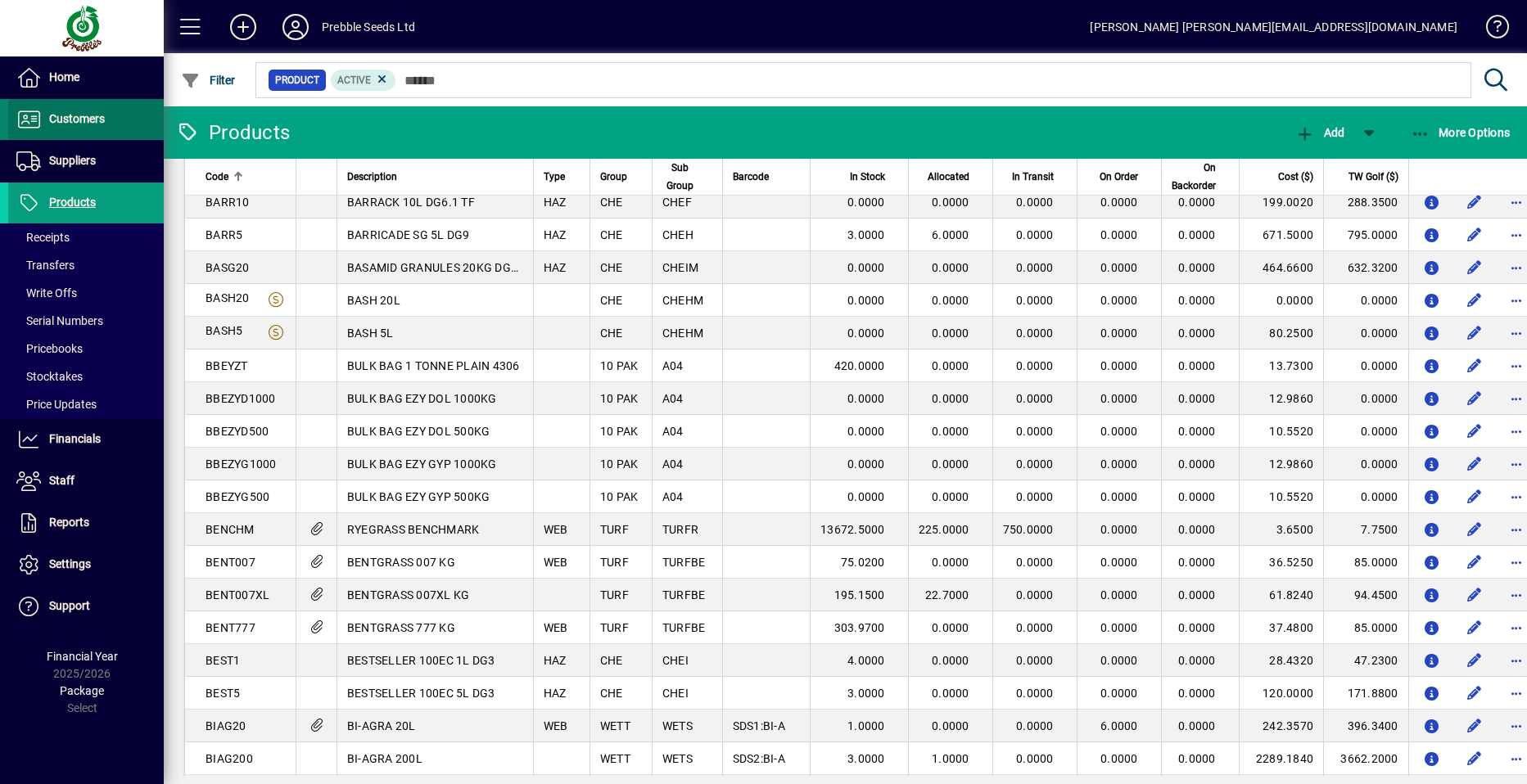
click at [86, 116] on span "Customers" at bounding box center [77, 118] width 56 height 13
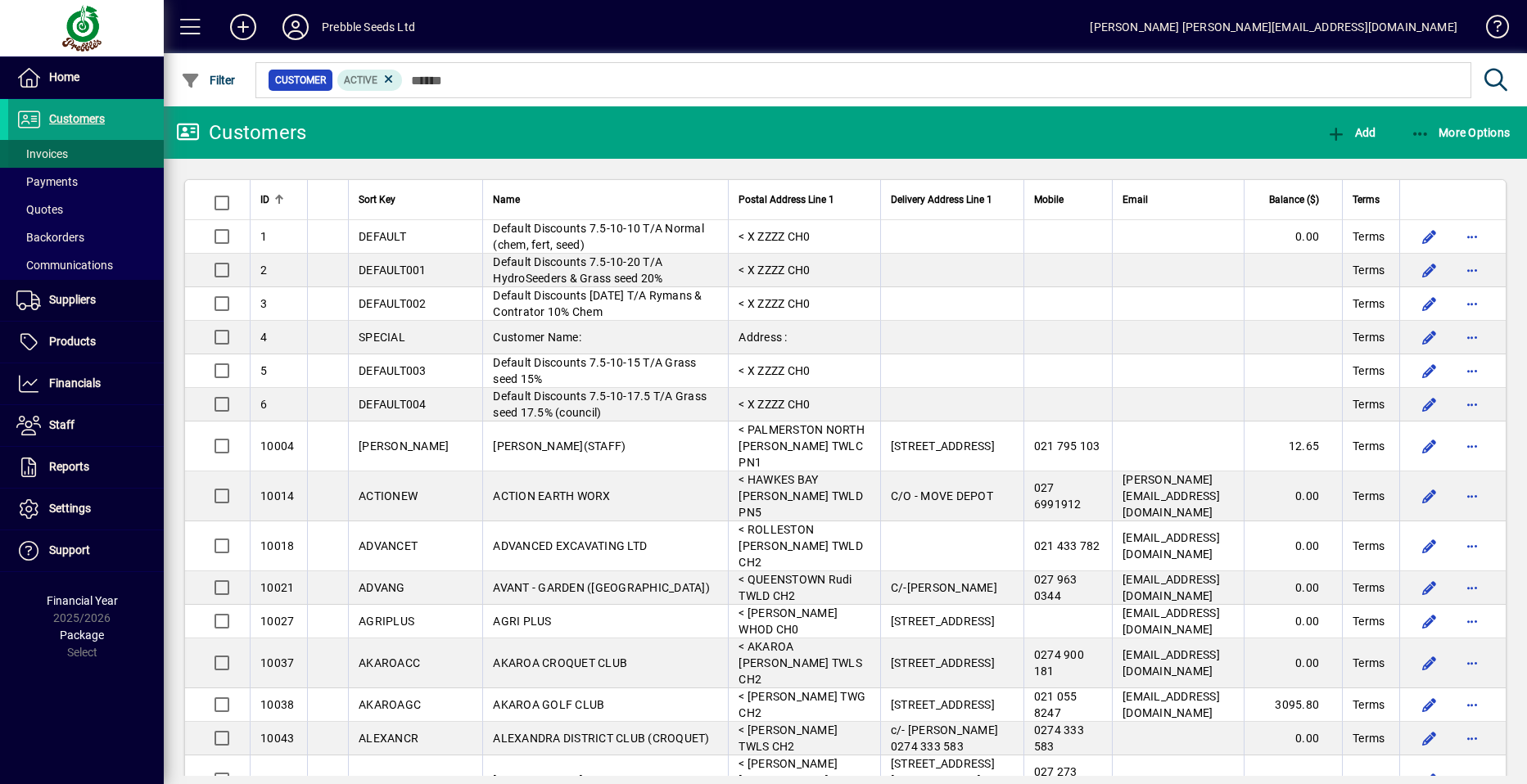
click at [81, 151] on span at bounding box center [86, 154] width 156 height 39
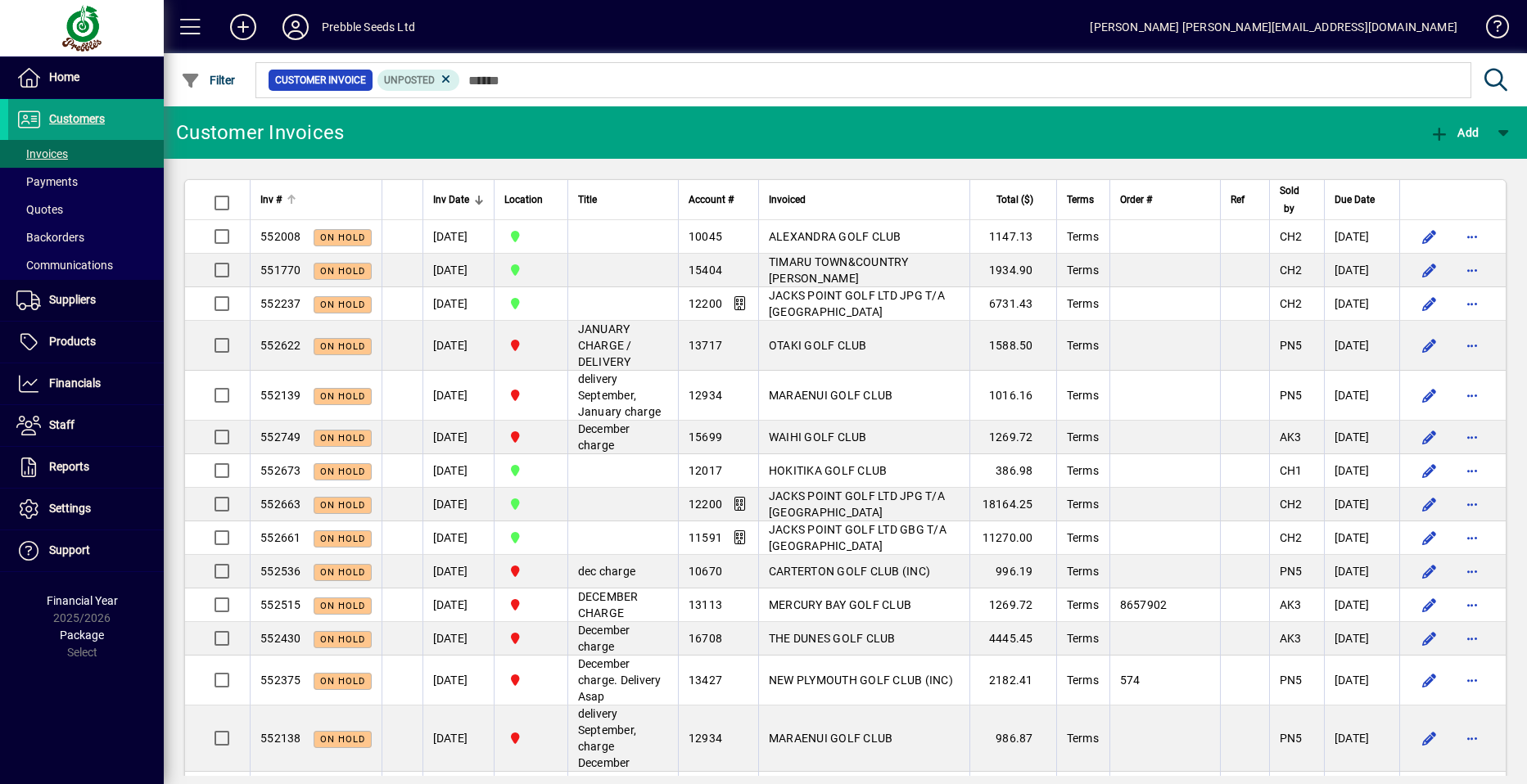
click at [274, 200] on span "Inv #" at bounding box center [272, 200] width 22 height 18
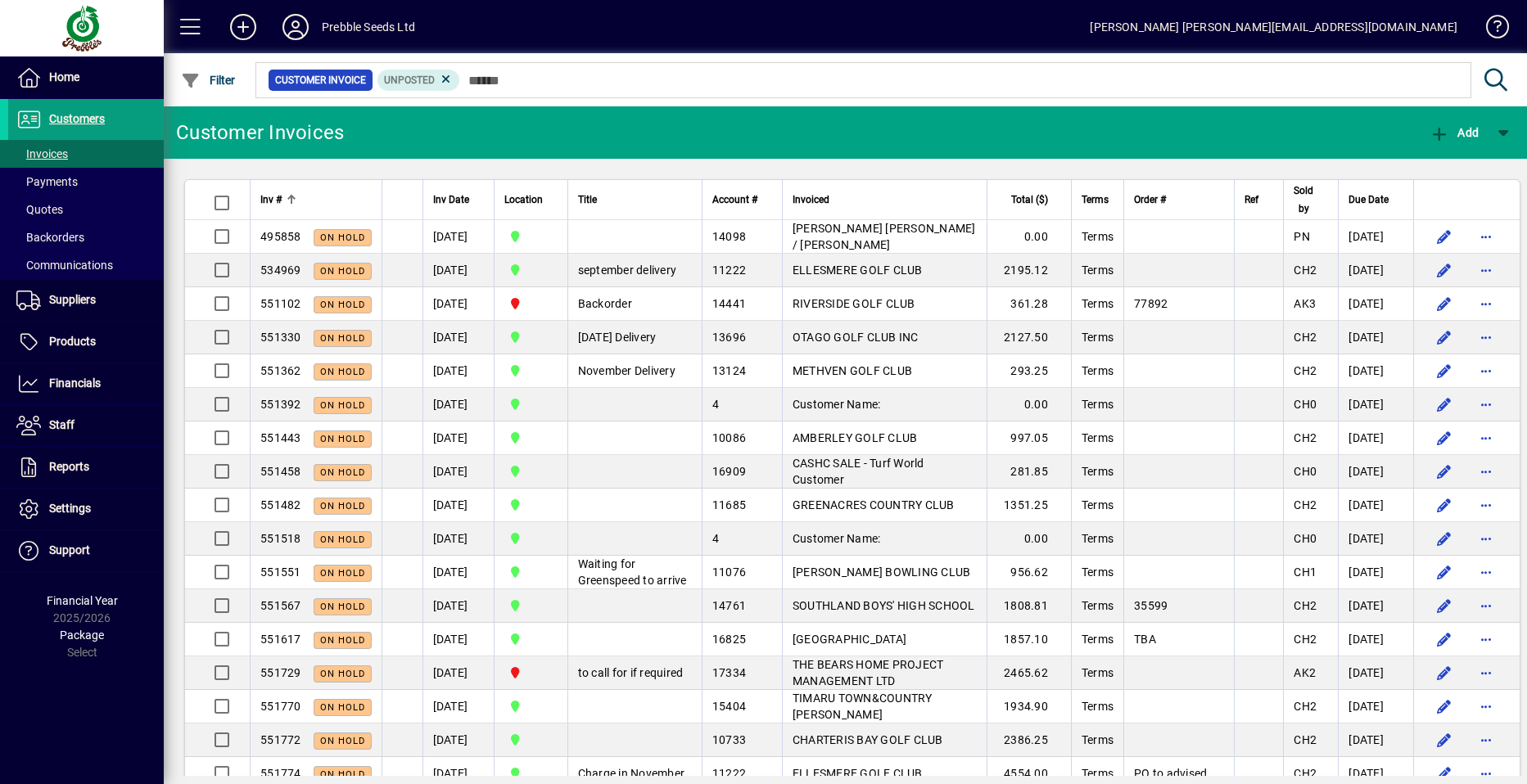
click at [274, 200] on span "Inv #" at bounding box center [272, 200] width 22 height 18
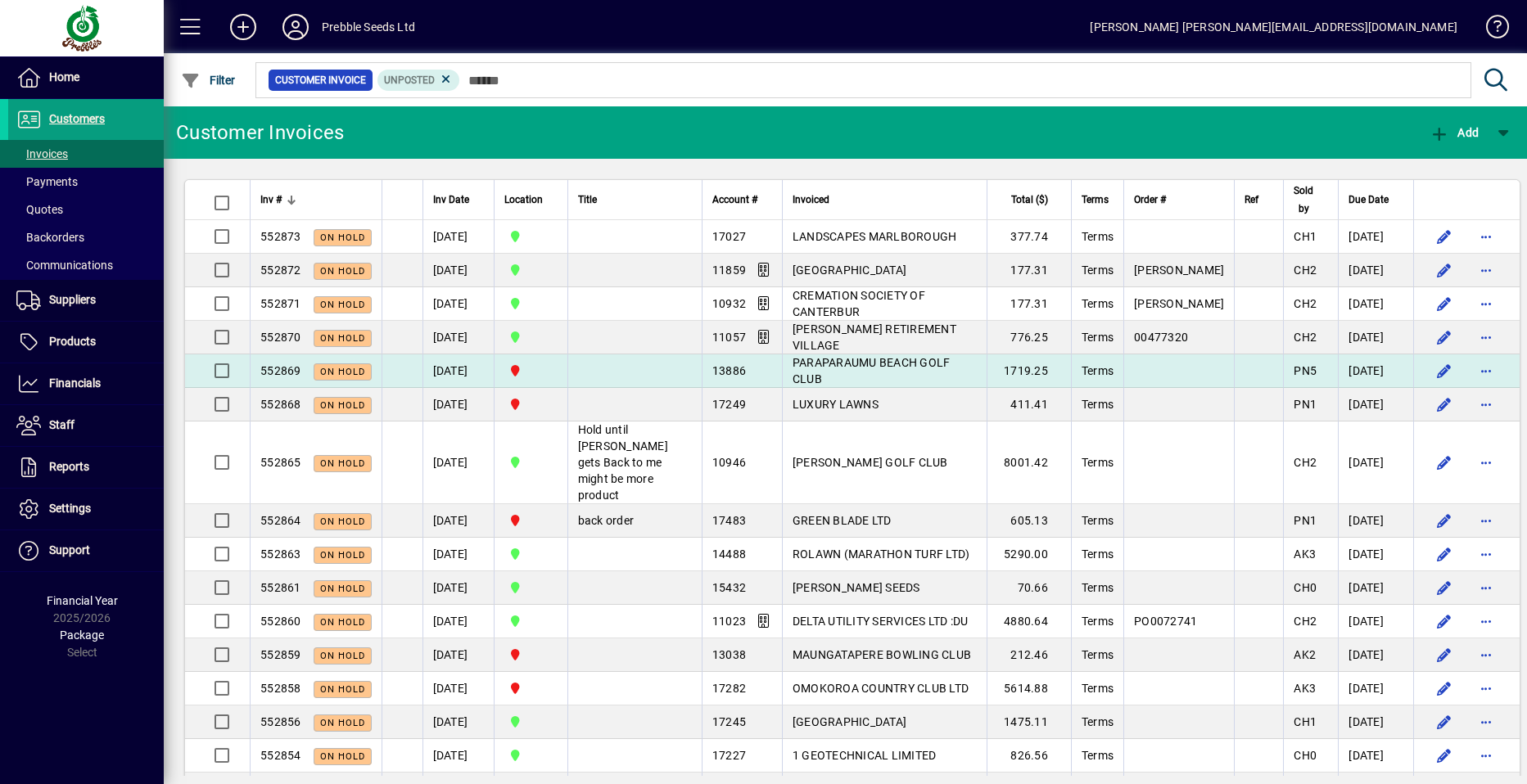
click at [825, 368] on span "PARAPARAUMU BEACH GOLF CLUB" at bounding box center [872, 370] width 158 height 30
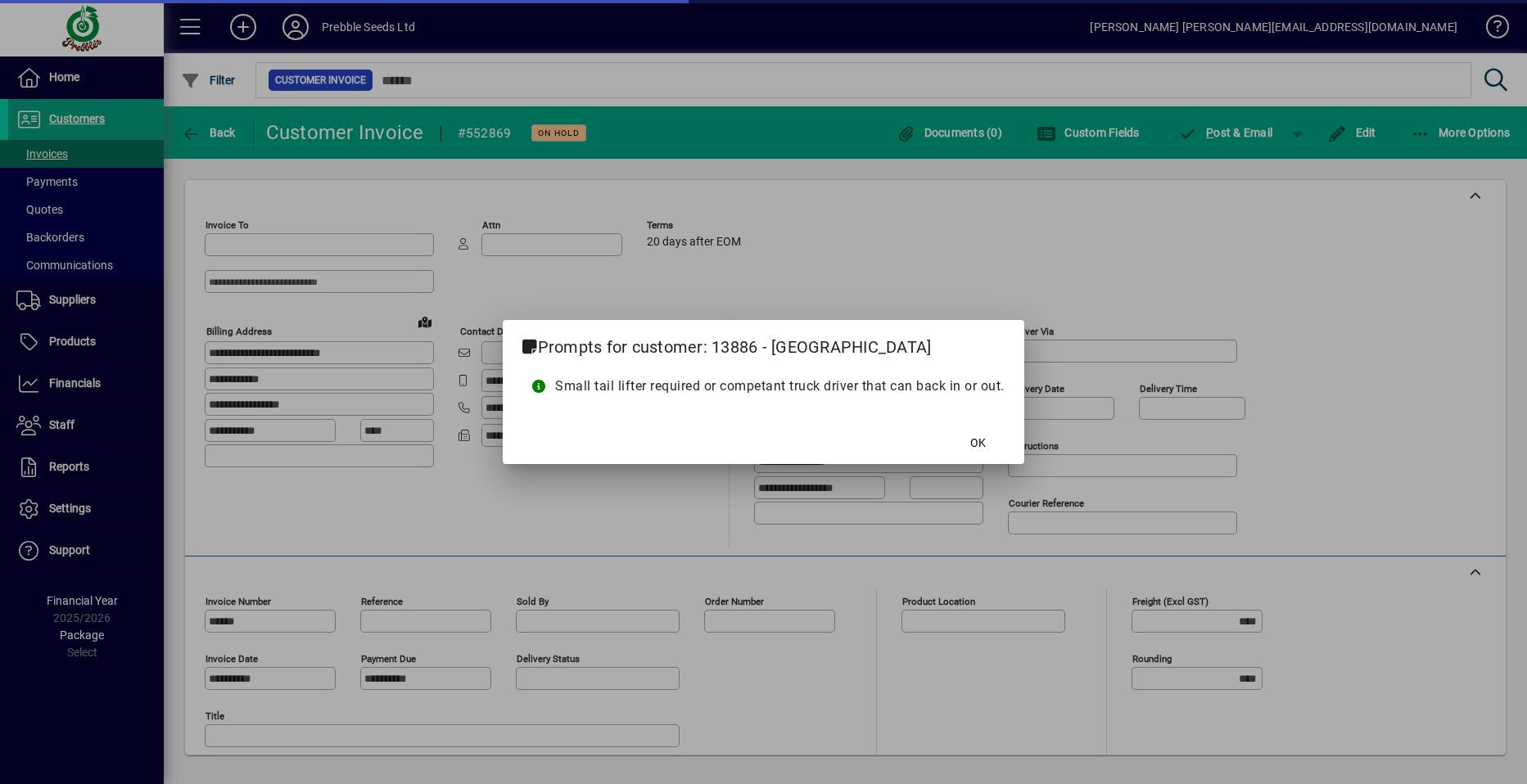
type input "**********"
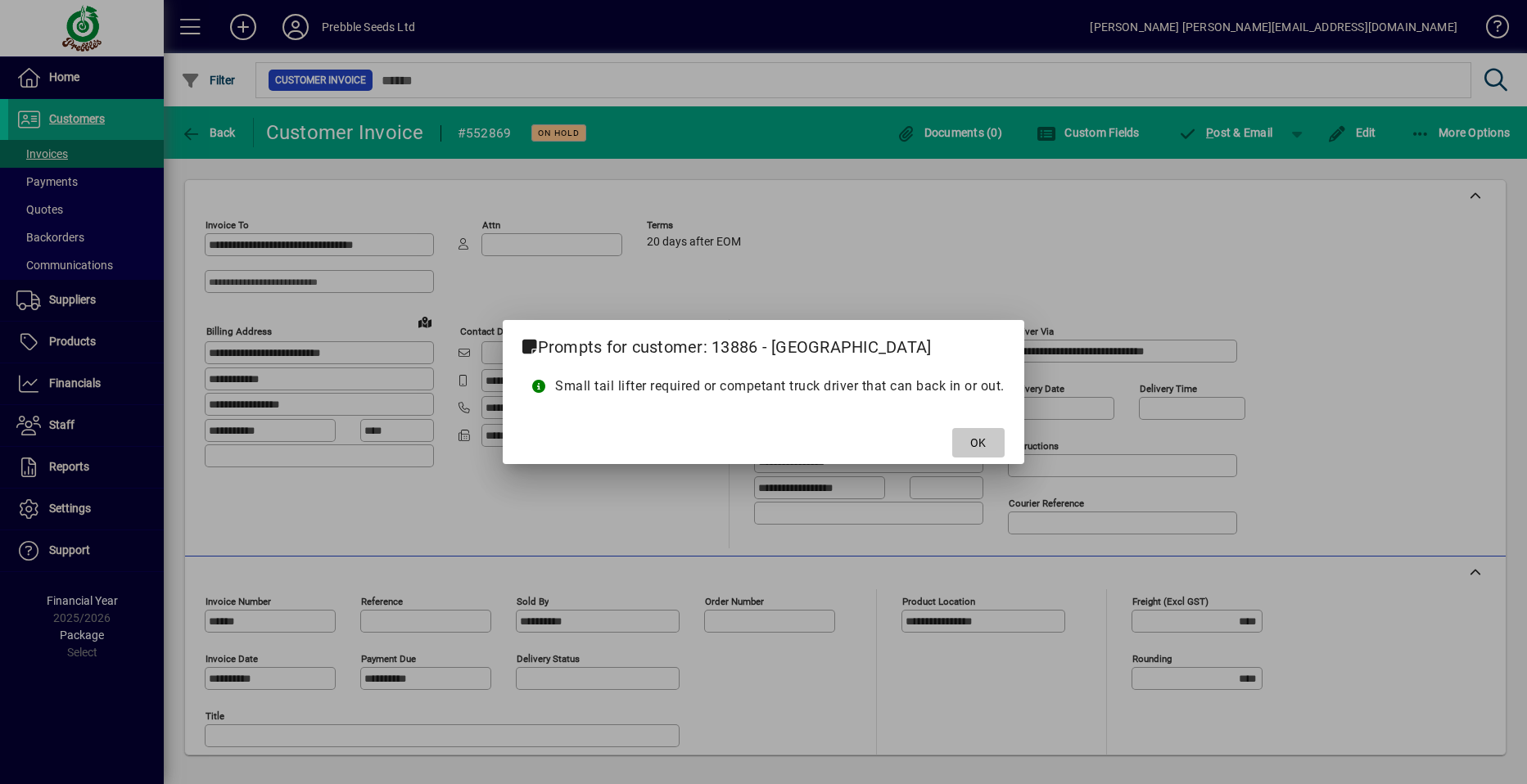
click at [988, 448] on span at bounding box center [979, 443] width 52 height 39
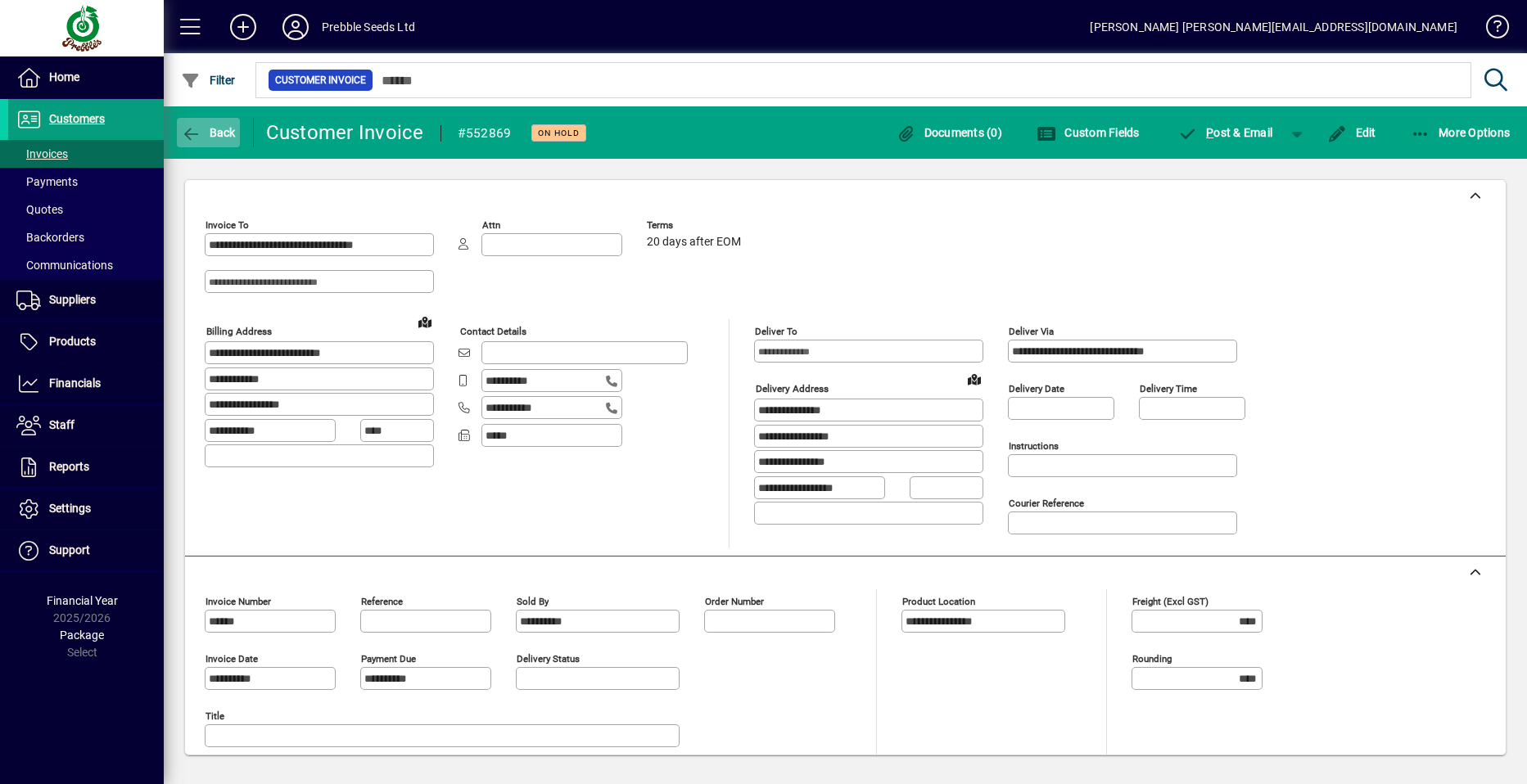
click at [222, 128] on span "Back" at bounding box center [208, 133] width 55 height 13
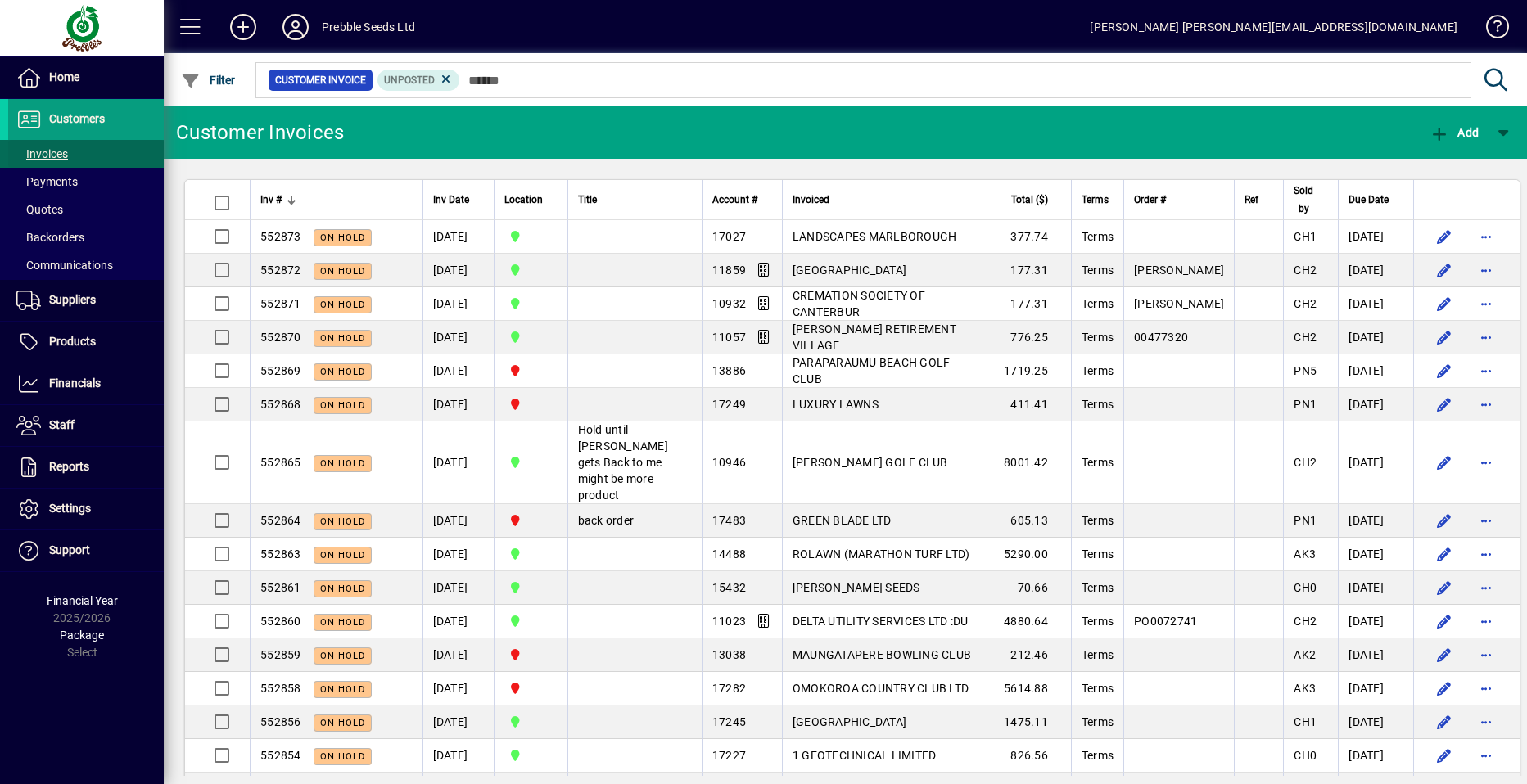
click at [90, 155] on span at bounding box center [86, 154] width 156 height 39
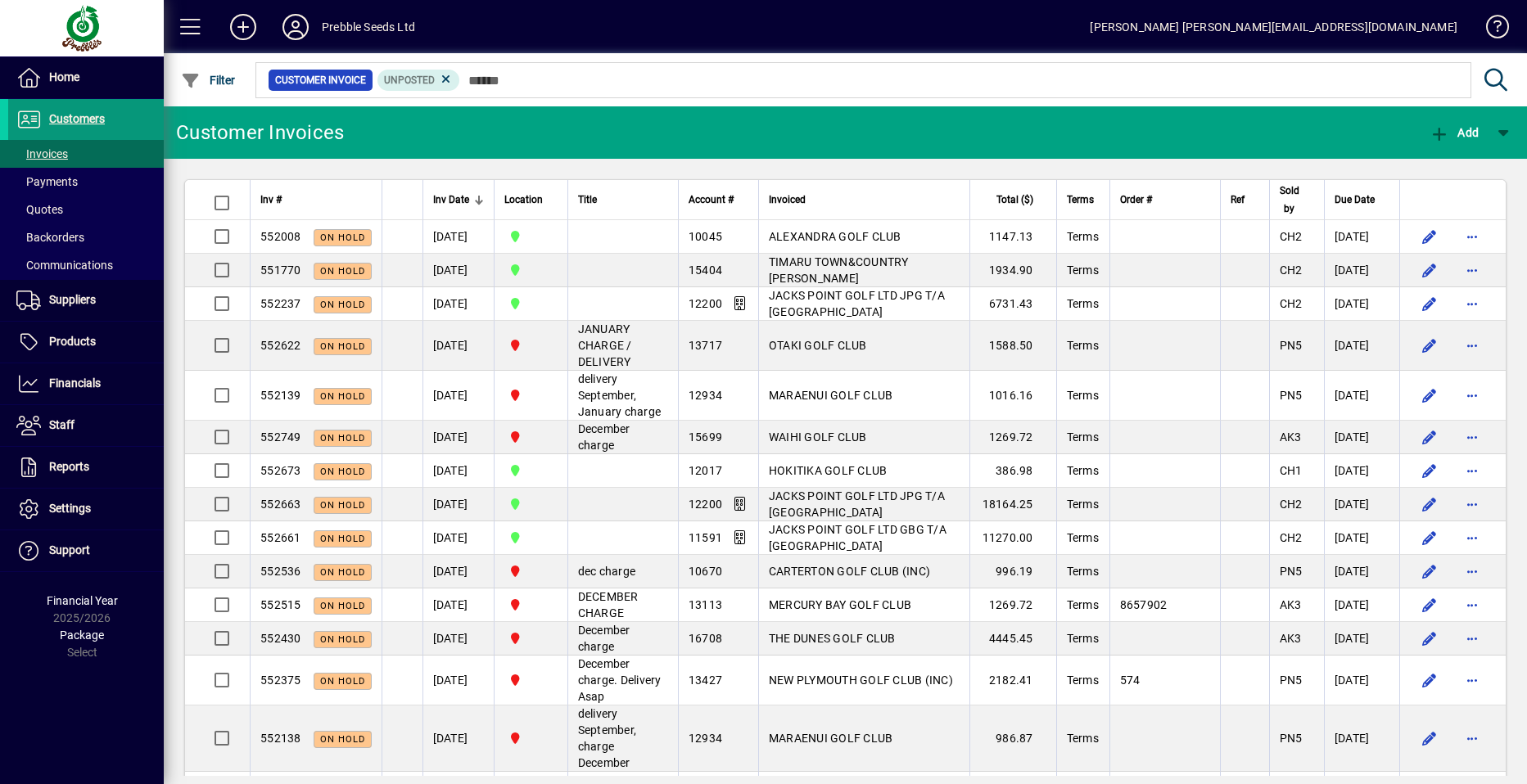
click at [112, 120] on span at bounding box center [86, 119] width 156 height 39
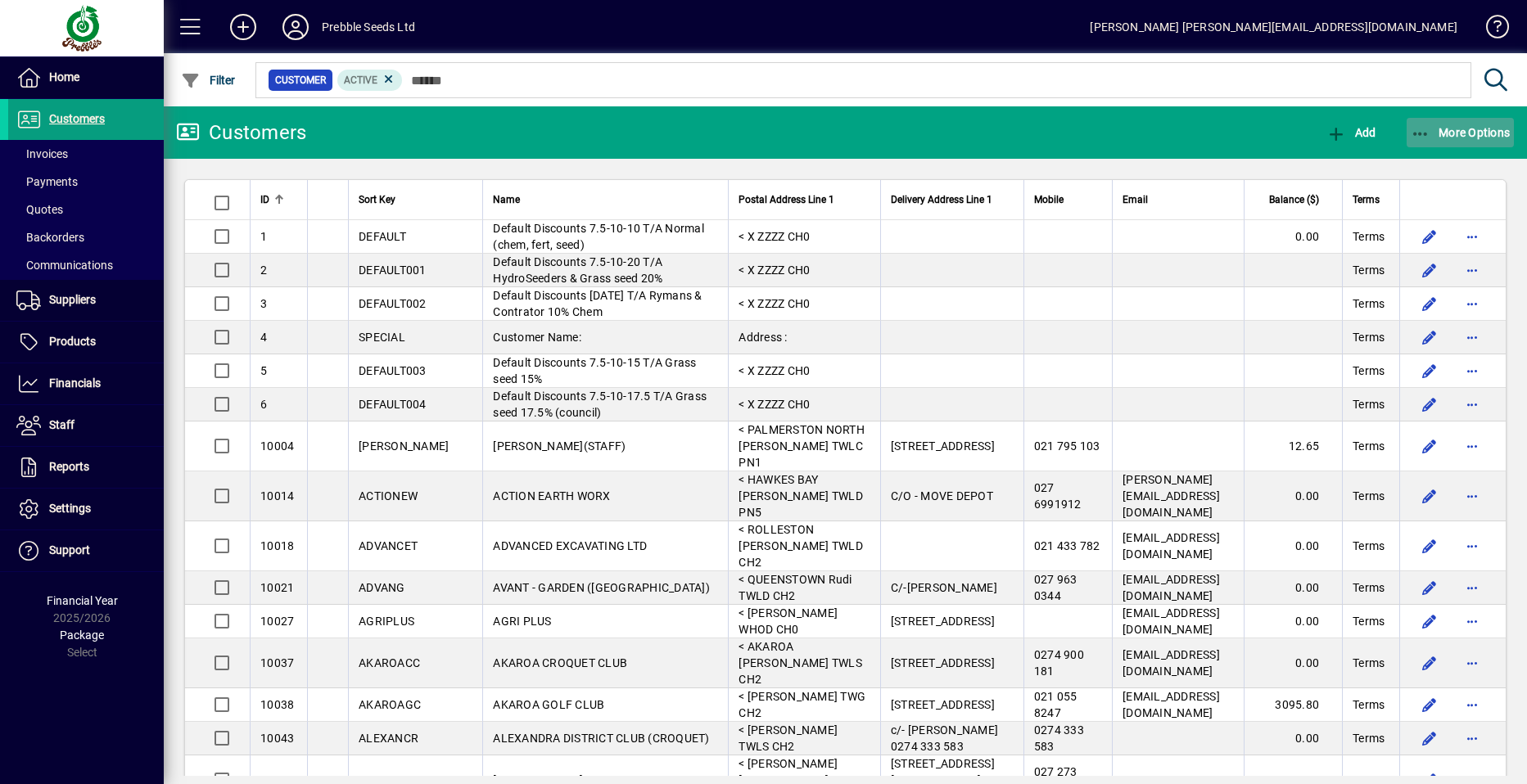
click at [1444, 128] on span "More Options" at bounding box center [1460, 133] width 99 height 13
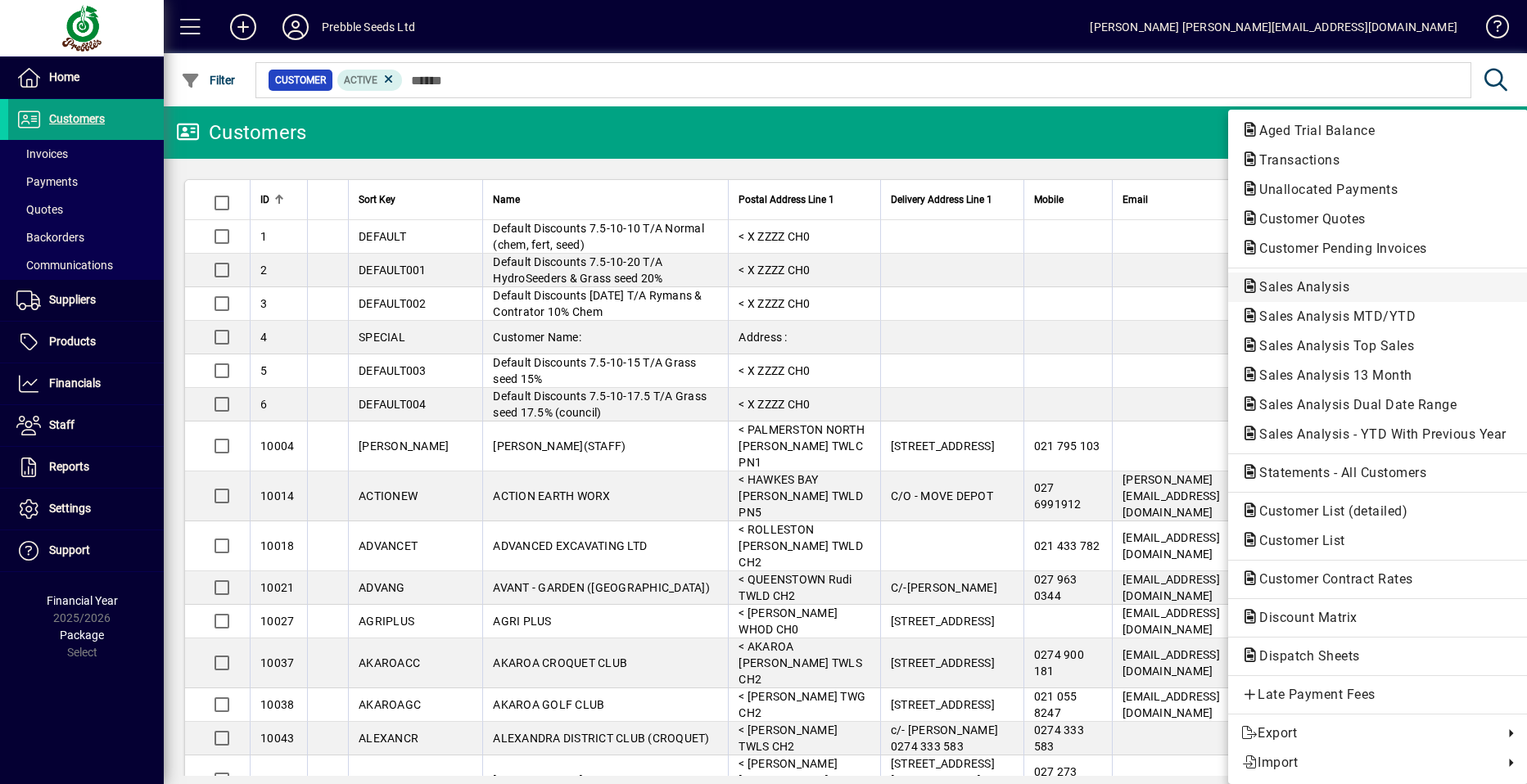
click at [1284, 289] on span "Sales Analysis" at bounding box center [1299, 287] width 116 height 15
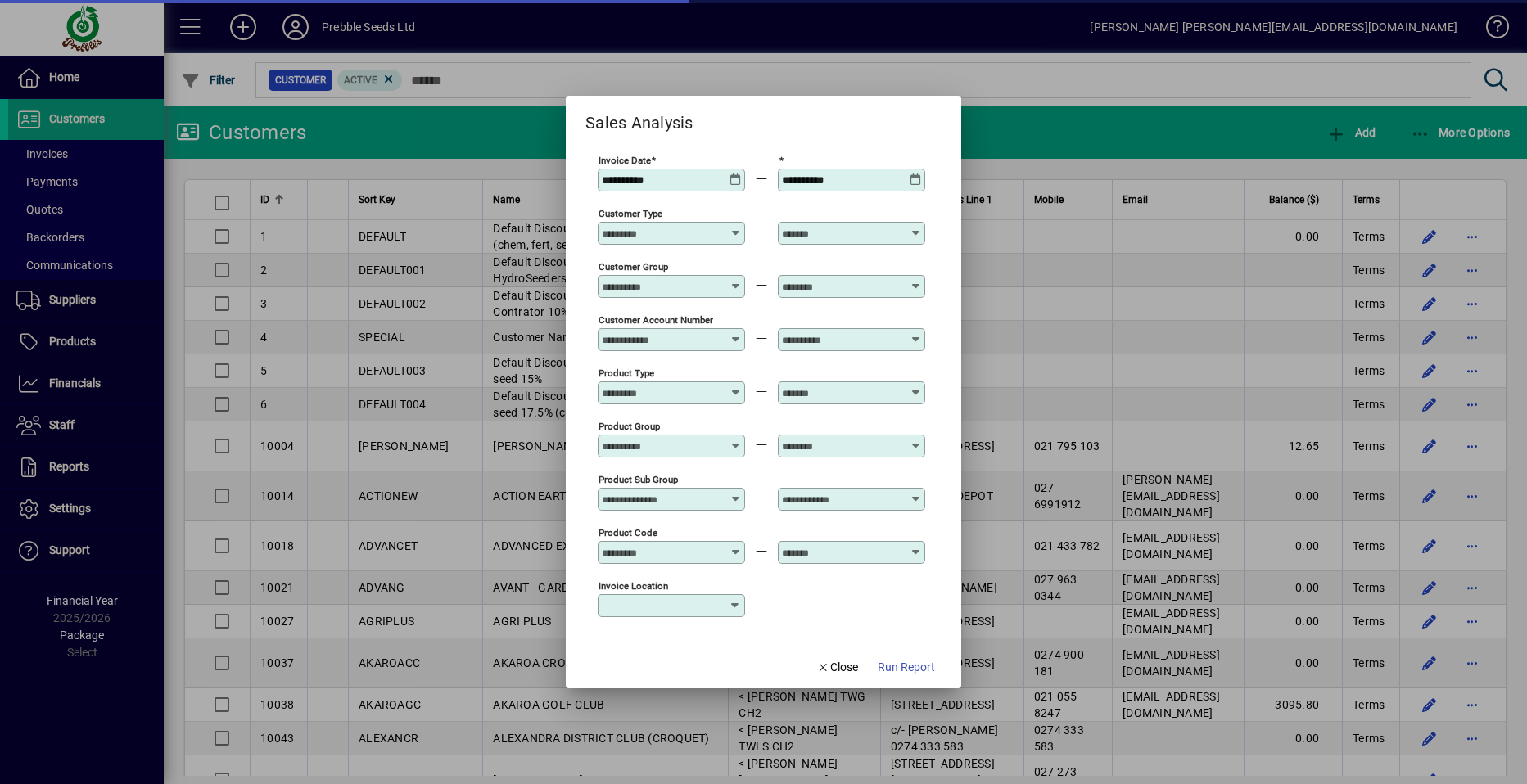
type input "**********"
click at [841, 668] on span "Close" at bounding box center [838, 668] width 43 height 17
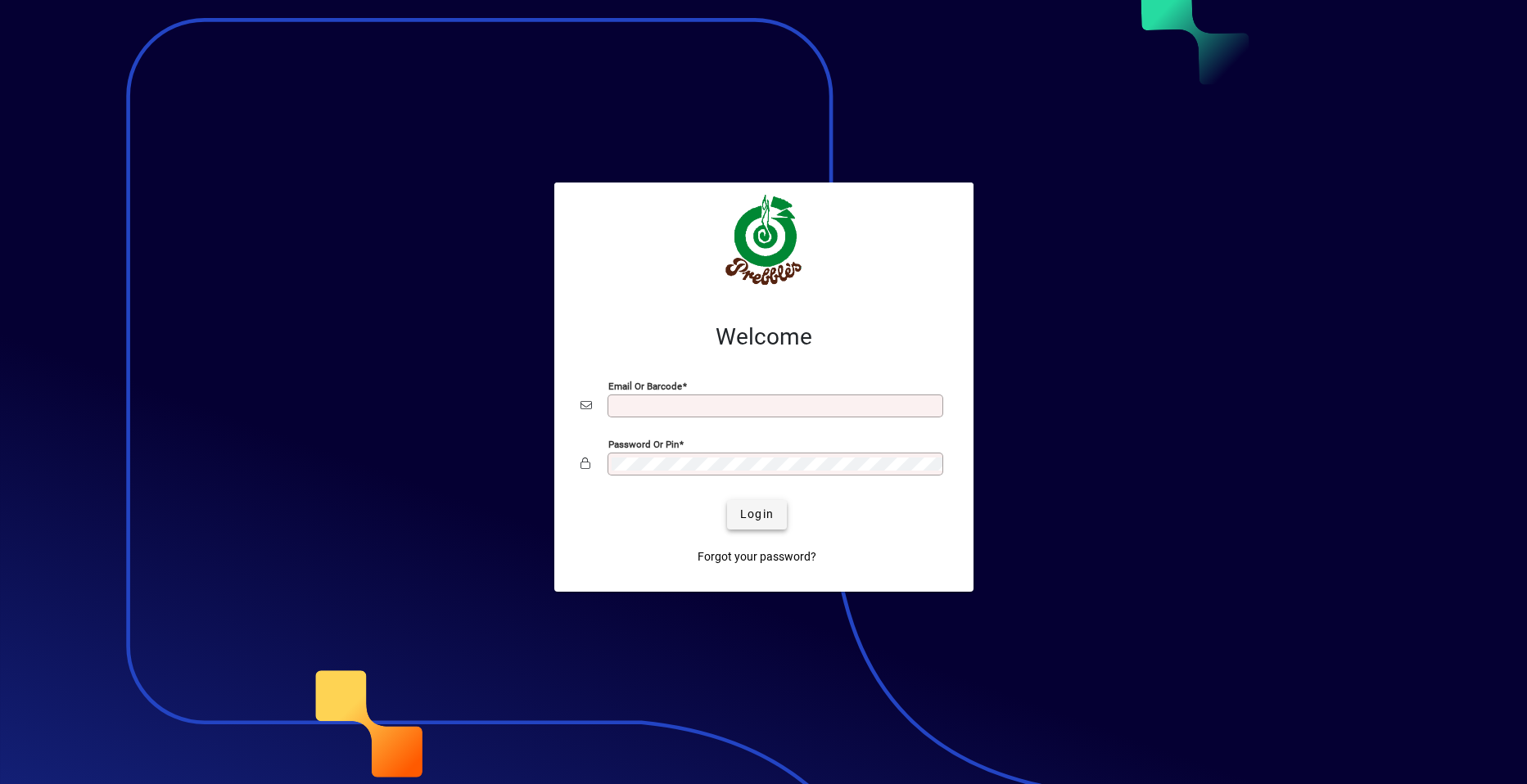
type input "**********"
click at [749, 516] on span "Login" at bounding box center [756, 514] width 33 height 17
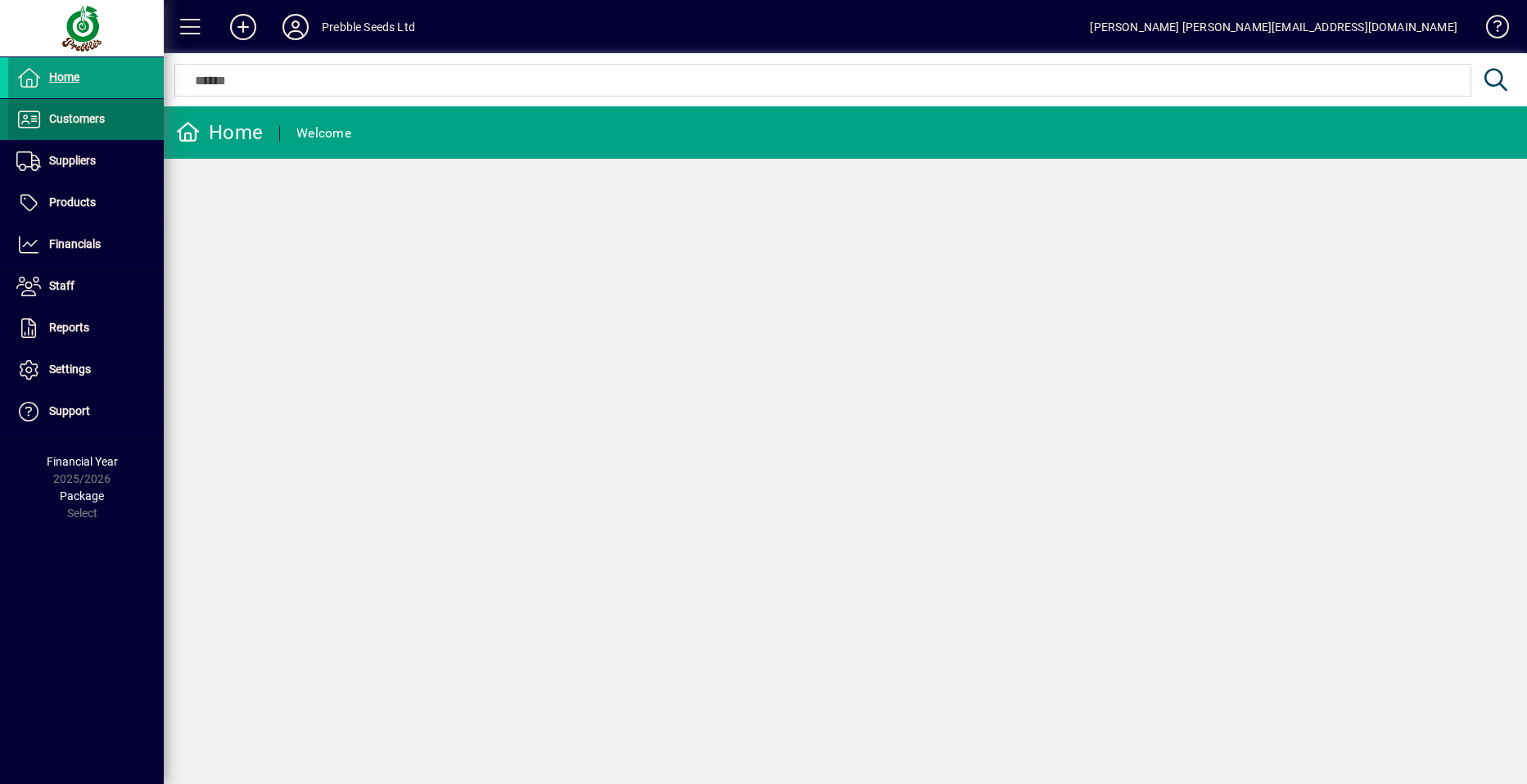
click at [90, 114] on span "Customers" at bounding box center [77, 118] width 56 height 13
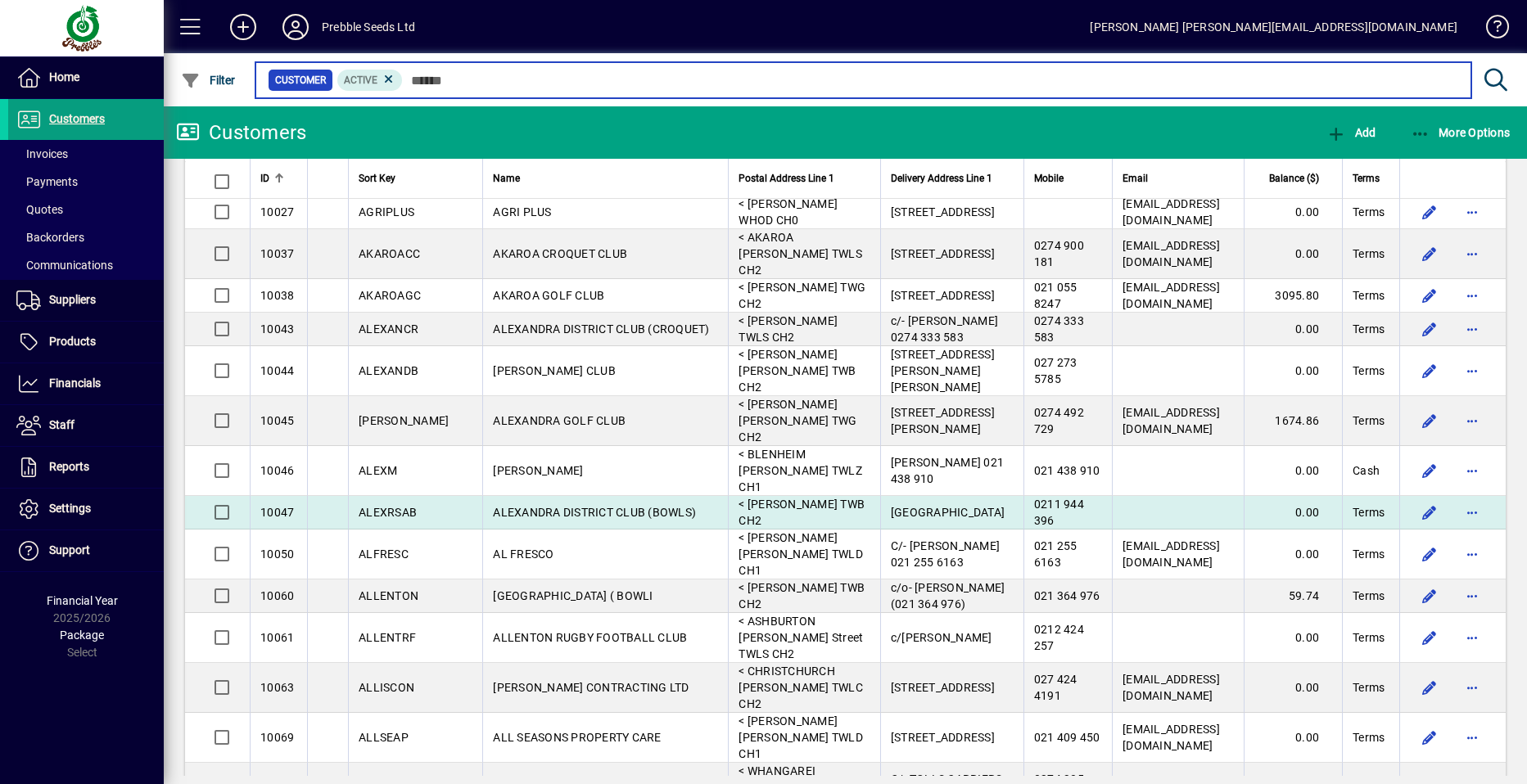
scroll to position [819, 0]
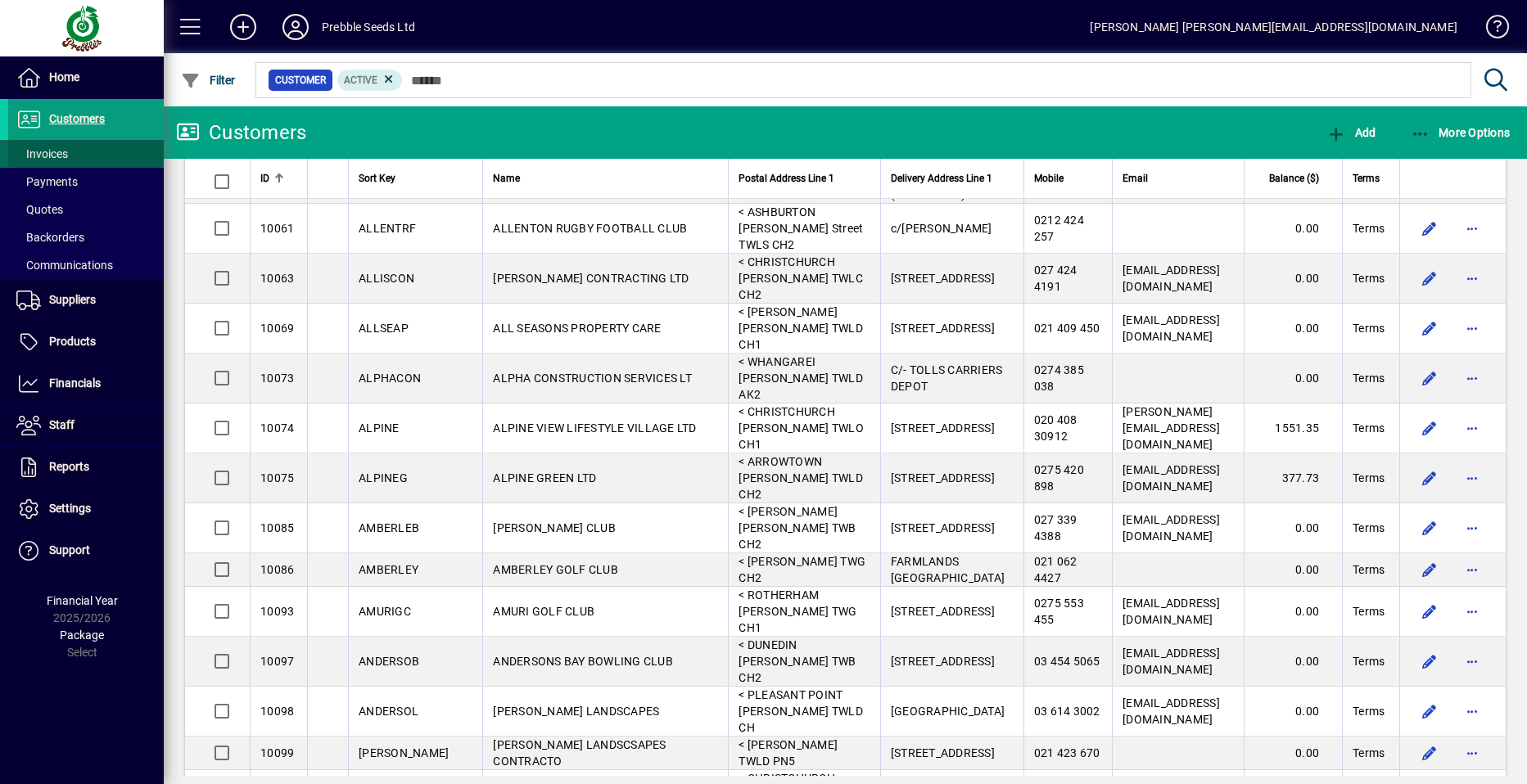
click at [85, 147] on span at bounding box center [86, 154] width 156 height 39
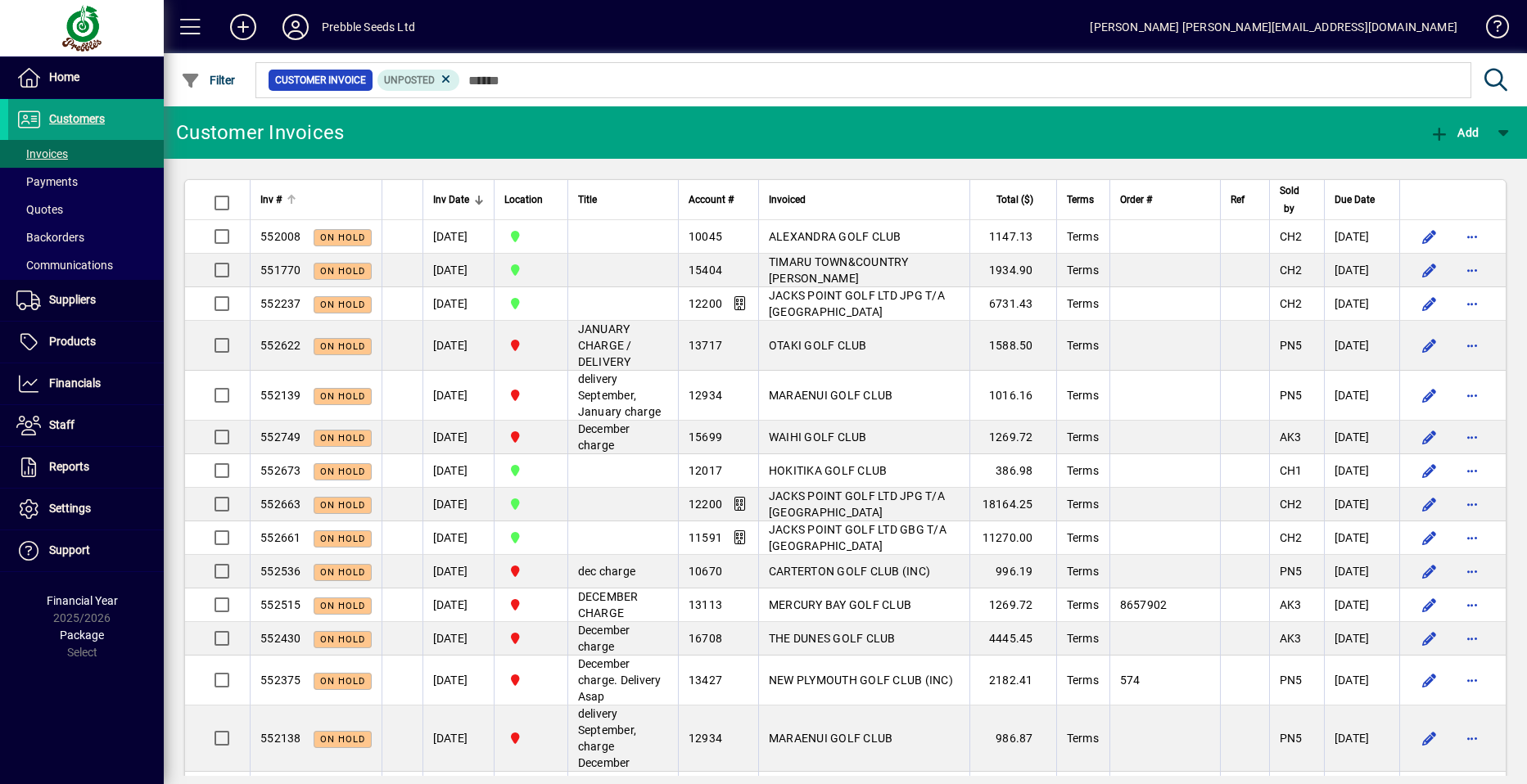
click at [267, 197] on span "Inv #" at bounding box center [272, 200] width 22 height 18
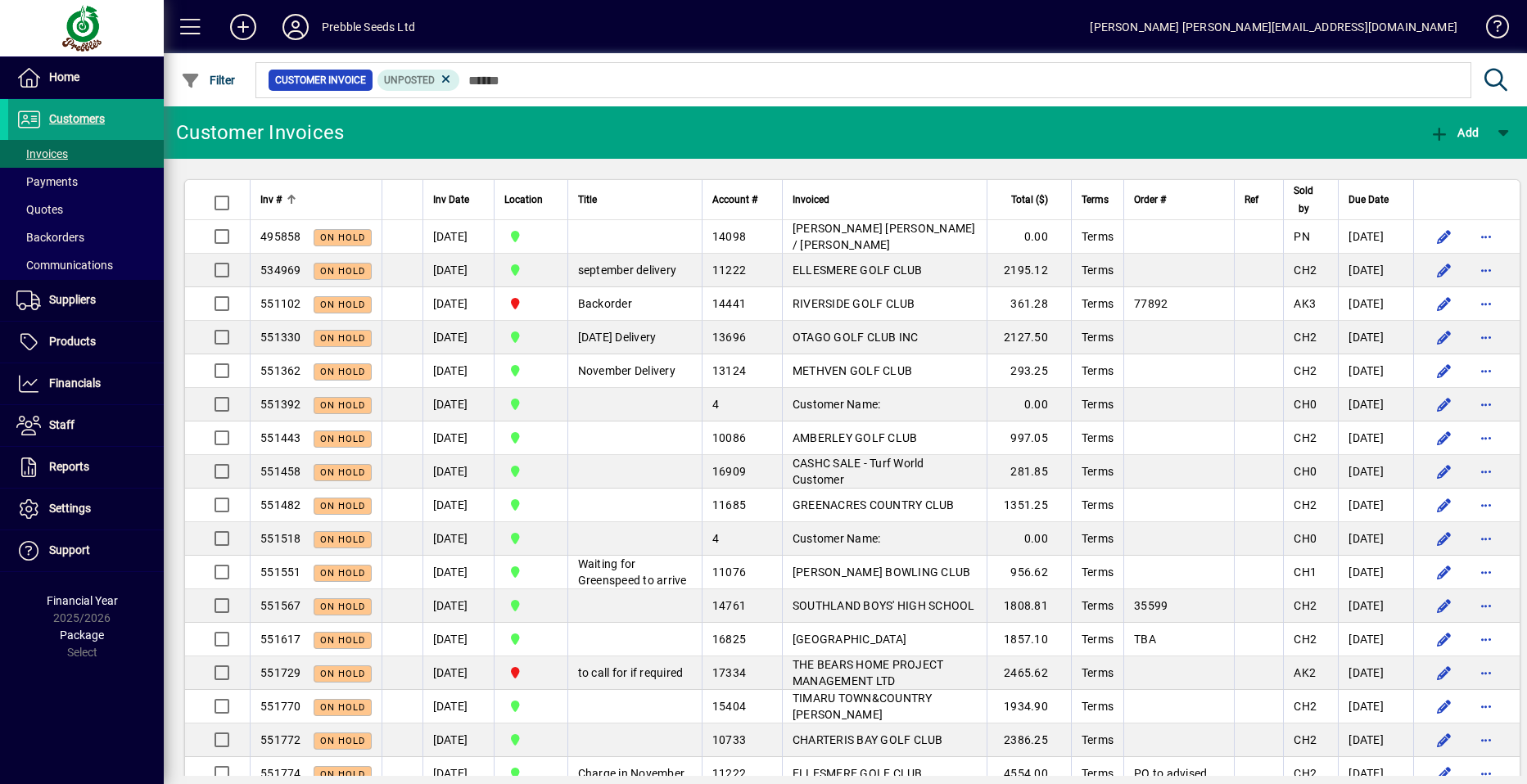
click at [267, 197] on span "Inv #" at bounding box center [272, 200] width 22 height 18
